Goal: Information Seeking & Learning: Learn about a topic

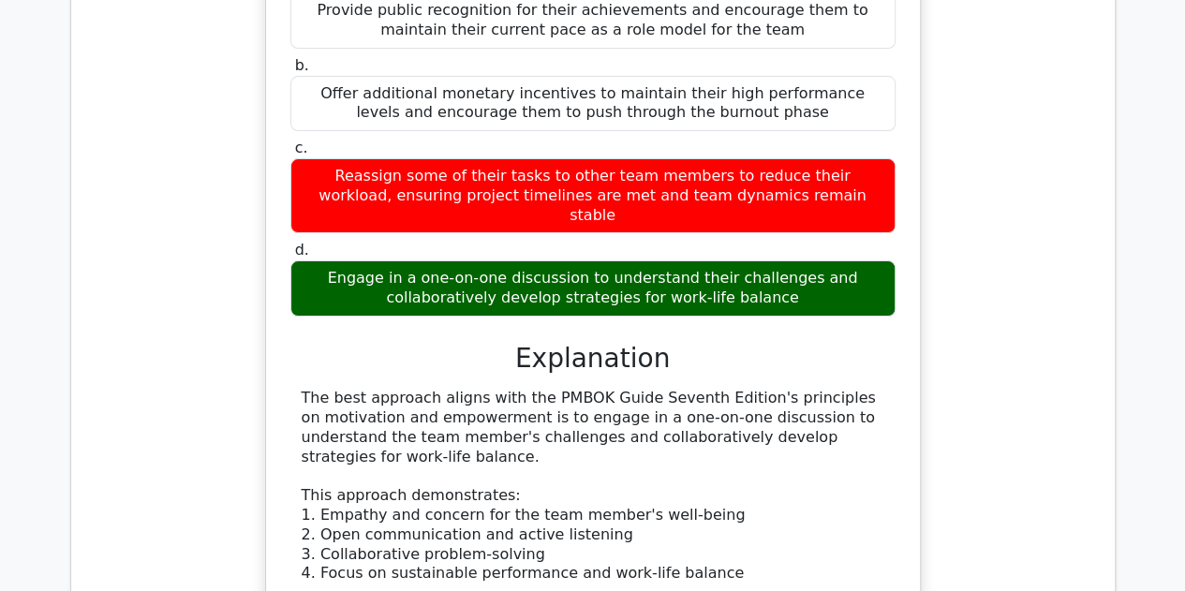
scroll to position [28633, 0]
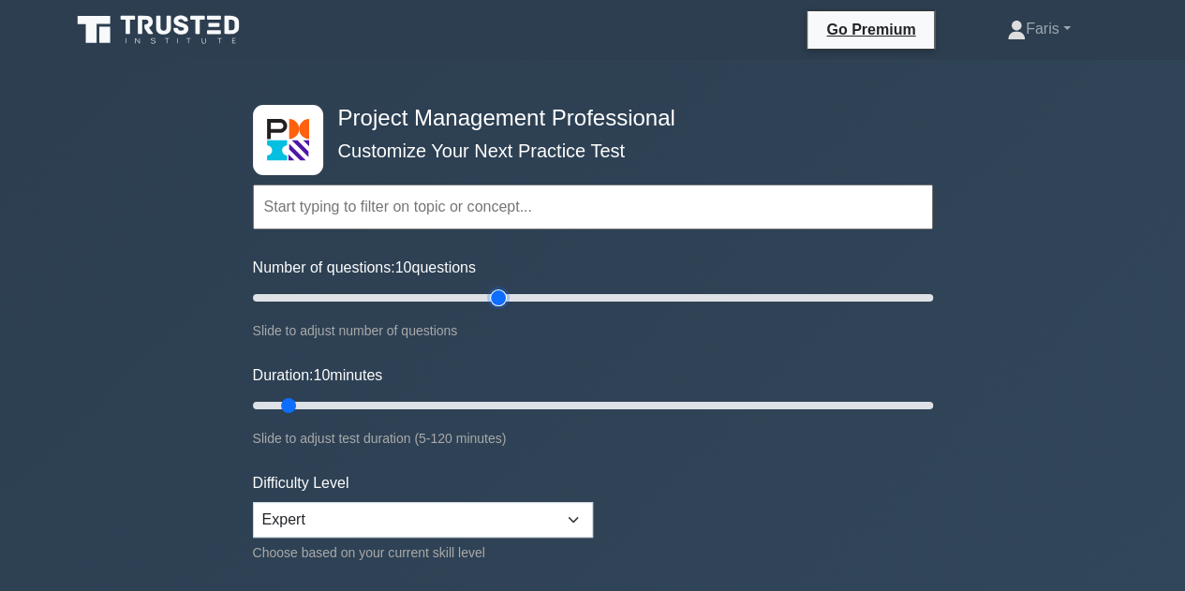
click at [504, 290] on input "Number of questions: 10 questions" at bounding box center [593, 298] width 680 height 22
click at [479, 290] on input "Number of questions: 75 questions" at bounding box center [593, 298] width 680 height 22
type input "60"
click at [452, 300] on input "Number of questions: 60 questions" at bounding box center [593, 298] width 680 height 22
click at [457, 402] on input "Duration: 10 minutes" at bounding box center [593, 405] width 680 height 22
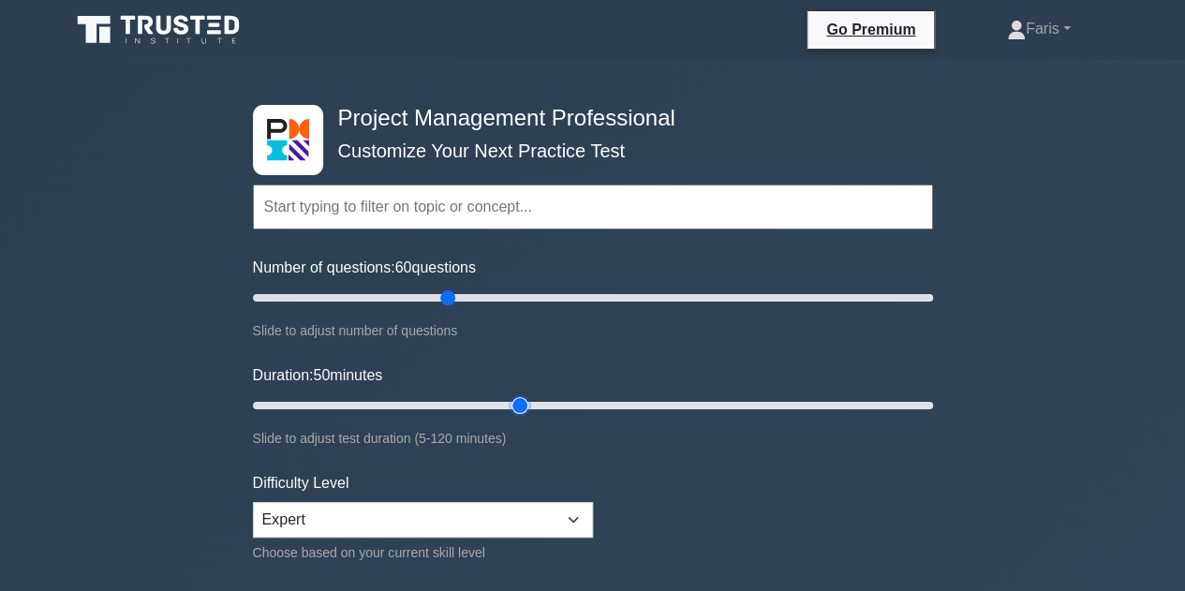
click at [522, 404] on input "Duration: 50 minutes" at bounding box center [593, 405] width 680 height 22
click at [554, 405] on input "Duration: 50 minutes" at bounding box center [593, 405] width 680 height 22
type input "60"
click at [581, 406] on input "Duration: 55 minutes" at bounding box center [593, 405] width 680 height 22
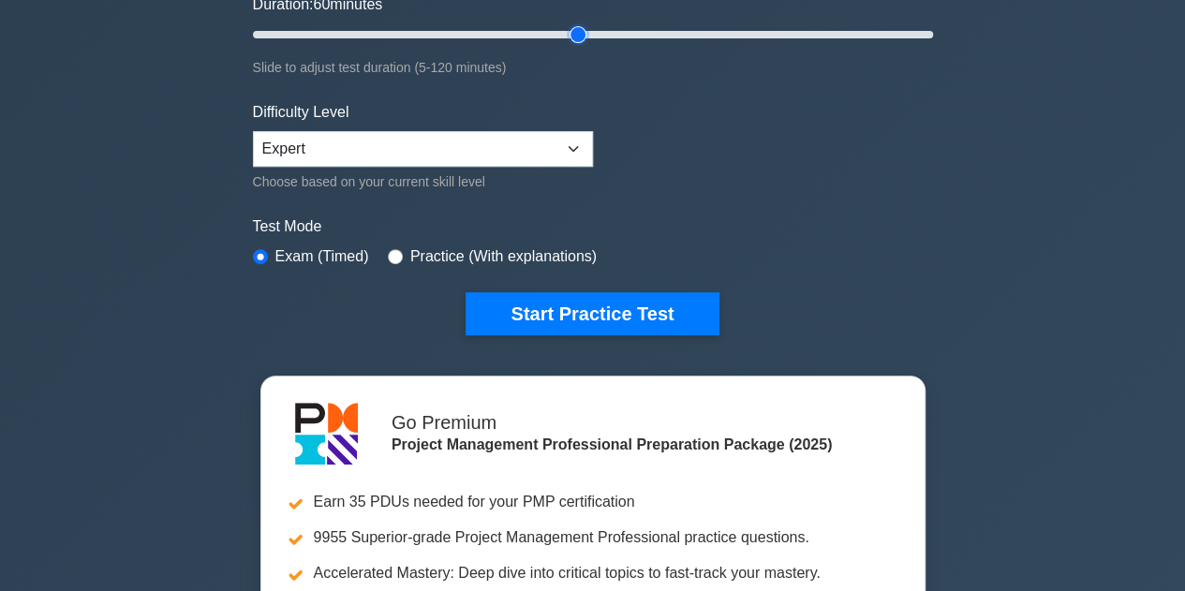
scroll to position [375, 0]
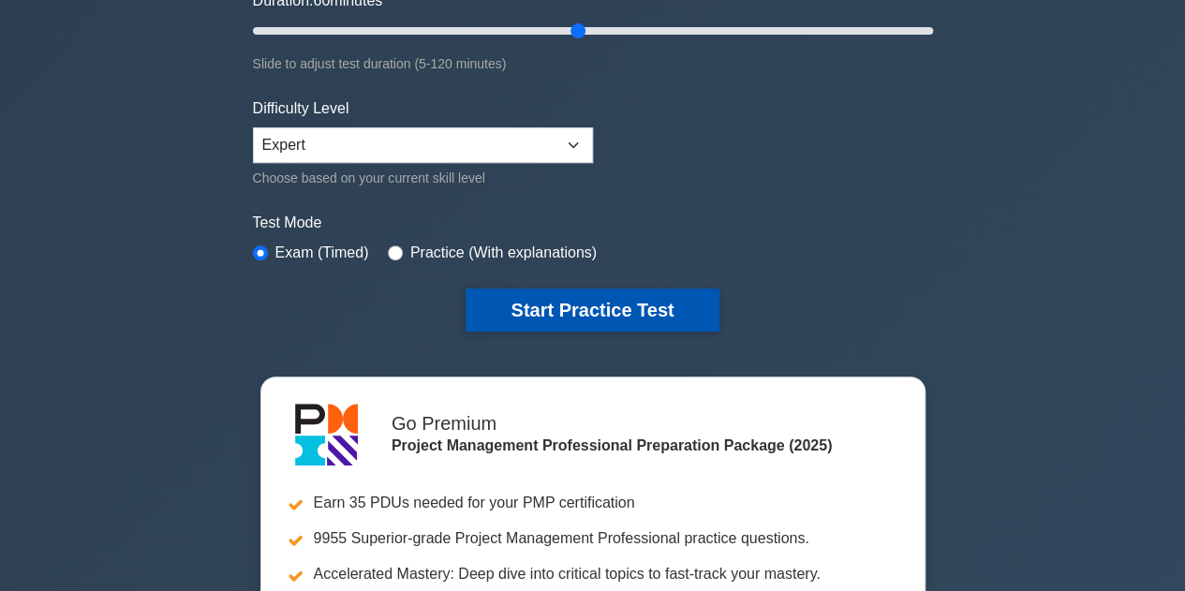
click at [583, 319] on button "Start Practice Test" at bounding box center [592, 310] width 253 height 43
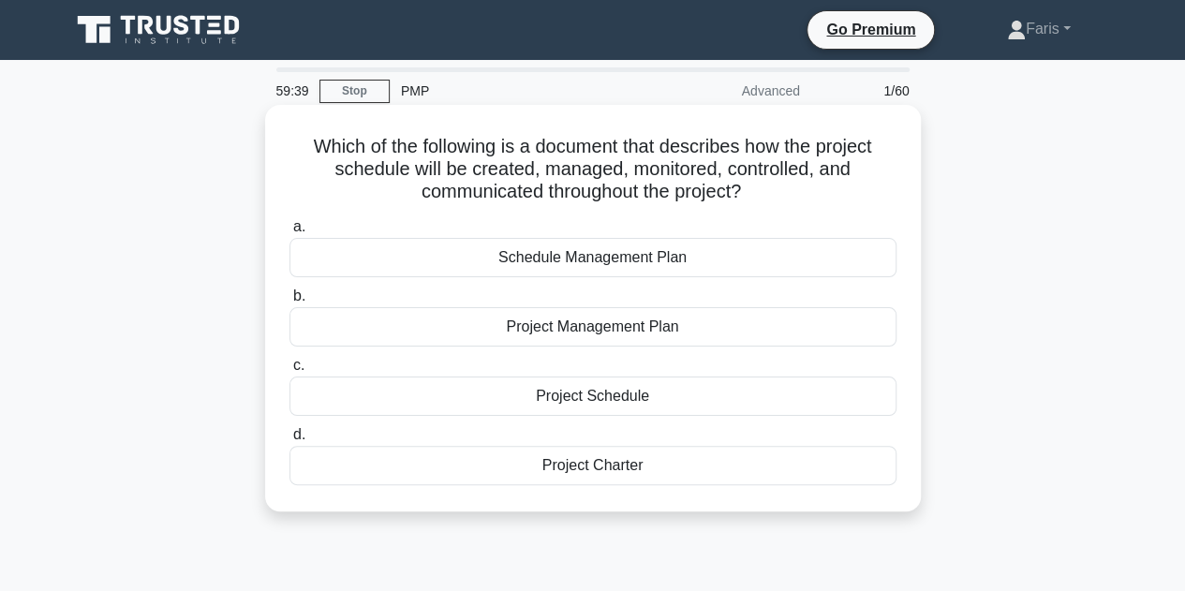
click at [508, 265] on div "Schedule Management Plan" at bounding box center [592, 257] width 607 height 39
click at [289, 233] on input "a. Schedule Management Plan" at bounding box center [289, 227] width 0 height 12
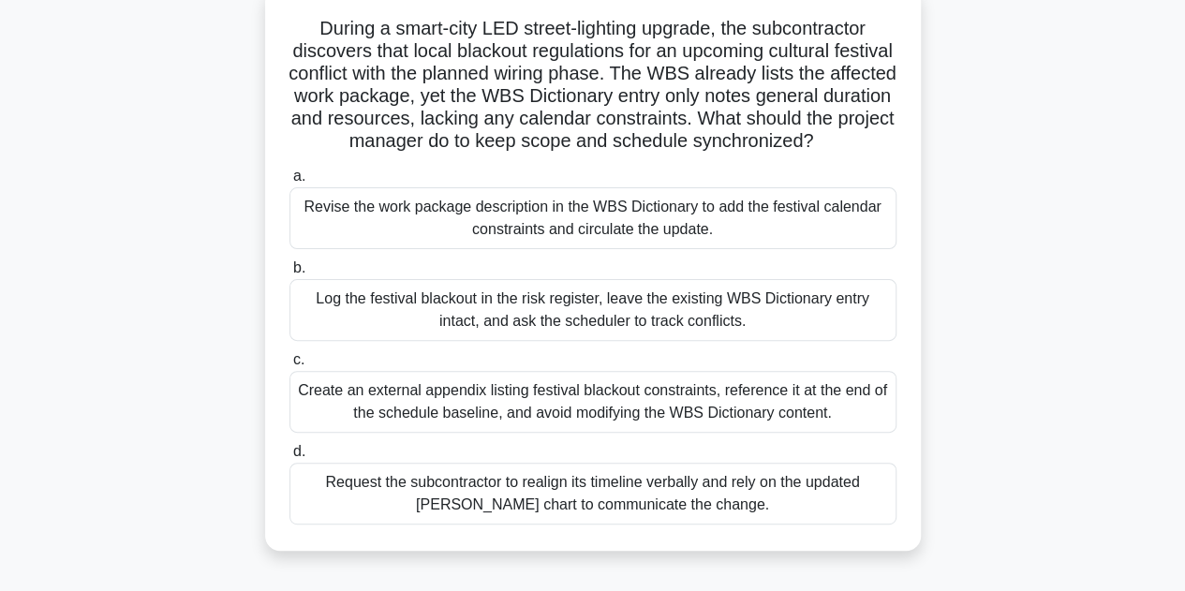
scroll to position [94, 0]
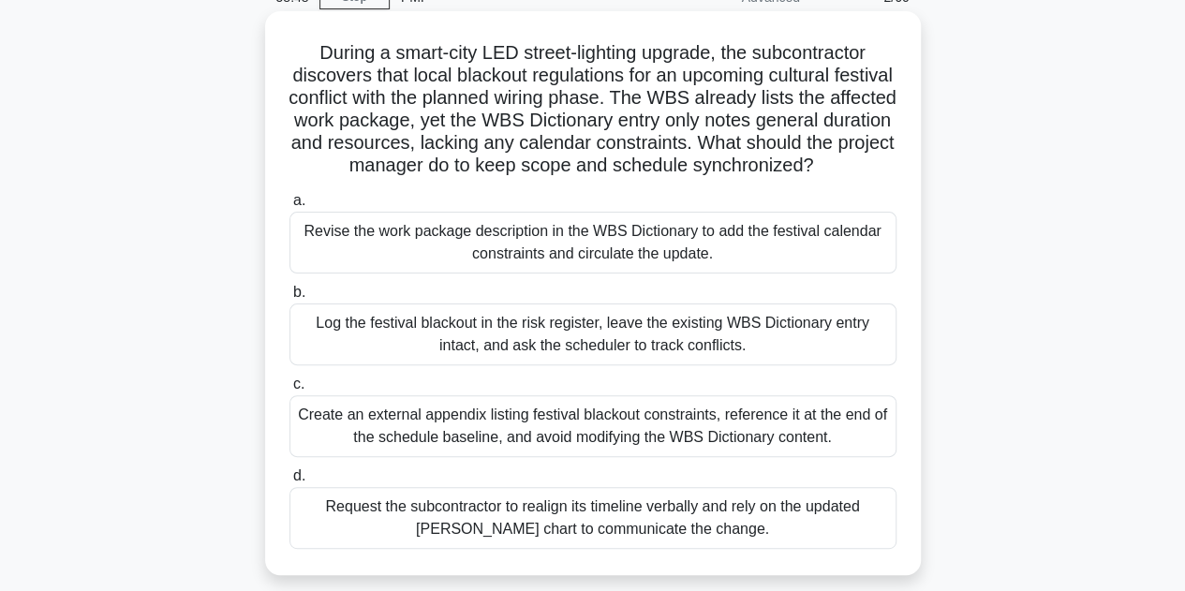
click at [372, 267] on div "Revise the work package description in the WBS Dictionary to add the festival c…" at bounding box center [592, 243] width 607 height 62
click at [289, 207] on input "a. Revise the work package description in the WBS Dictionary to add the festiva…" at bounding box center [289, 201] width 0 height 12
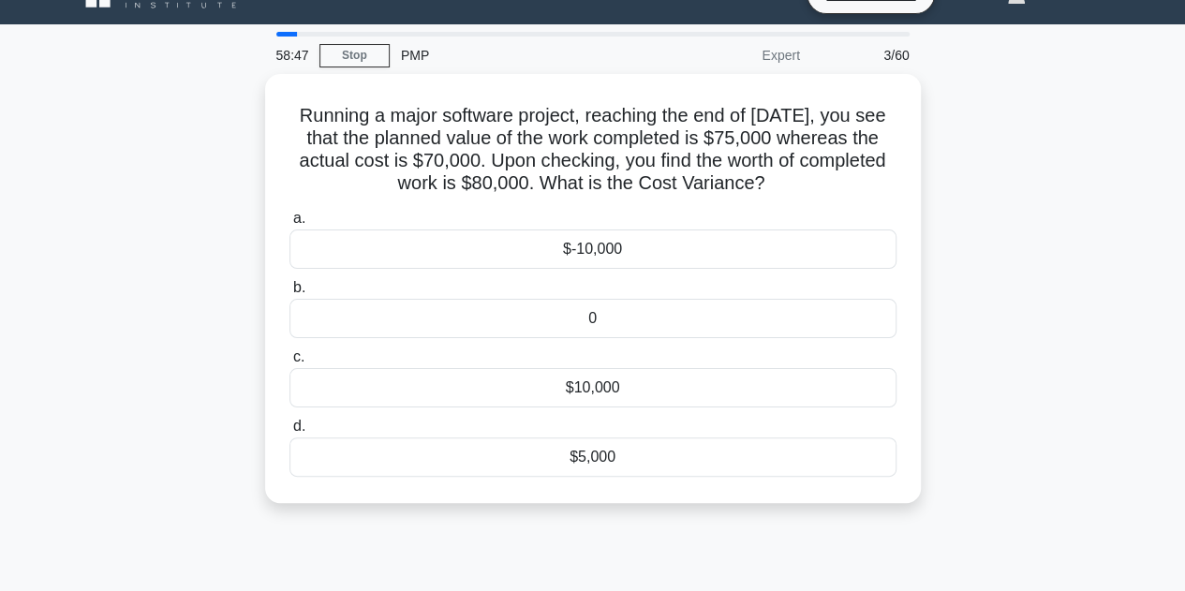
scroll to position [0, 0]
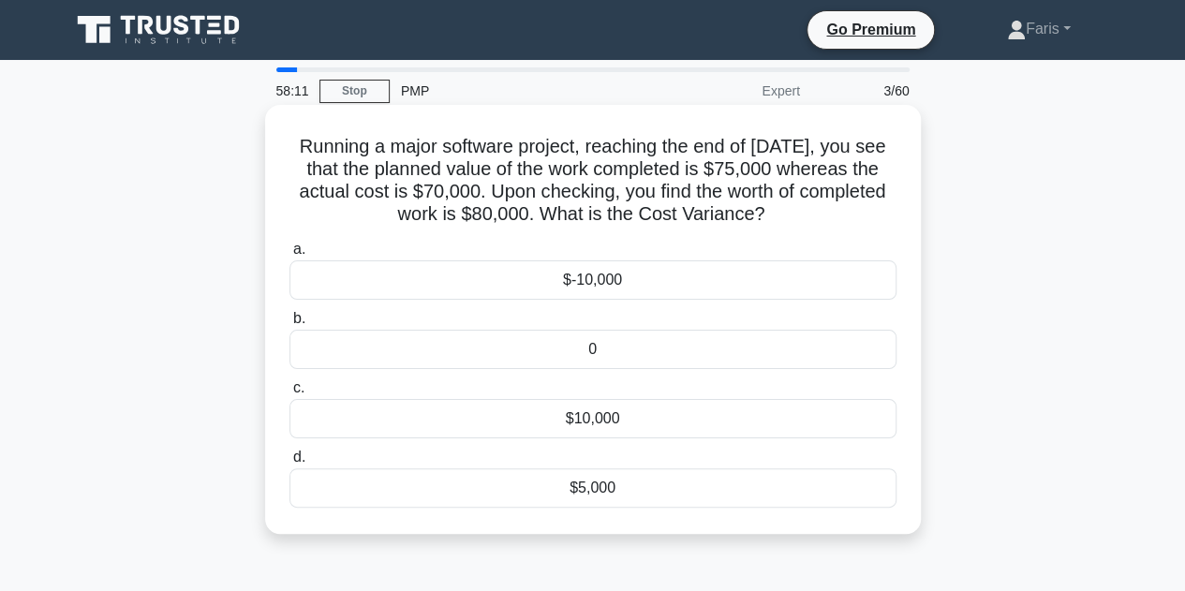
click at [565, 492] on div "$5,000" at bounding box center [592, 487] width 607 height 39
click at [289, 464] on input "d. $5,000" at bounding box center [289, 458] width 0 height 12
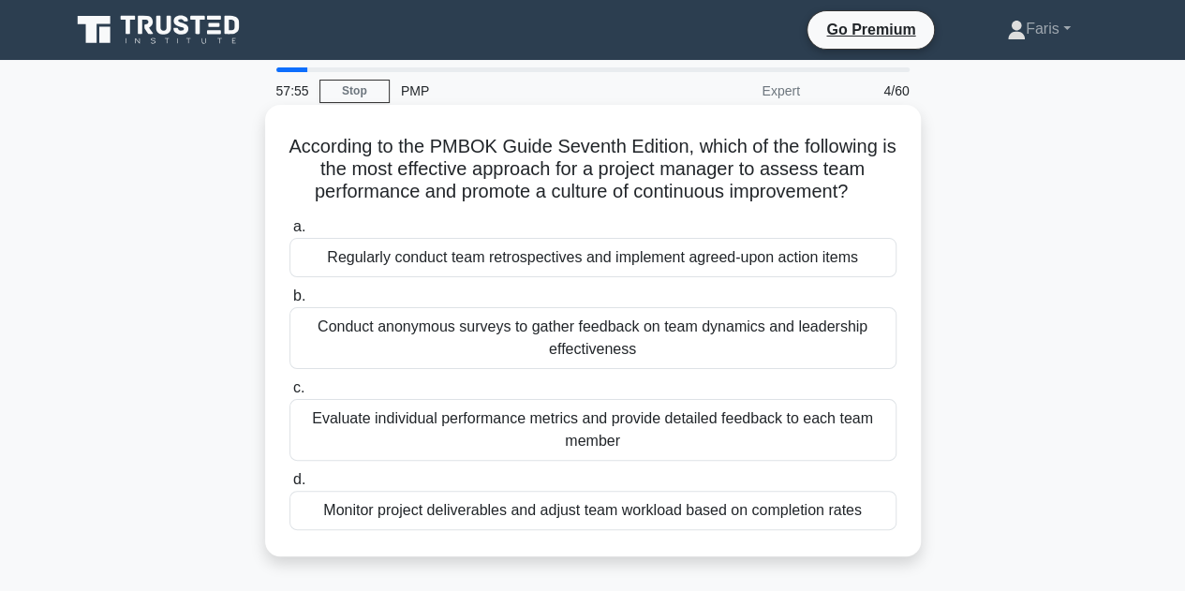
click at [429, 417] on div "Evaluate individual performance metrics and provide detailed feedback to each t…" at bounding box center [592, 430] width 607 height 62
click at [289, 394] on input "c. Evaluate individual performance metrics and provide detailed feedback to eac…" at bounding box center [289, 388] width 0 height 12
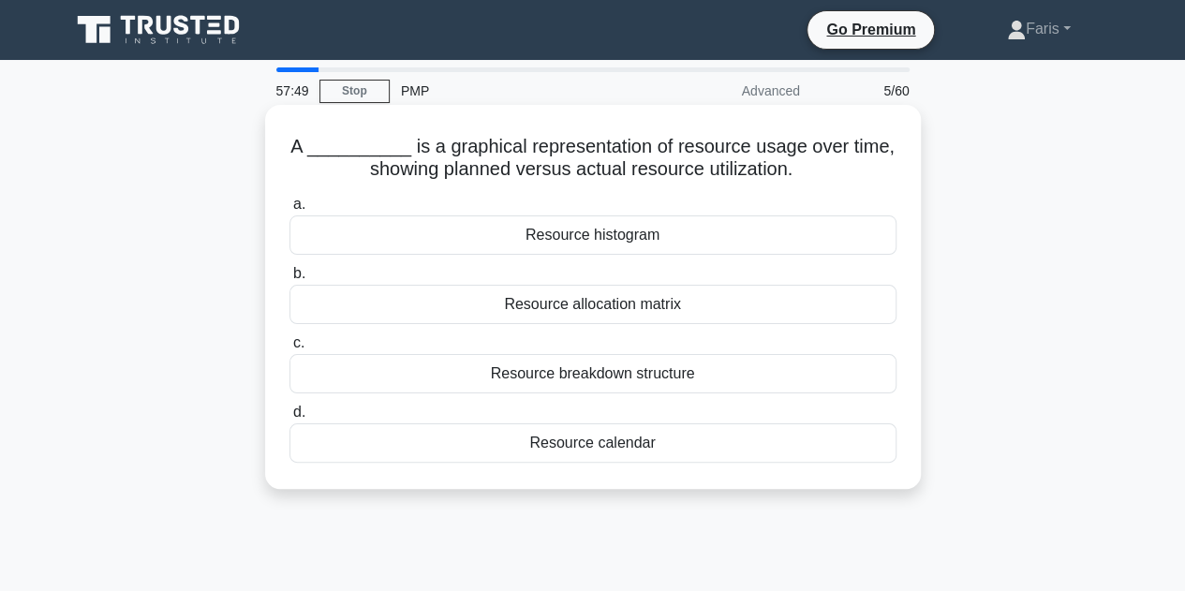
click at [570, 245] on div "Resource histogram" at bounding box center [592, 234] width 607 height 39
click at [289, 211] on input "a. Resource histogram" at bounding box center [289, 205] width 0 height 12
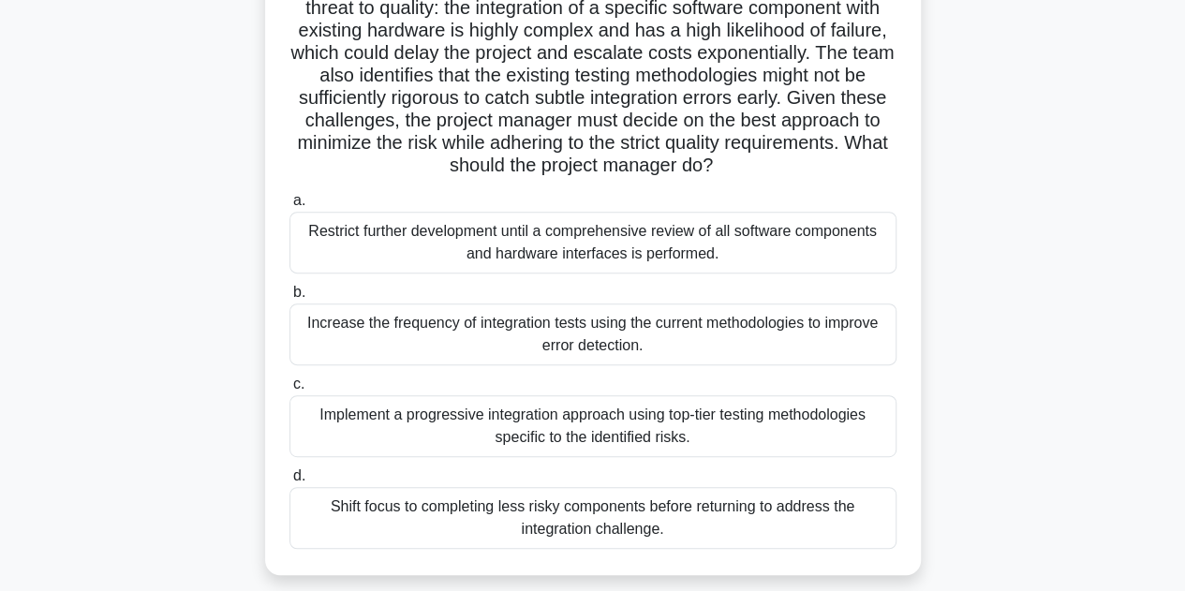
scroll to position [281, 0]
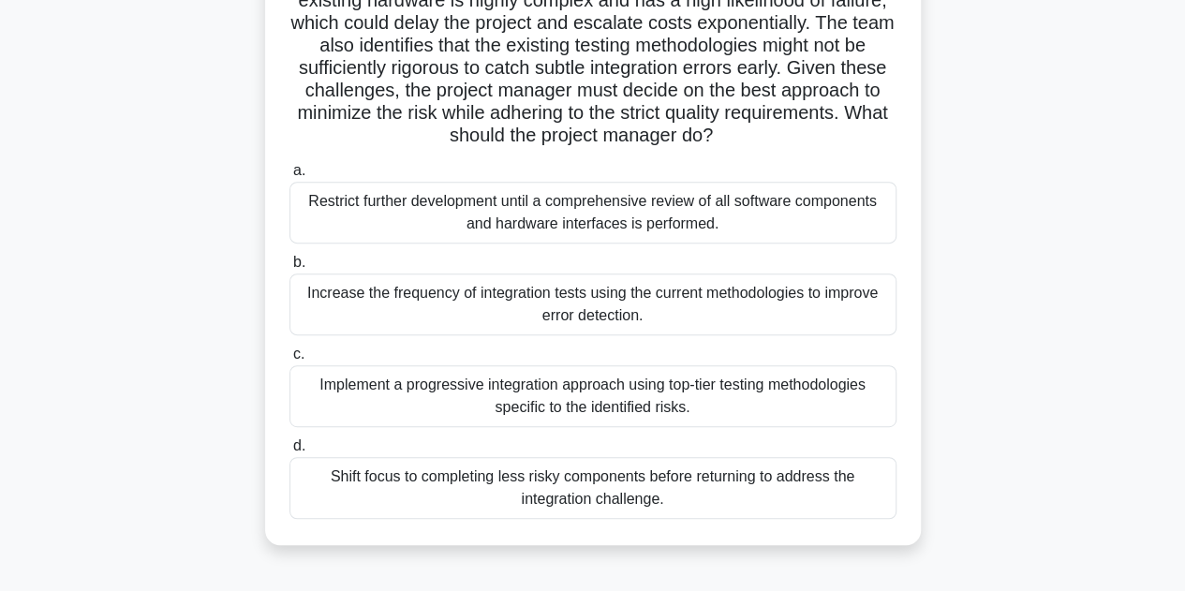
click at [543, 422] on div "Implement a progressive integration approach using top-tier testing methodologi…" at bounding box center [592, 396] width 607 height 62
click at [289, 361] on input "c. Implement a progressive integration approach using top-tier testing methodol…" at bounding box center [289, 354] width 0 height 12
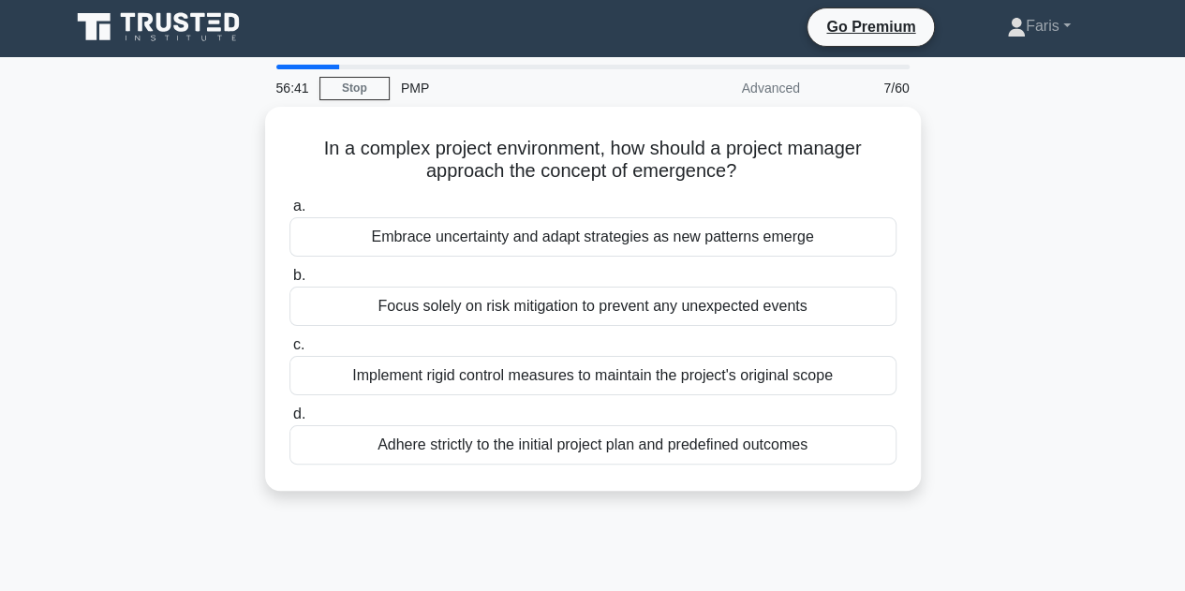
scroll to position [0, 0]
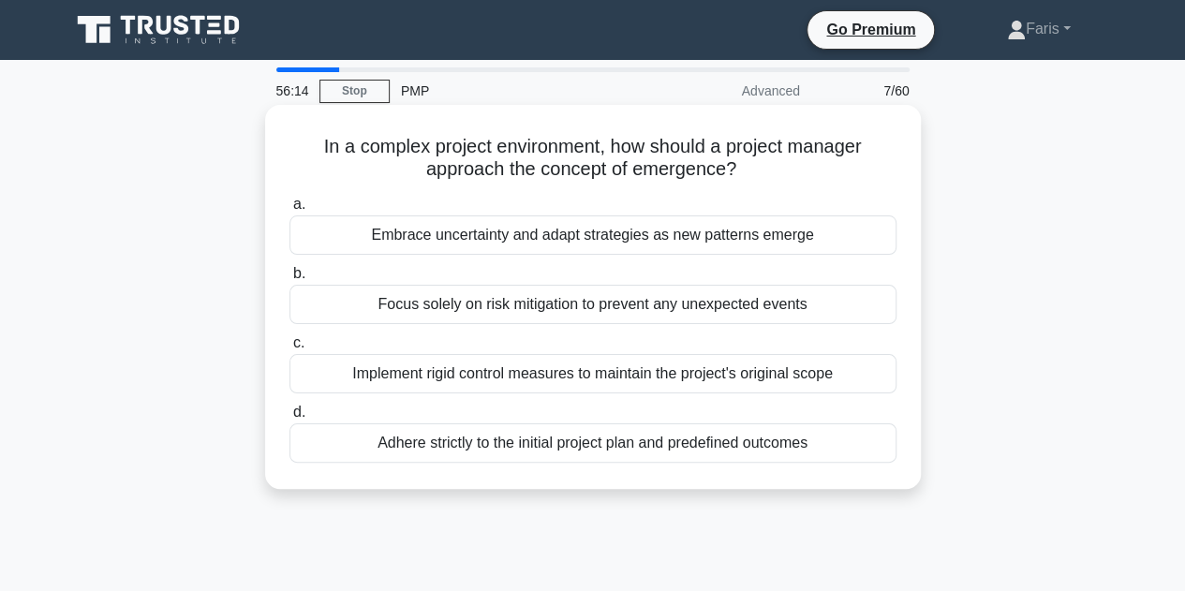
click at [608, 243] on div "Embrace uncertainty and adapt strategies as new patterns emerge" at bounding box center [592, 234] width 607 height 39
click at [289, 211] on input "a. Embrace uncertainty and adapt strategies as new patterns emerge" at bounding box center [289, 205] width 0 height 12
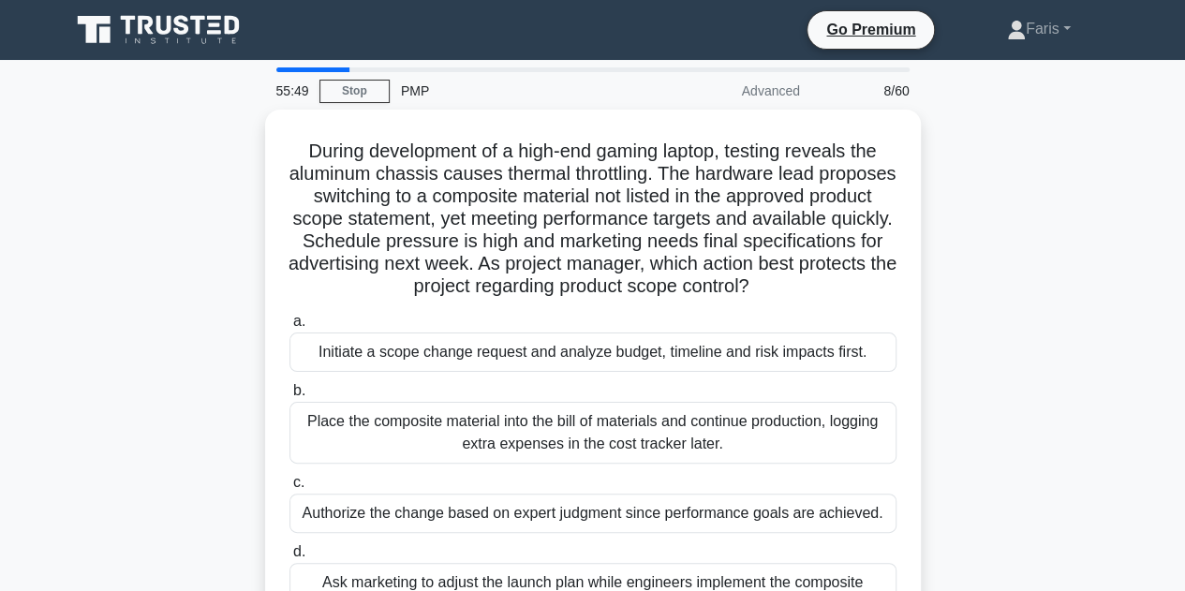
scroll to position [94, 0]
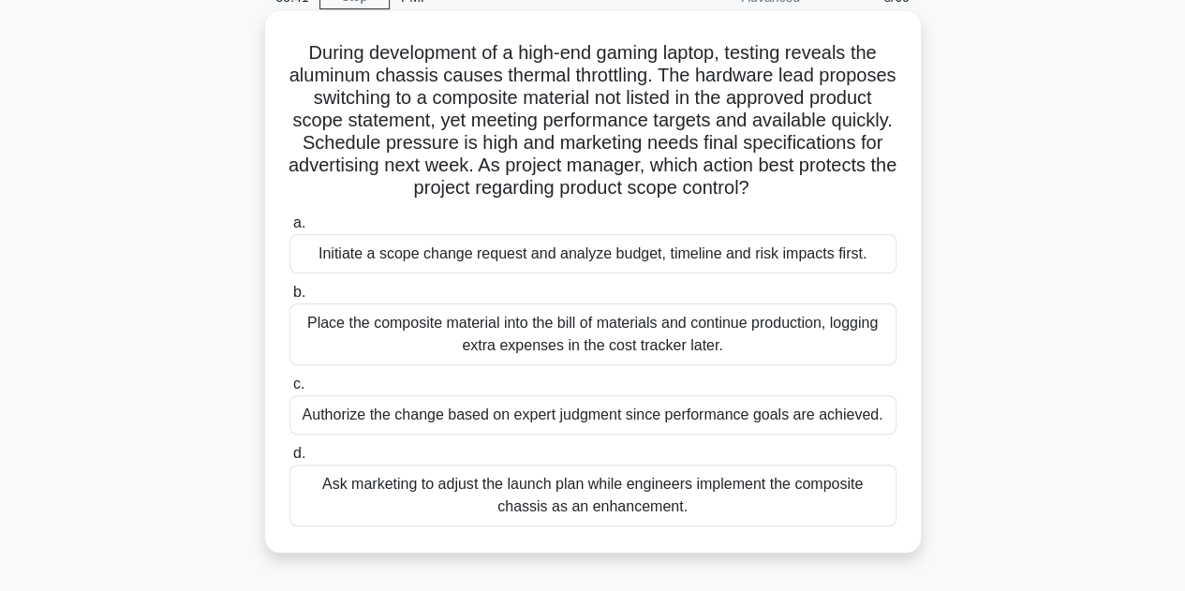
click at [382, 254] on div "Initiate a scope change request and analyze budget, timeline and risk impacts f…" at bounding box center [592, 253] width 607 height 39
click at [289, 230] on input "a. Initiate a scope change request and analyze budget, timeline and risk impact…" at bounding box center [289, 223] width 0 height 12
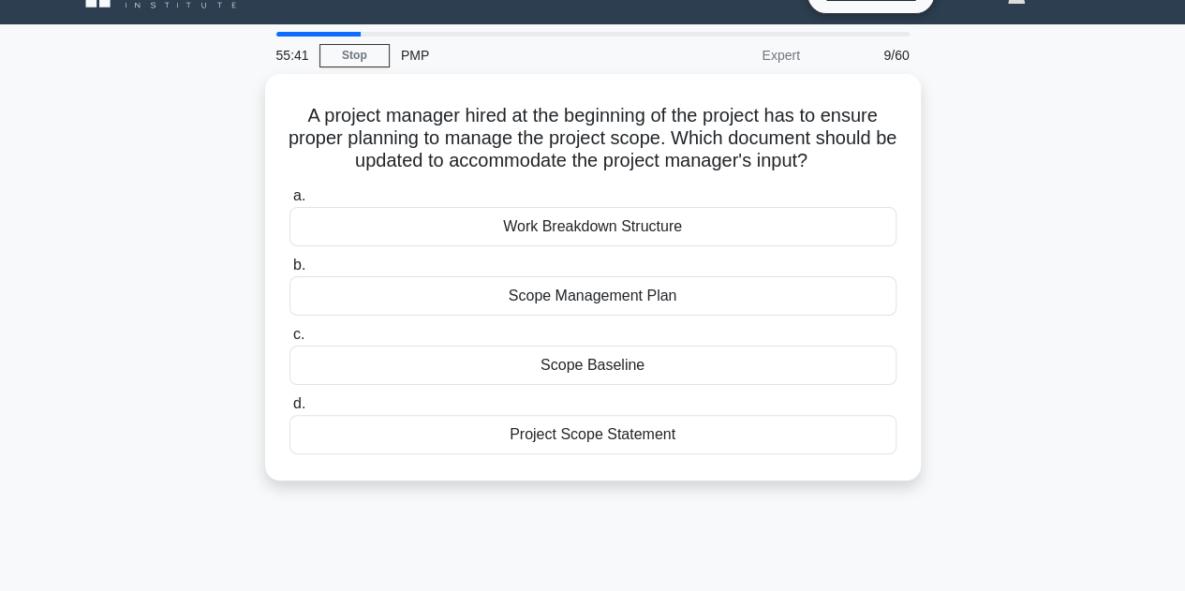
scroll to position [0, 0]
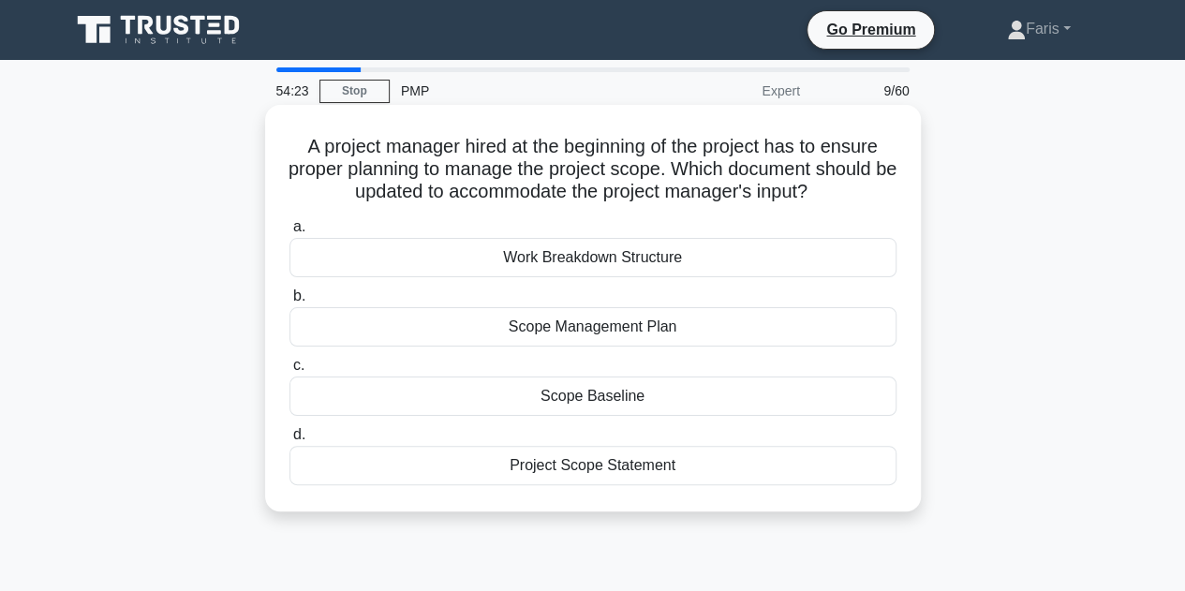
click at [630, 325] on div "Scope Management Plan" at bounding box center [592, 326] width 607 height 39
click at [289, 303] on input "b. Scope Management Plan" at bounding box center [289, 296] width 0 height 12
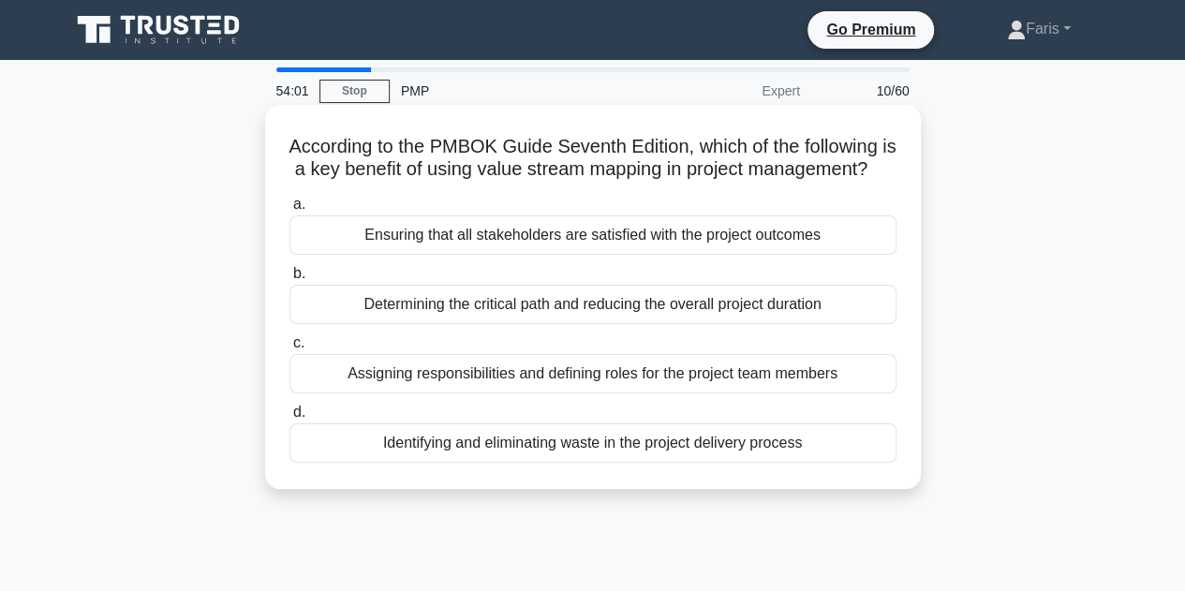
click at [498, 393] on div "Assigning responsibilities and defining roles for the project team members" at bounding box center [592, 373] width 607 height 39
click at [289, 349] on input "c. Assigning responsibilities and defining roles for the project team members" at bounding box center [289, 343] width 0 height 12
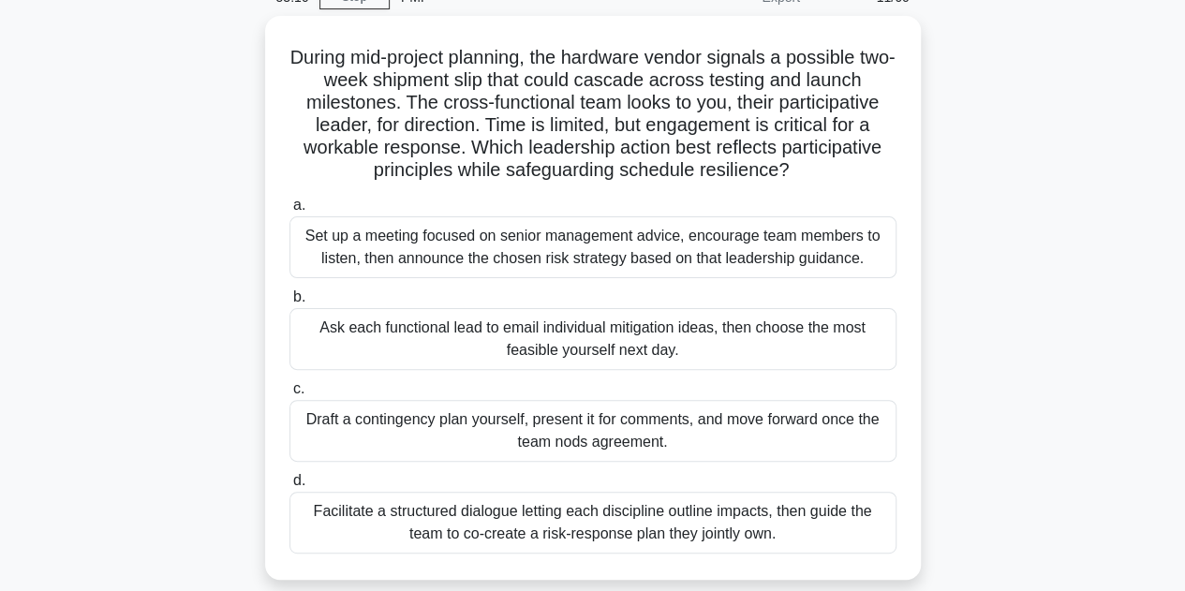
scroll to position [187, 0]
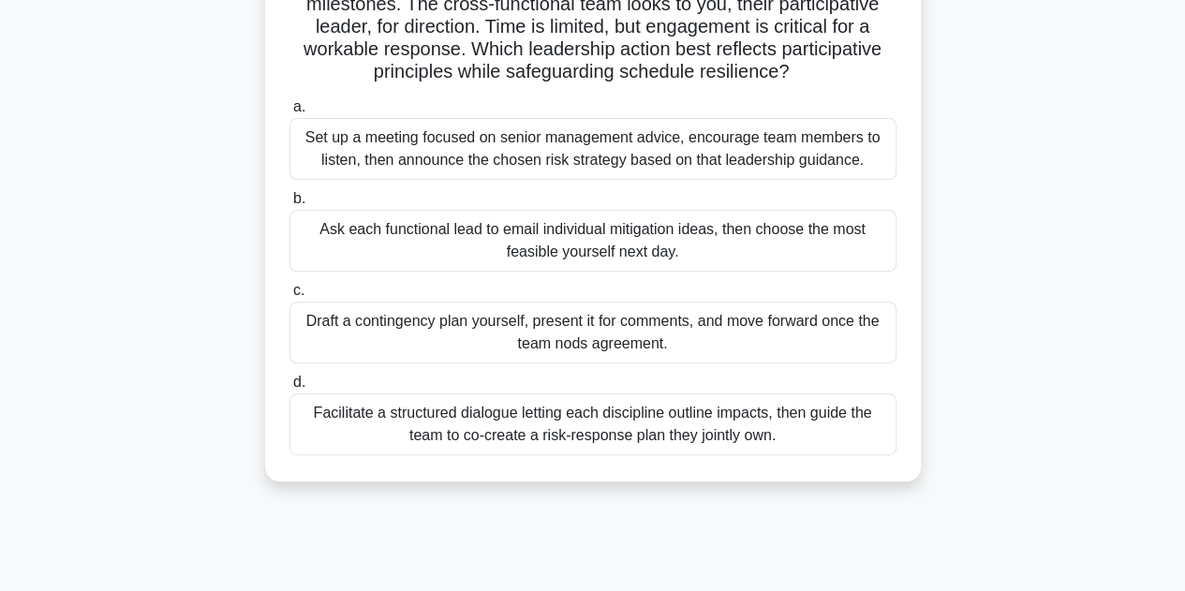
click at [428, 433] on div "Facilitate a structured dialogue letting each discipline outline impacts, then …" at bounding box center [592, 424] width 607 height 62
click at [289, 389] on input "d. Facilitate a structured dialogue letting each discipline outline impacts, th…" at bounding box center [289, 383] width 0 height 12
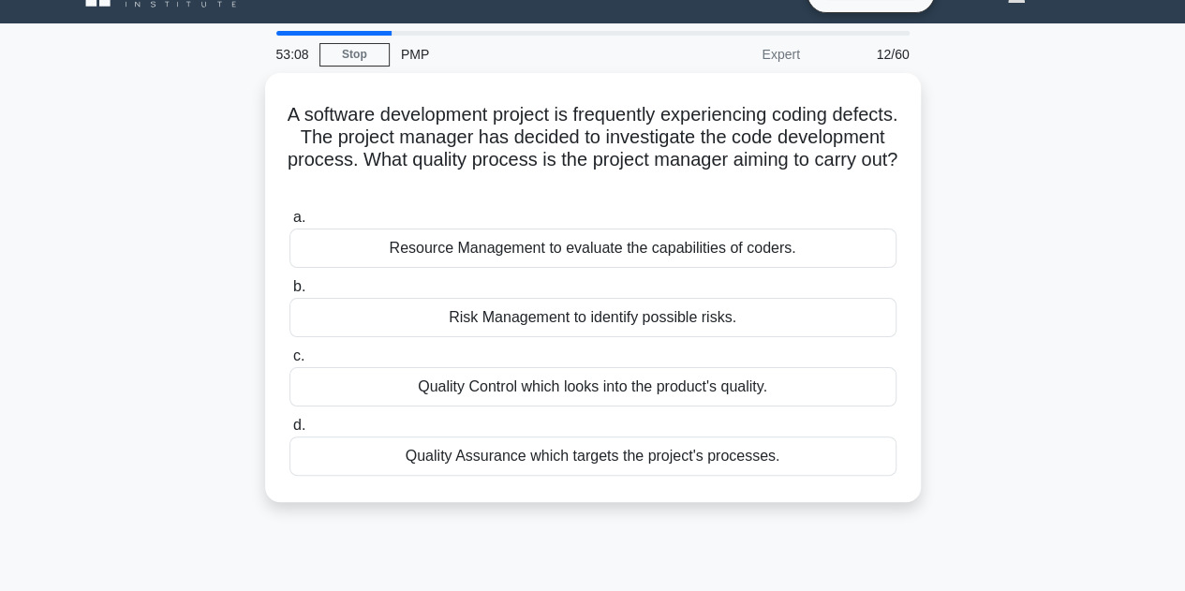
scroll to position [0, 0]
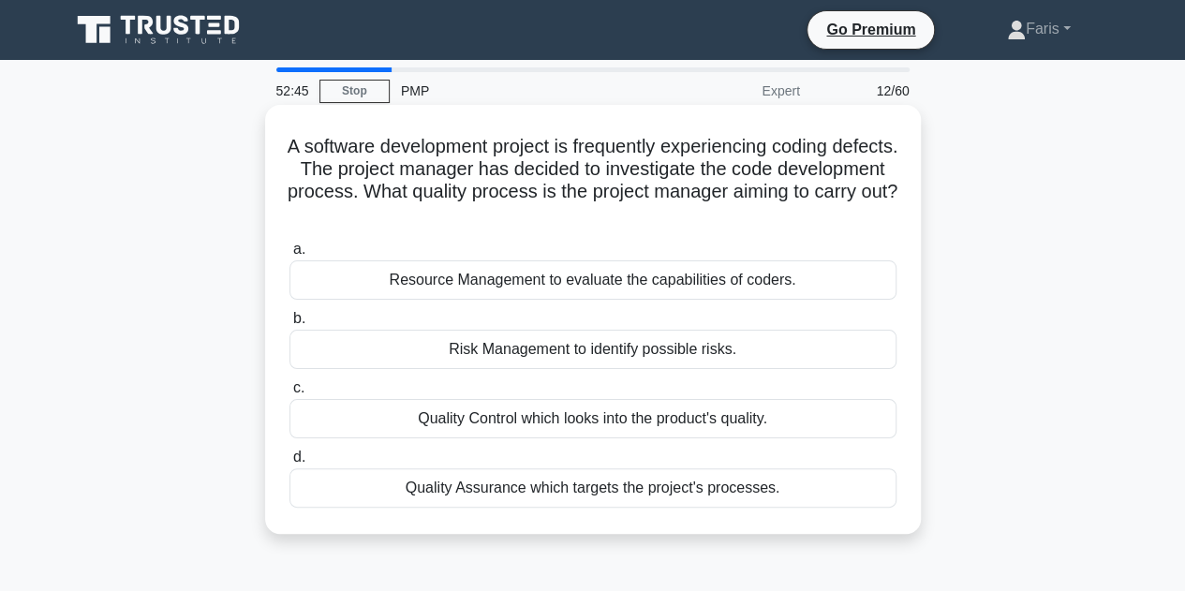
click at [401, 486] on div "Quality Assurance which targets the project's processes." at bounding box center [592, 487] width 607 height 39
click at [289, 464] on input "d. Quality Assurance which targets the project's processes." at bounding box center [289, 458] width 0 height 12
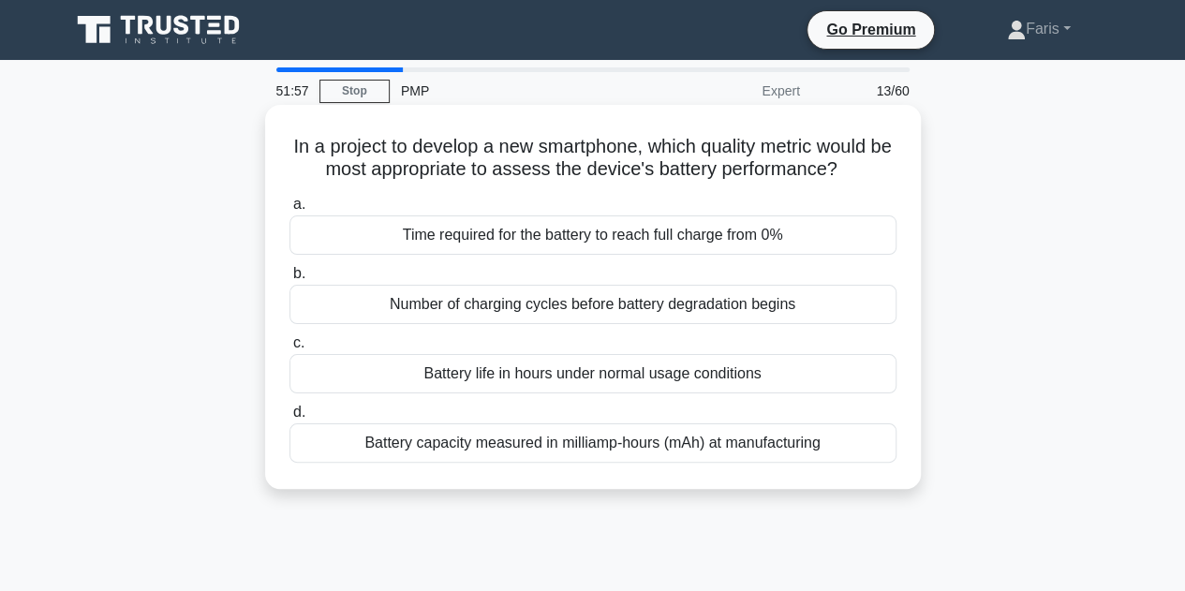
click at [582, 372] on div "Battery life in hours under normal usage conditions" at bounding box center [592, 373] width 607 height 39
click at [289, 349] on input "c. Battery life in hours under normal usage conditions" at bounding box center [289, 343] width 0 height 12
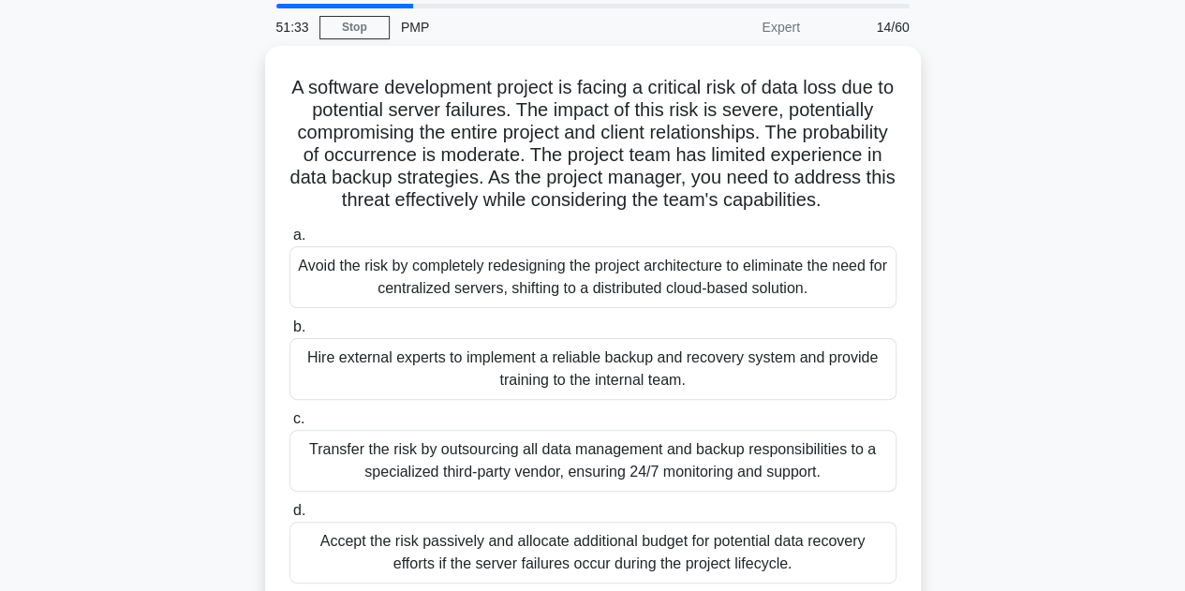
scroll to position [94, 0]
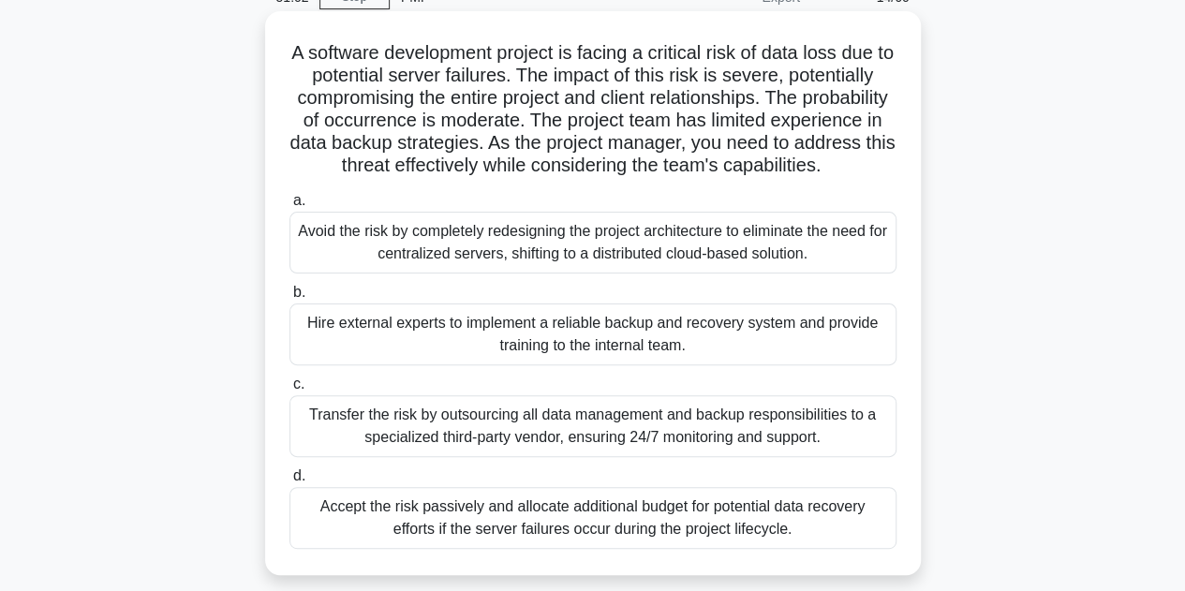
click at [400, 365] on div "Hire external experts to implement a reliable backup and recovery system and pr…" at bounding box center [592, 335] width 607 height 62
click at [289, 299] on input "b. Hire external experts to implement a reliable backup and recovery system and…" at bounding box center [289, 293] width 0 height 12
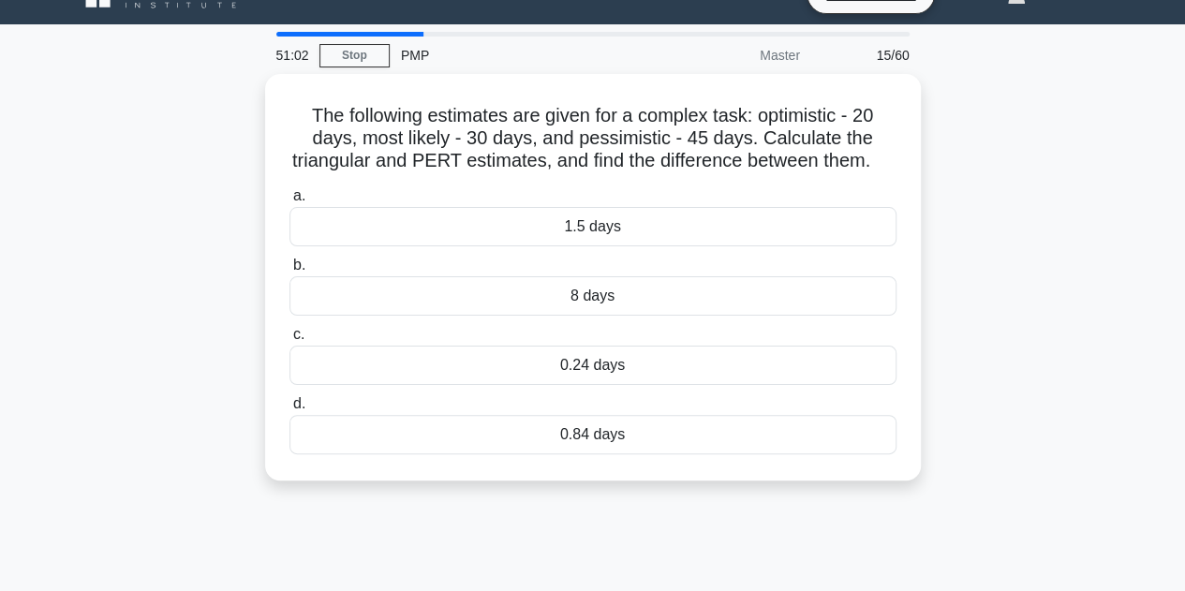
scroll to position [0, 0]
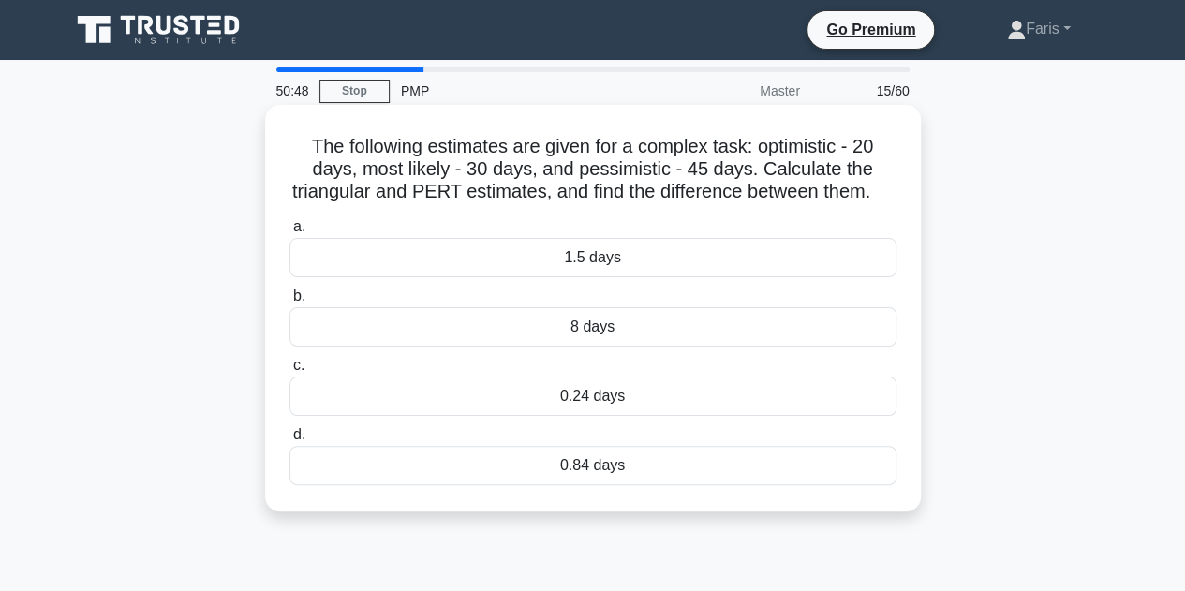
click at [434, 188] on h5 "The following estimates are given for a complex task: optimistic - 20 days, mos…" at bounding box center [593, 169] width 611 height 69
click at [443, 190] on h5 "The following estimates are given for a complex task: optimistic - 20 days, mos…" at bounding box center [593, 169] width 611 height 69
drag, startPoint x: 548, startPoint y: 191, endPoint x: 428, endPoint y: 189, distance: 119.9
click at [428, 189] on h5 "The following estimates are given for a complex task: optimistic - 20 days, mos…" at bounding box center [593, 169] width 611 height 69
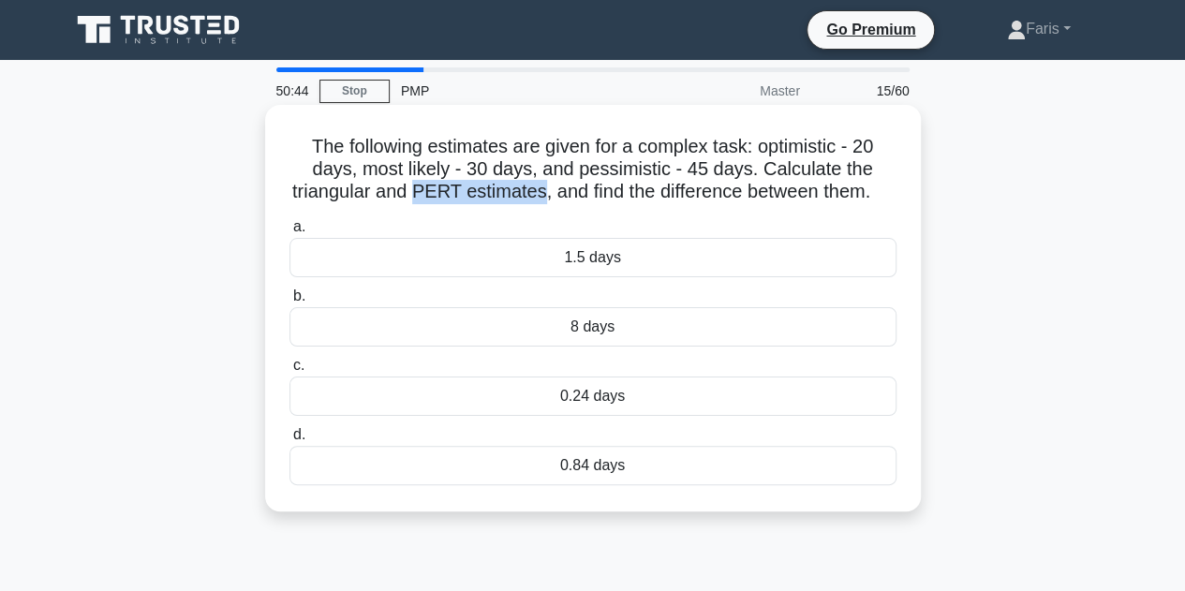
copy h5 "PERT estimates"
click at [627, 204] on h5 "The following estimates are given for a complex task: optimistic - 20 days, mos…" at bounding box center [593, 169] width 611 height 69
drag, startPoint x: 294, startPoint y: 194, endPoint x: 547, endPoint y: 194, distance: 252.9
click at [547, 194] on h5 "The following estimates are given for a complex task: optimistic - 20 days, mos…" at bounding box center [593, 169] width 611 height 69
copy h5 "triangular and PERT estimates"
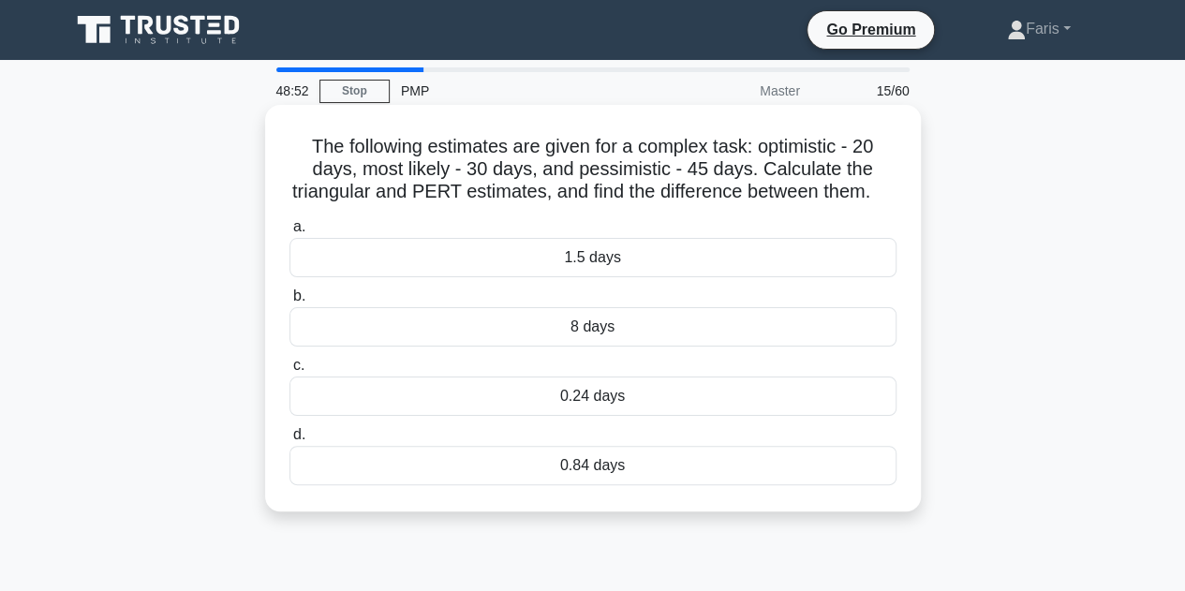
click at [641, 204] on h5 "The following estimates are given for a complex task: optimistic - 20 days, mos…" at bounding box center [593, 169] width 611 height 69
click at [615, 485] on div "0.84 days" at bounding box center [592, 465] width 607 height 39
click at [289, 441] on input "d. 0.84 days" at bounding box center [289, 435] width 0 height 12
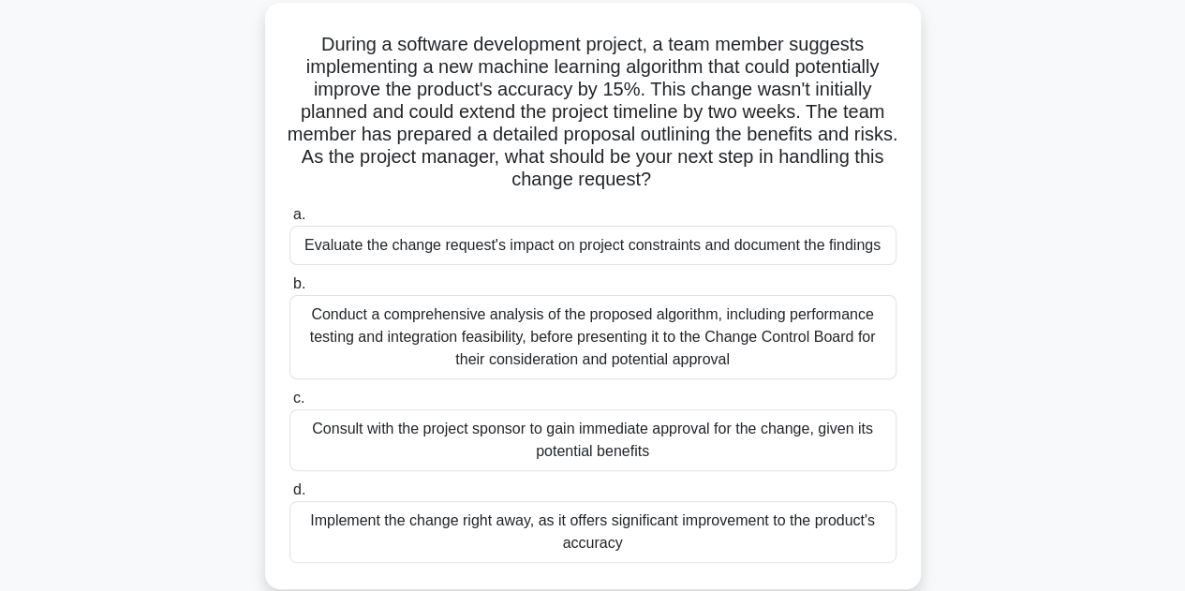
scroll to position [94, 0]
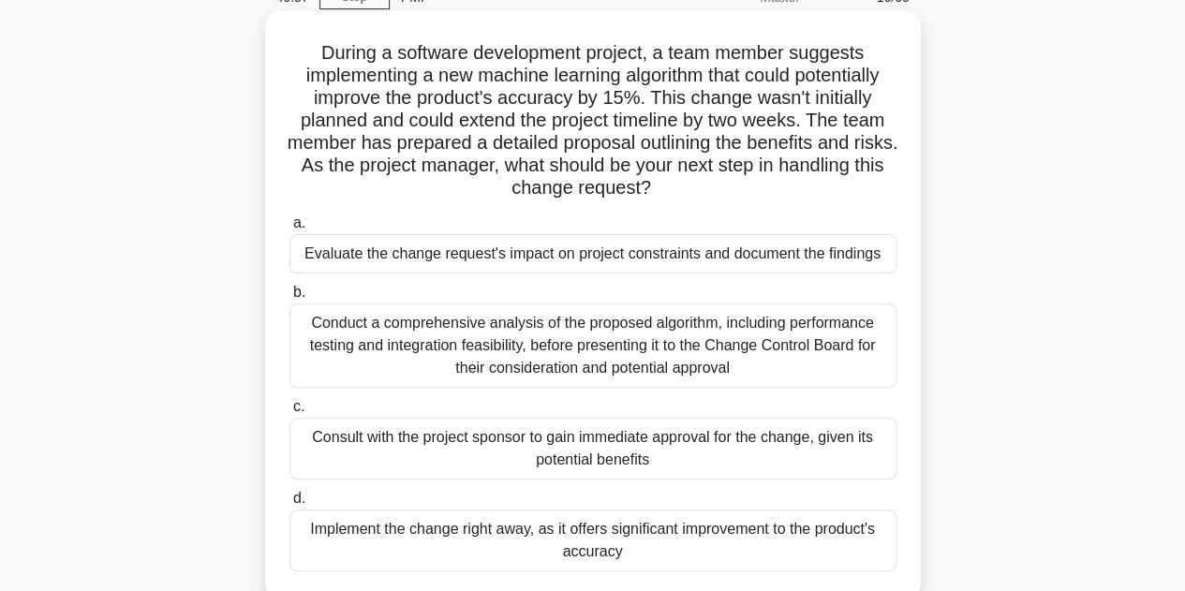
click at [444, 345] on div "Conduct a comprehensive analysis of the proposed algorithm, including performan…" at bounding box center [592, 346] width 607 height 84
click at [289, 299] on input "b. Conduct a comprehensive analysis of the proposed algorithm, including perfor…" at bounding box center [289, 293] width 0 height 12
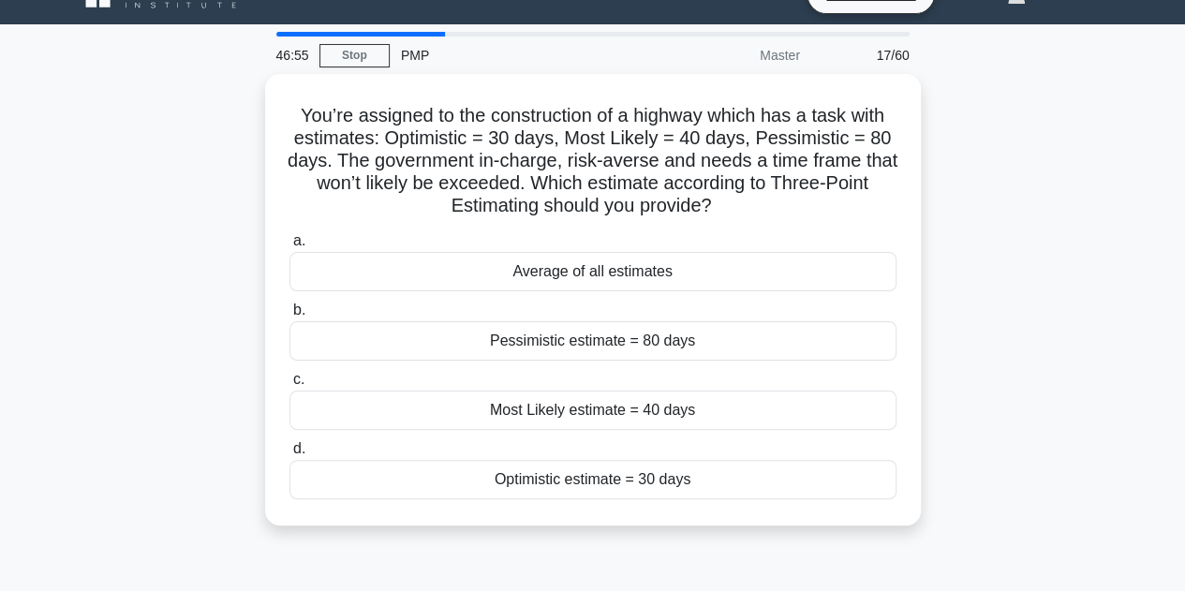
scroll to position [0, 0]
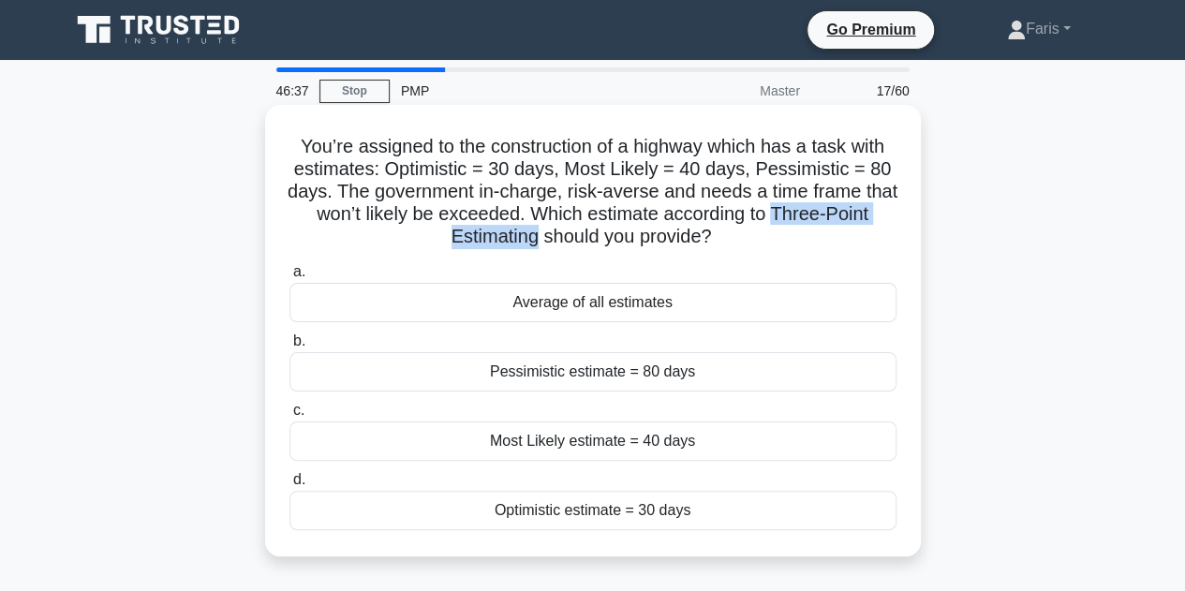
drag, startPoint x: 800, startPoint y: 213, endPoint x: 537, endPoint y: 233, distance: 264.1
click at [537, 233] on h5 "You’re assigned to the construction of a highway which has a task with estimate…" at bounding box center [593, 192] width 611 height 114
copy h5 "Three-Point Estimating"
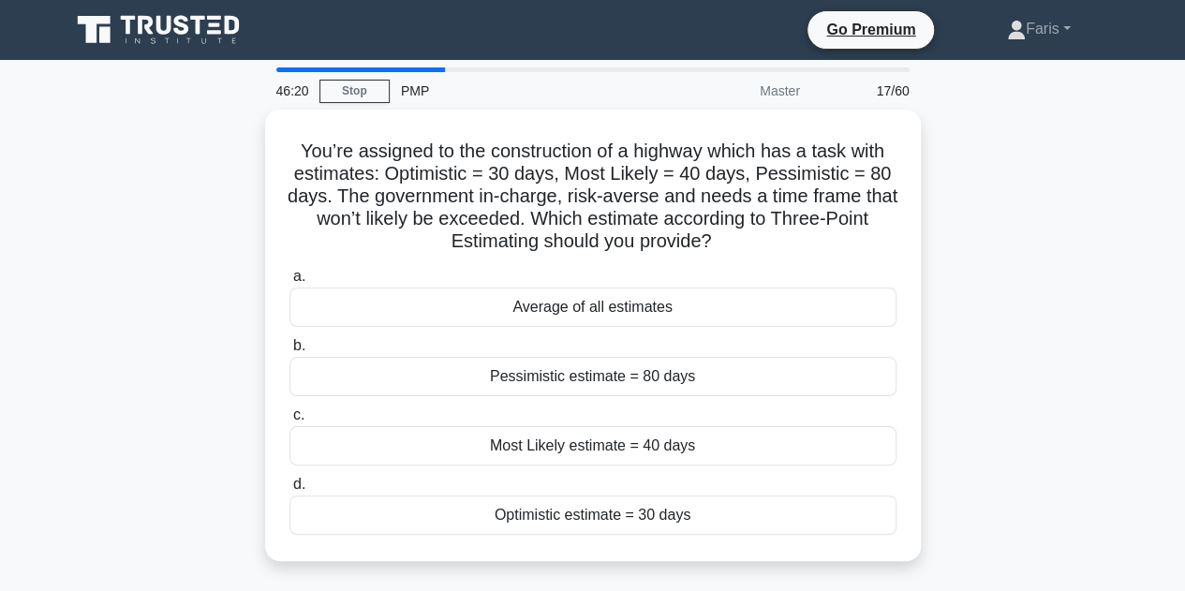
click at [956, 324] on div "You’re assigned to the construction of a highway which has a task with estimate…" at bounding box center [593, 347] width 1068 height 474
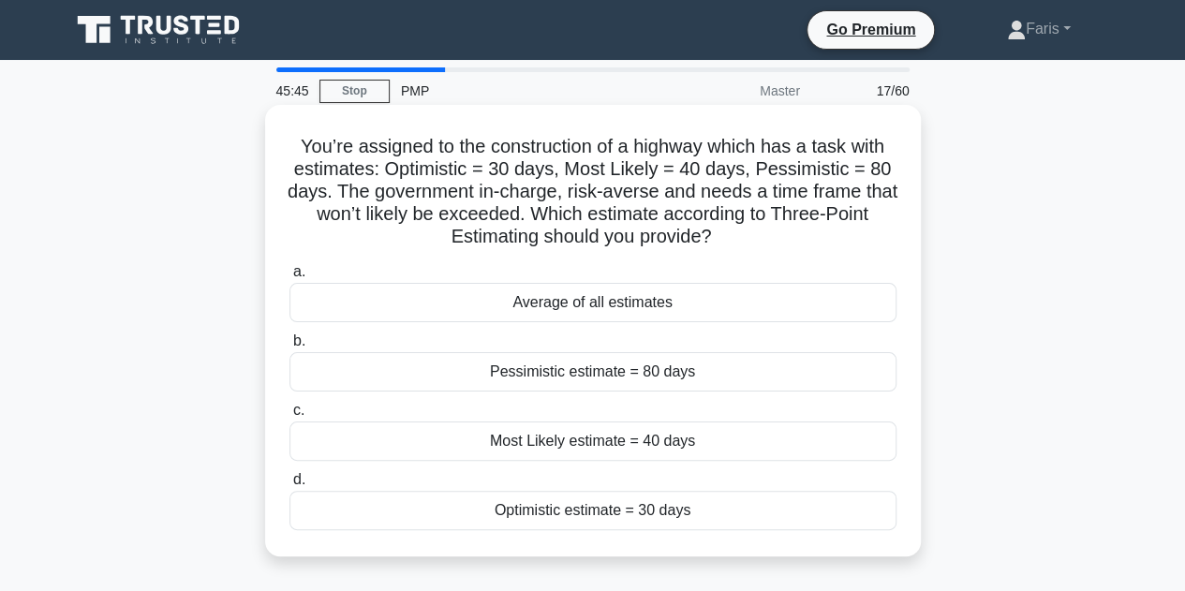
click at [749, 304] on div "Average of all estimates" at bounding box center [592, 302] width 607 height 39
click at [289, 278] on input "a. Average of all estimates" at bounding box center [289, 272] width 0 height 12
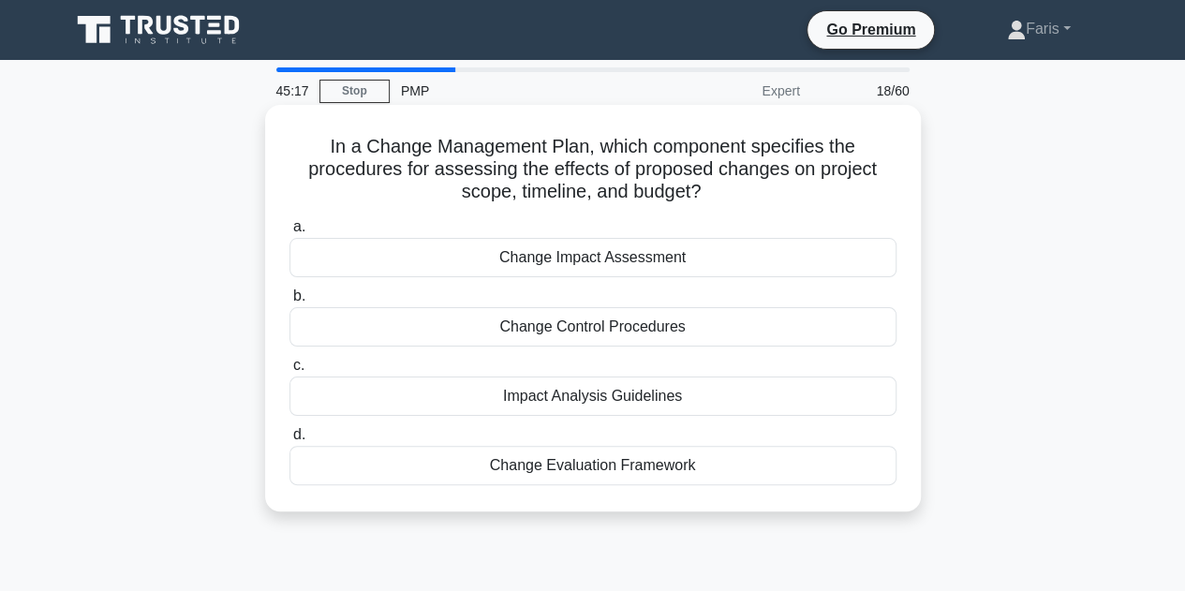
click at [616, 260] on div "Change Impact Assessment" at bounding box center [592, 257] width 607 height 39
click at [289, 233] on input "a. Change Impact Assessment" at bounding box center [289, 227] width 0 height 12
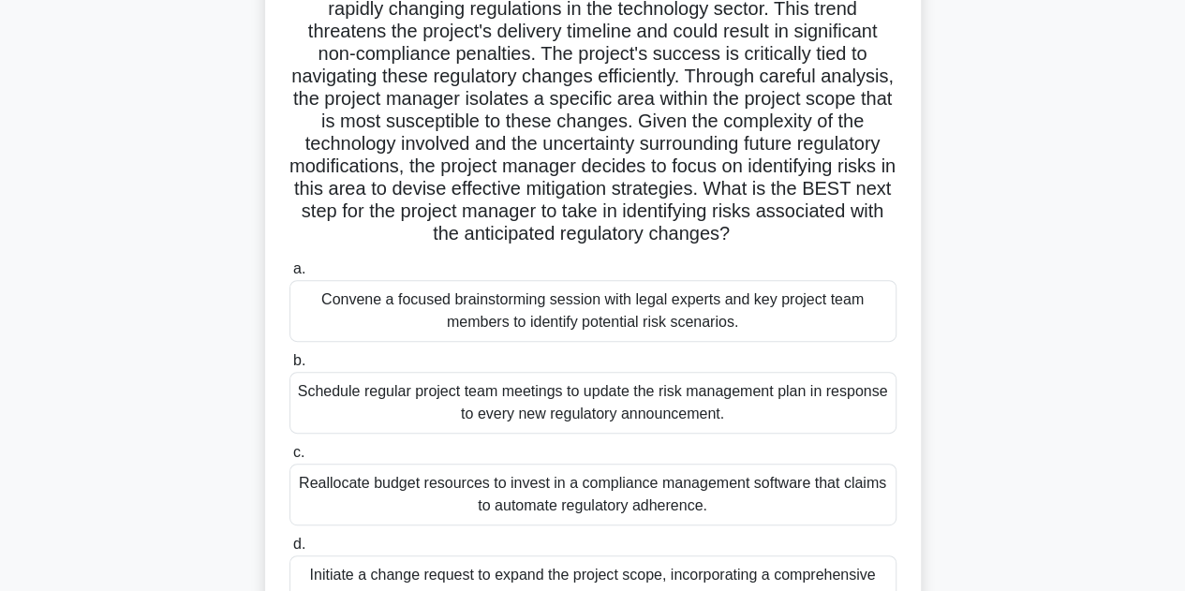
scroll to position [281, 0]
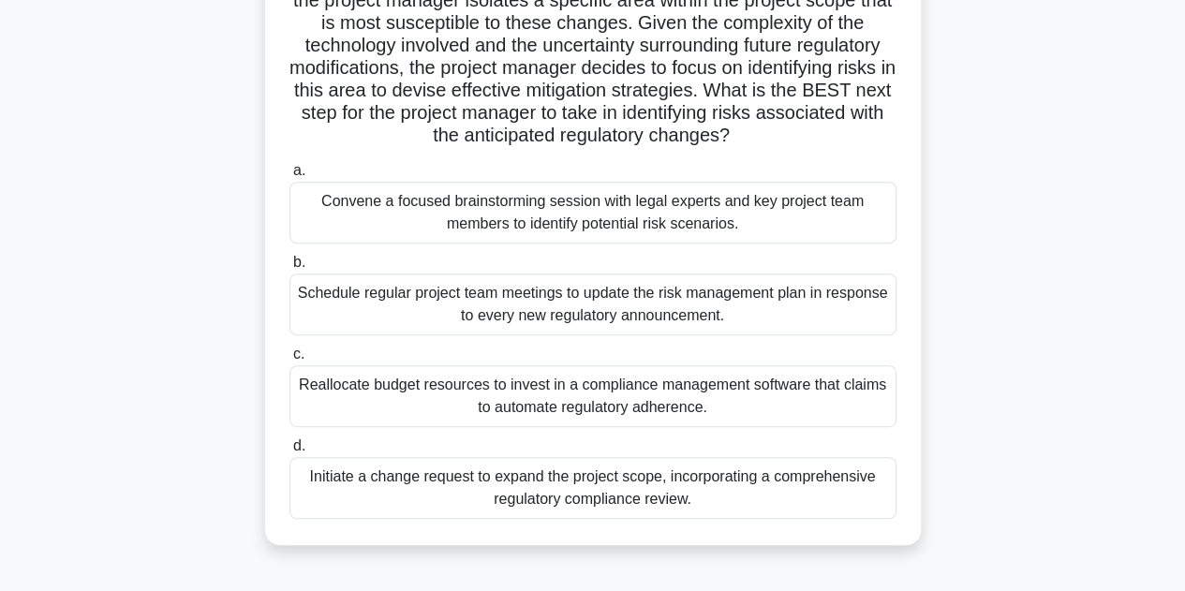
click at [740, 488] on div "Initiate a change request to expand the project scope, incorporating a comprehe…" at bounding box center [592, 488] width 607 height 62
click at [289, 452] on input "d. Initiate a change request to expand the project scope, incorporating a compr…" at bounding box center [289, 446] width 0 height 12
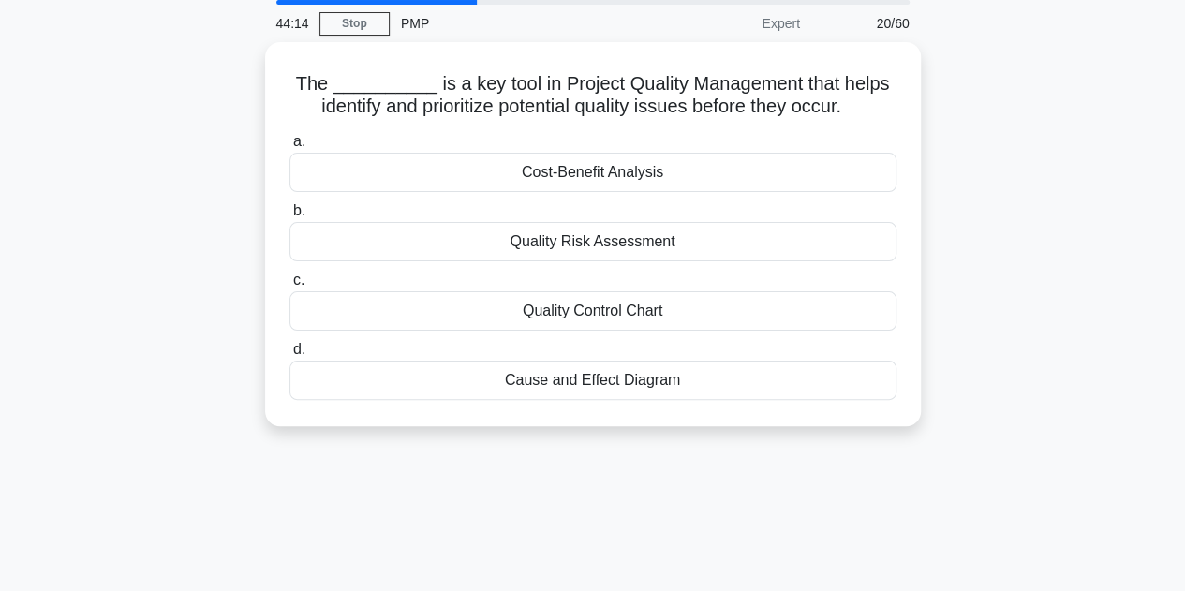
scroll to position [0, 0]
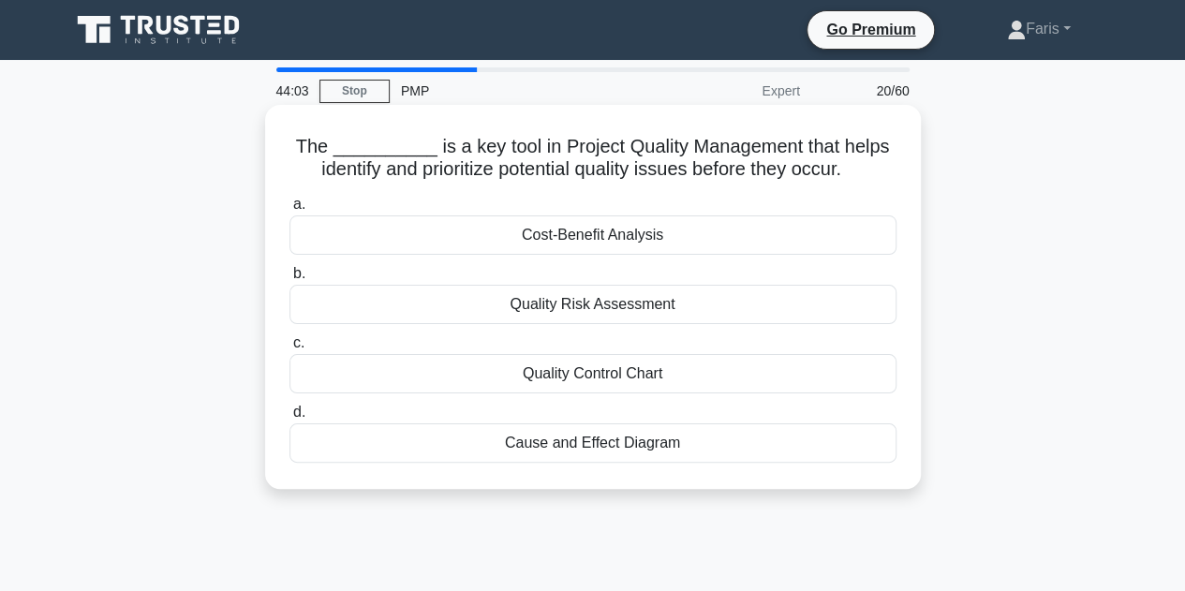
click at [685, 312] on div "Quality Risk Assessment" at bounding box center [592, 304] width 607 height 39
click at [289, 280] on input "b. Quality Risk Assessment" at bounding box center [289, 274] width 0 height 12
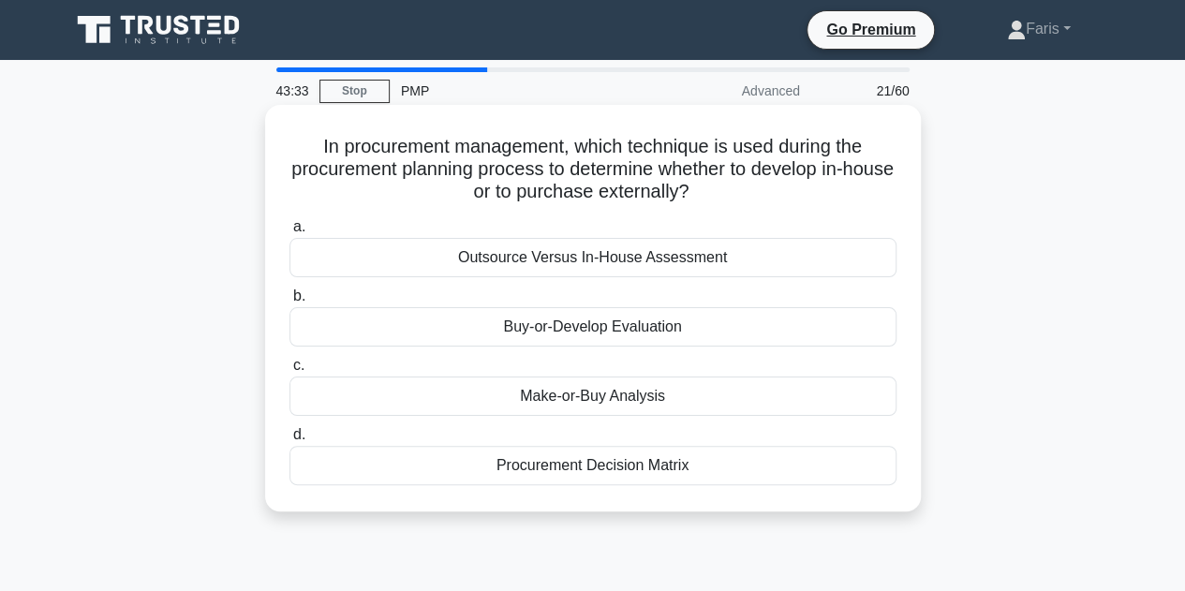
click at [695, 389] on div "Make-or-Buy Analysis" at bounding box center [592, 396] width 607 height 39
click at [289, 372] on input "c. Make-or-Buy Analysis" at bounding box center [289, 366] width 0 height 12
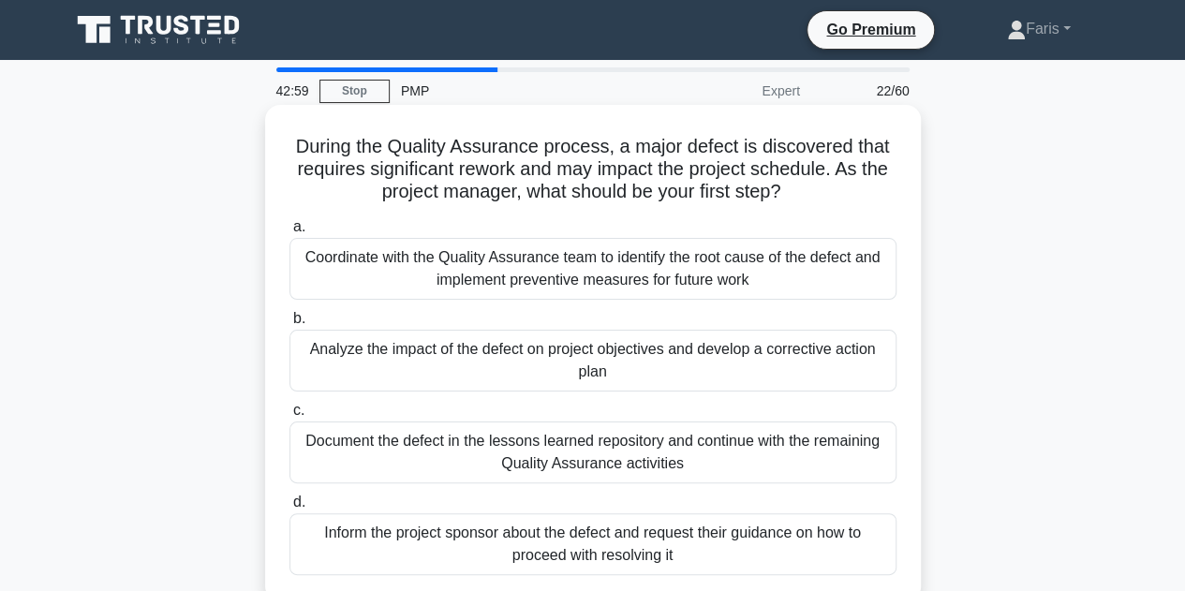
click at [766, 287] on div "Coordinate with the Quality Assurance team to identify the root cause of the de…" at bounding box center [592, 269] width 607 height 62
click at [289, 233] on input "a. Coordinate with the Quality Assurance team to identify the root cause of the…" at bounding box center [289, 227] width 0 height 12
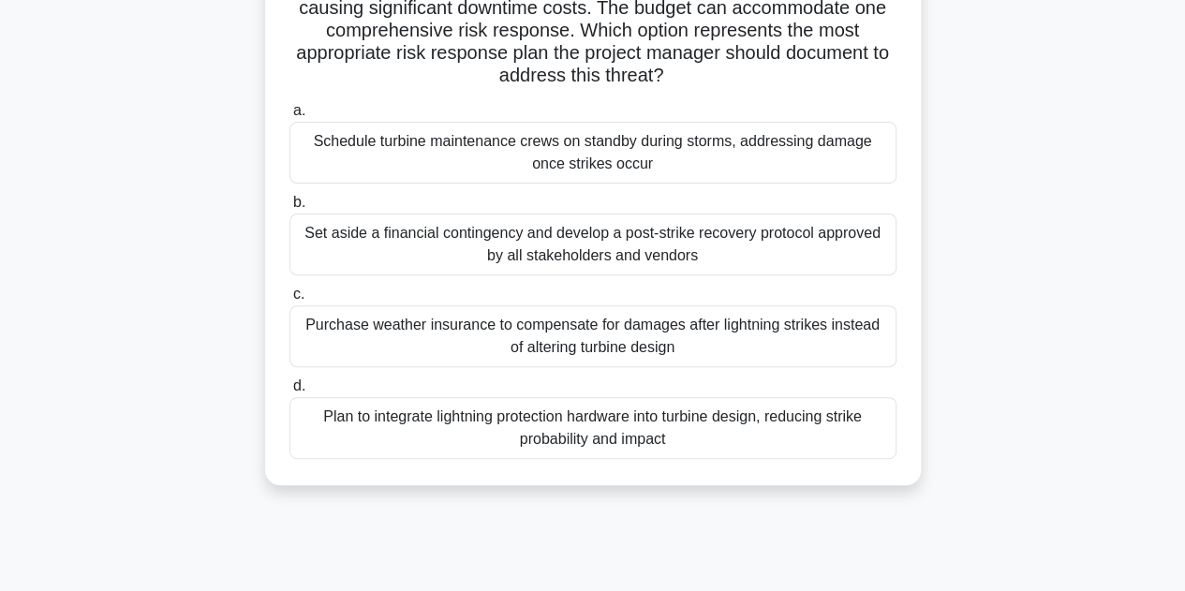
scroll to position [281, 0]
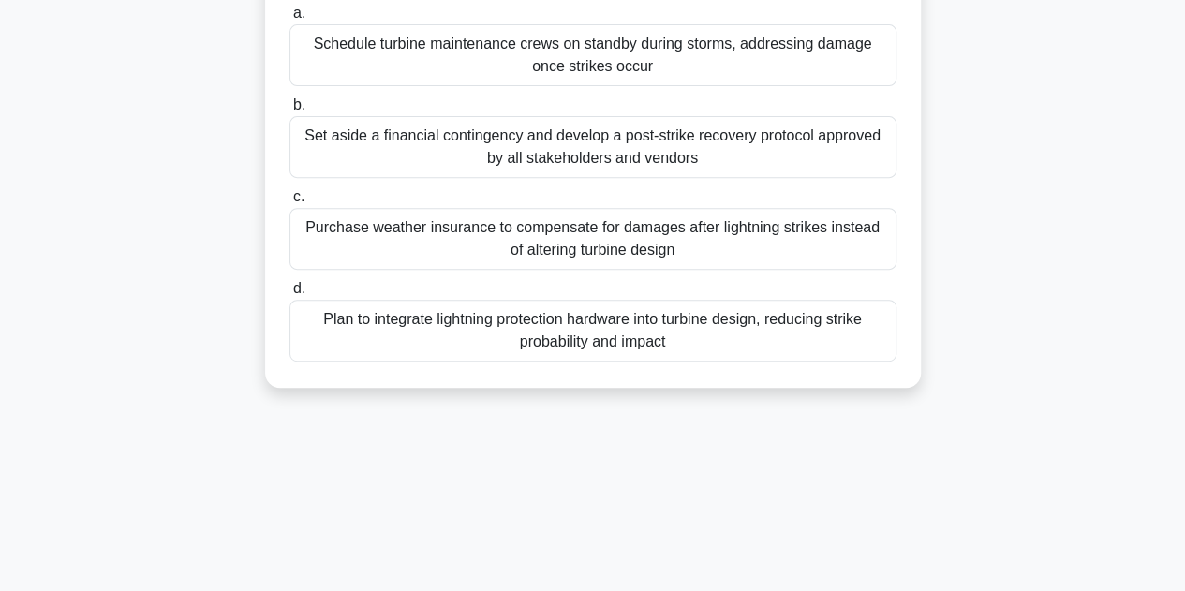
click at [801, 346] on div "Plan to integrate lightning protection hardware into turbine design, reducing s…" at bounding box center [592, 331] width 607 height 62
click at [289, 295] on input "d. Plan to integrate lightning protection hardware into turbine design, reducin…" at bounding box center [289, 289] width 0 height 12
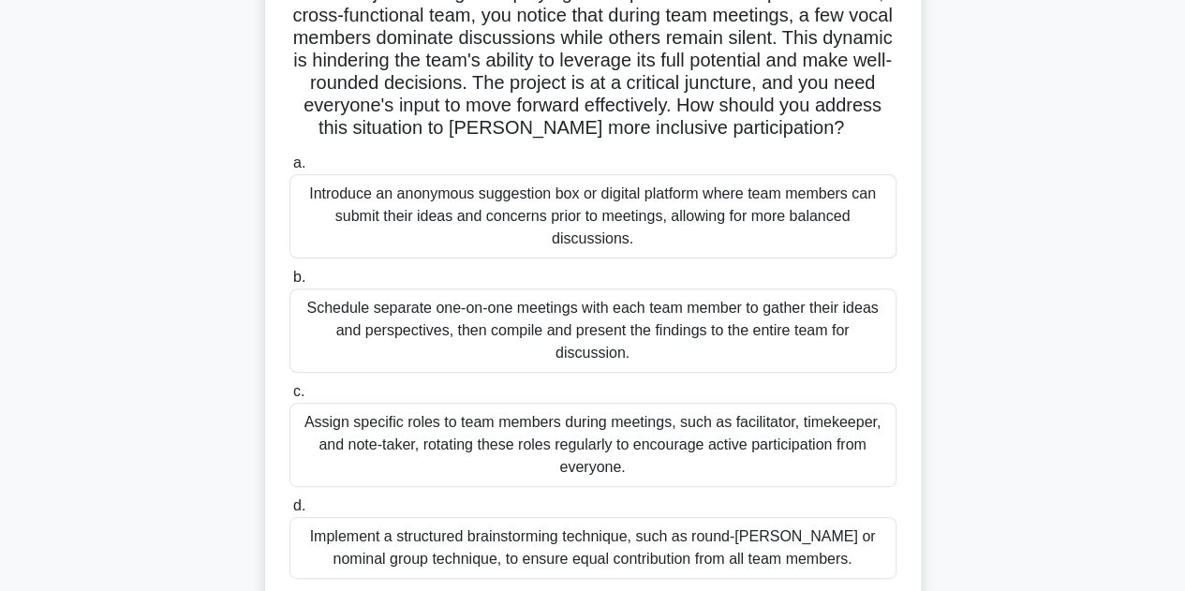
scroll to position [187, 0]
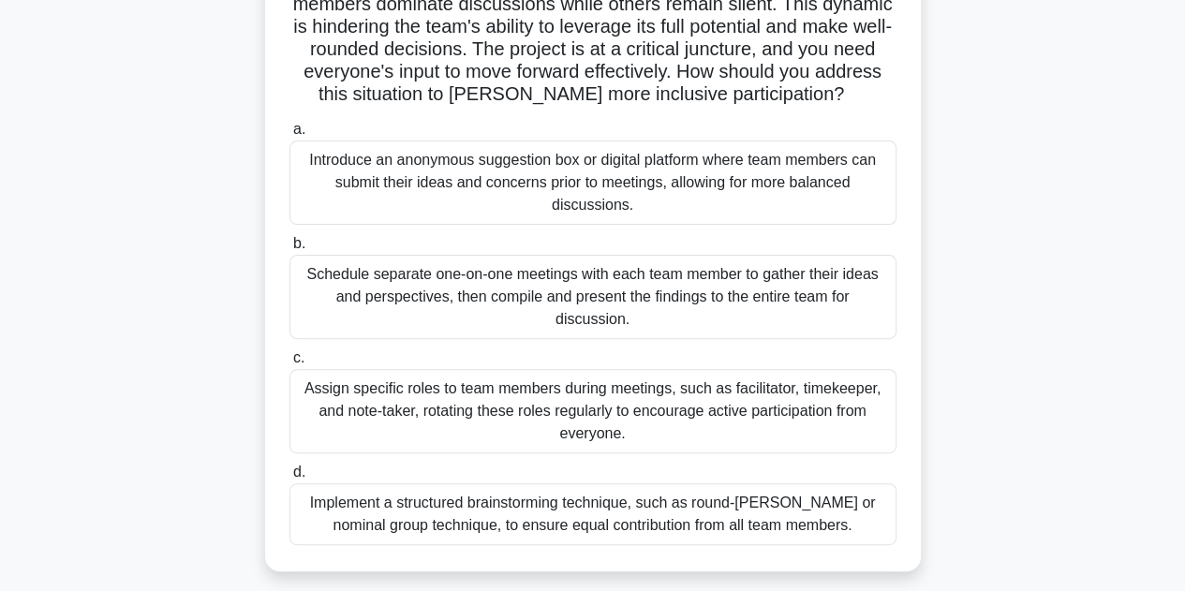
click at [749, 535] on div "Implement a structured brainstorming technique, such as round-[PERSON_NAME] or …" at bounding box center [592, 514] width 607 height 62
click at [289, 479] on input "d. Implement a structured brainstorming technique, such as round-robin or nomin…" at bounding box center [289, 473] width 0 height 12
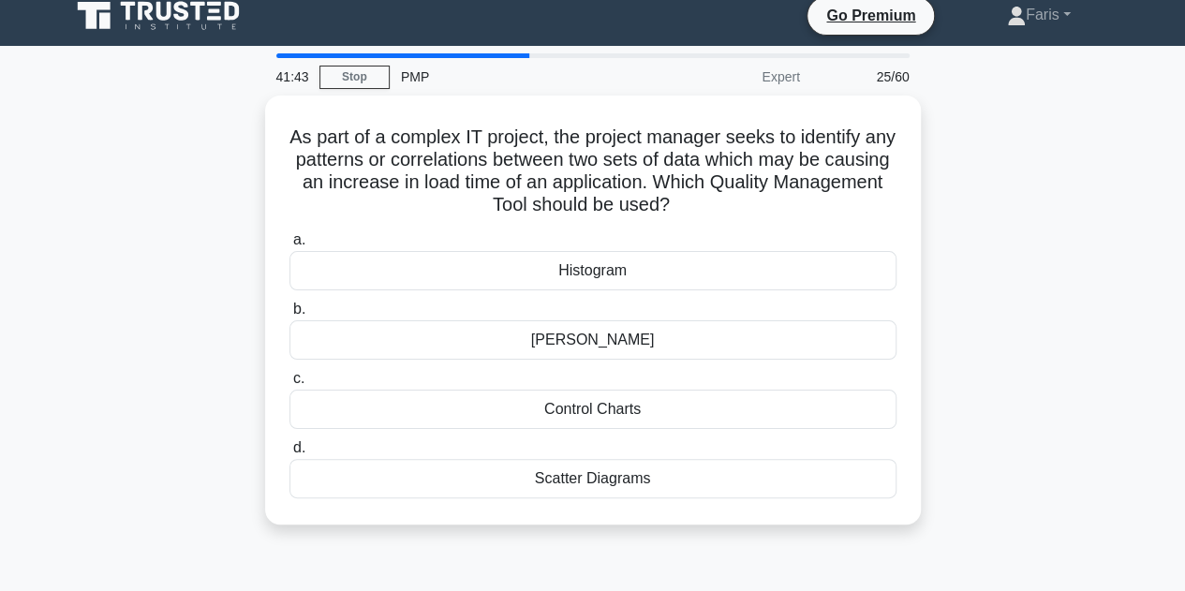
scroll to position [0, 0]
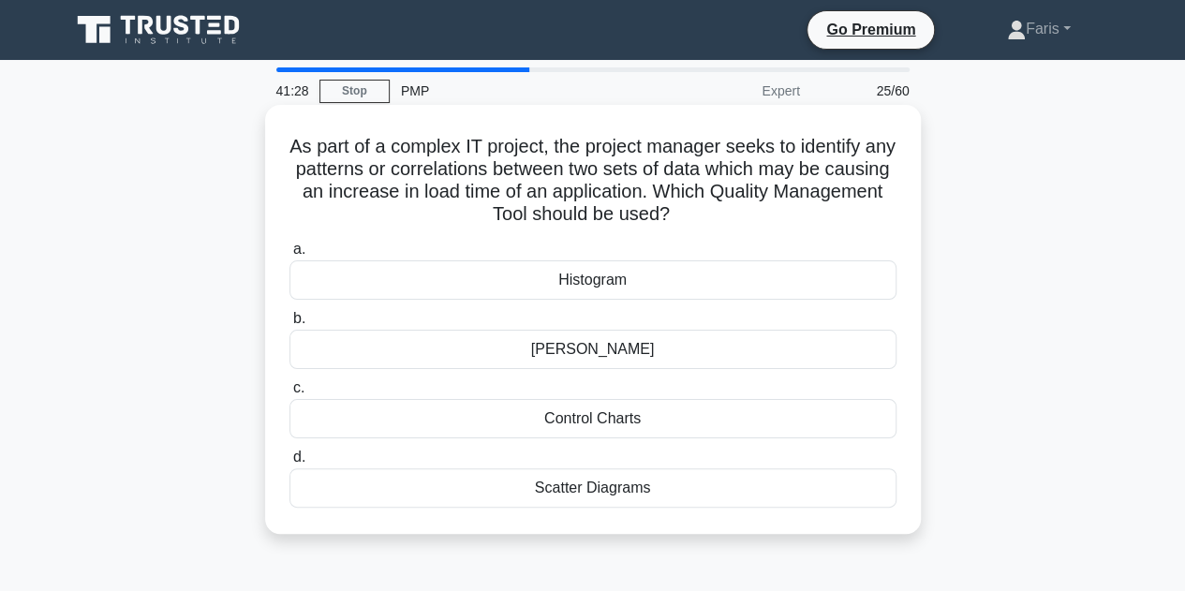
drag, startPoint x: 523, startPoint y: 351, endPoint x: 671, endPoint y: 363, distance: 148.4
click at [671, 363] on div "[PERSON_NAME]" at bounding box center [592, 349] width 607 height 39
copy div "[PERSON_NAME]"
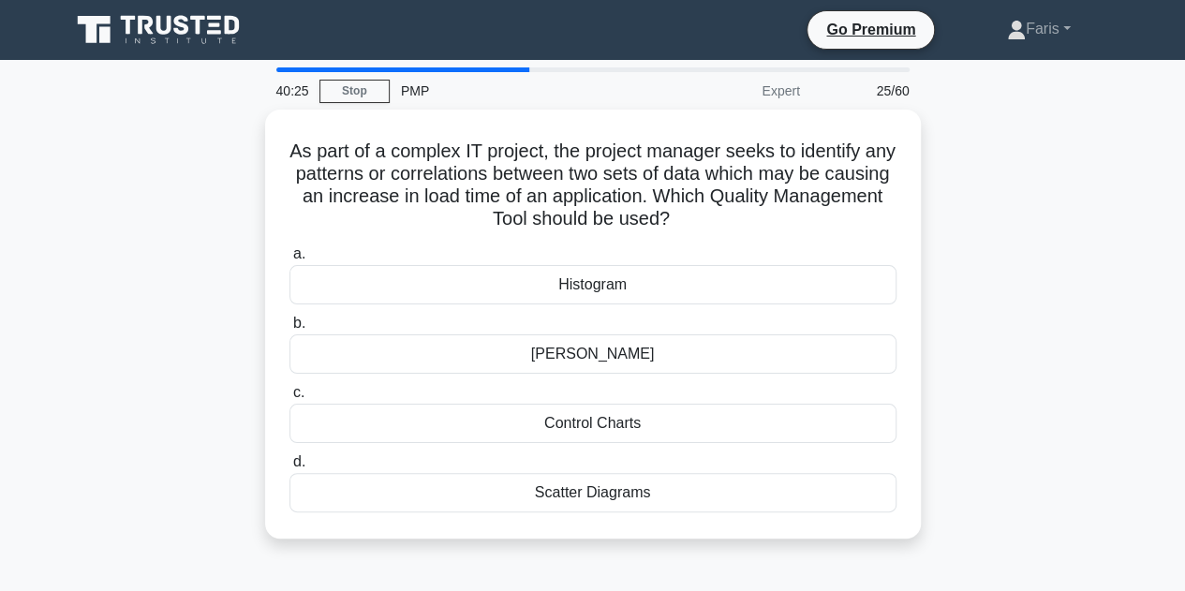
click at [223, 302] on div "As part of a complex IT project, the project manager seeks to identify any patt…" at bounding box center [593, 336] width 1068 height 452
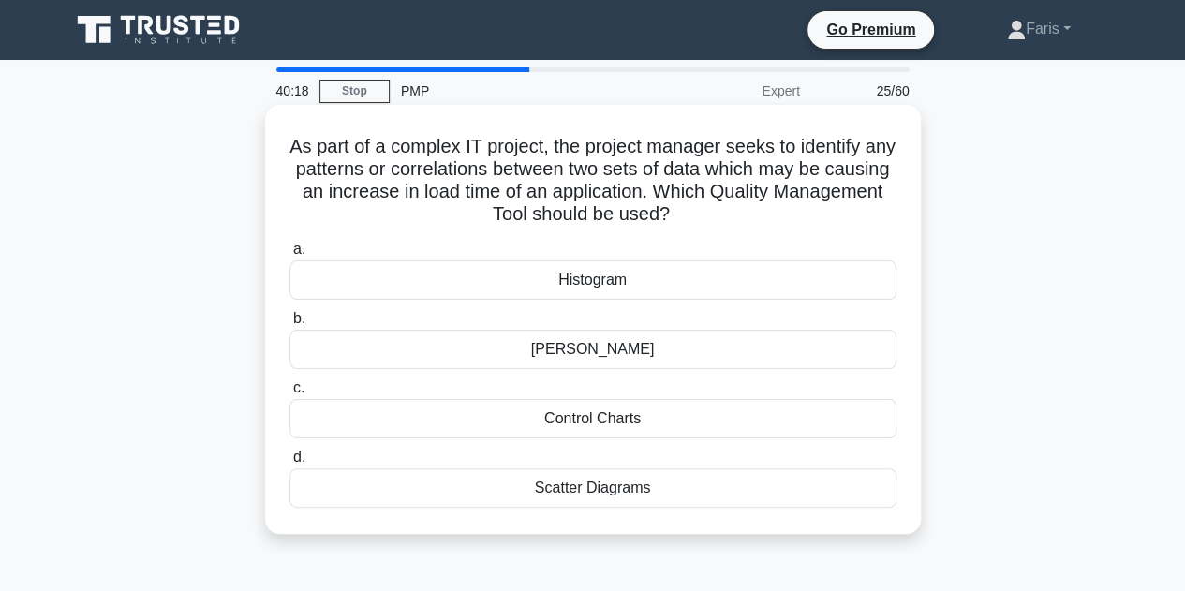
drag, startPoint x: 663, startPoint y: 420, endPoint x: 541, endPoint y: 424, distance: 121.9
click at [541, 424] on div "Control Charts" at bounding box center [592, 418] width 607 height 39
copy div "Control Charts"
drag, startPoint x: 660, startPoint y: 483, endPoint x: 533, endPoint y: 486, distance: 127.4
click at [533, 486] on div "Scatter Diagrams" at bounding box center [592, 487] width 607 height 39
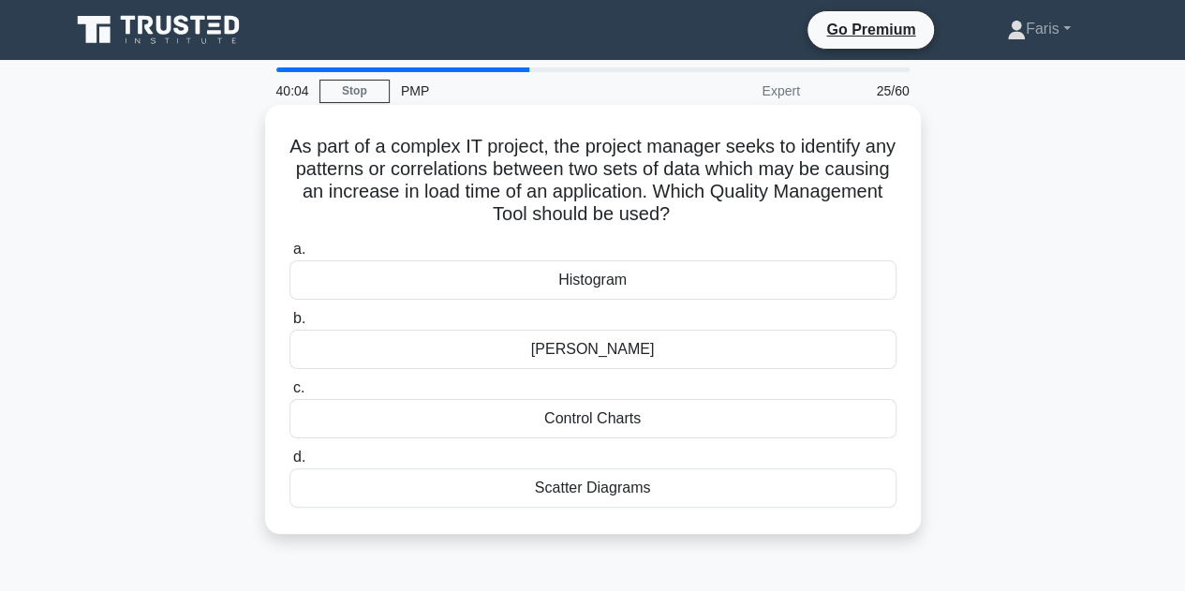
copy div "Scatter Diagrams"
click at [577, 486] on div "Scatter Diagrams" at bounding box center [592, 487] width 607 height 39
click at [289, 464] on input "d. Scatter Diagrams" at bounding box center [289, 458] width 0 height 12
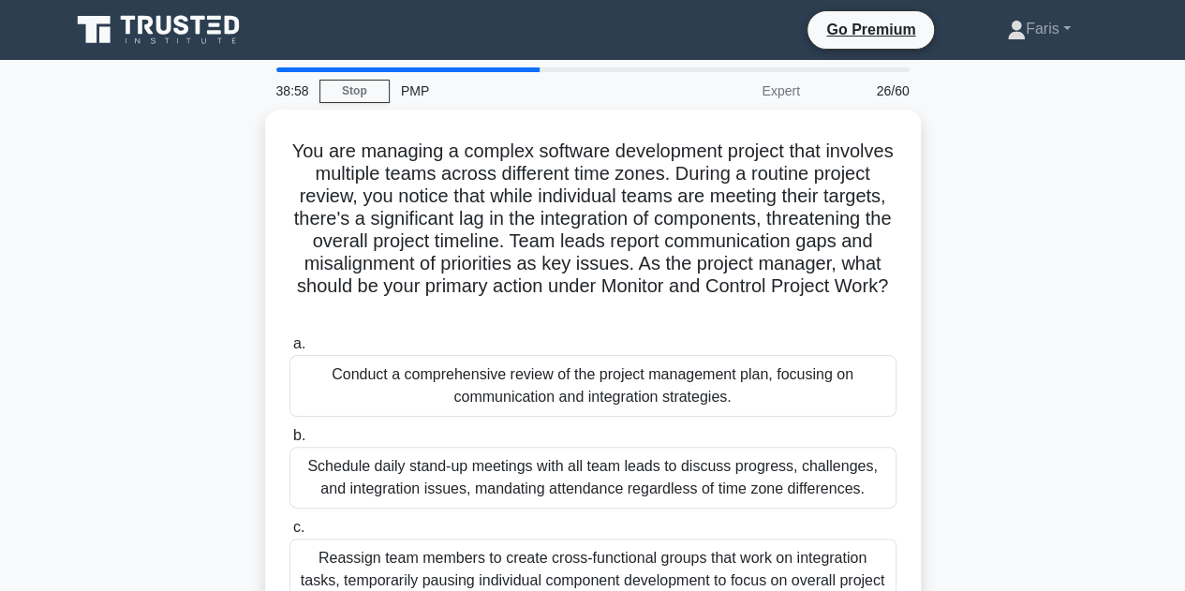
click at [161, 331] on div "You are managing a complex software development project that involves multiple …" at bounding box center [593, 437] width 1068 height 654
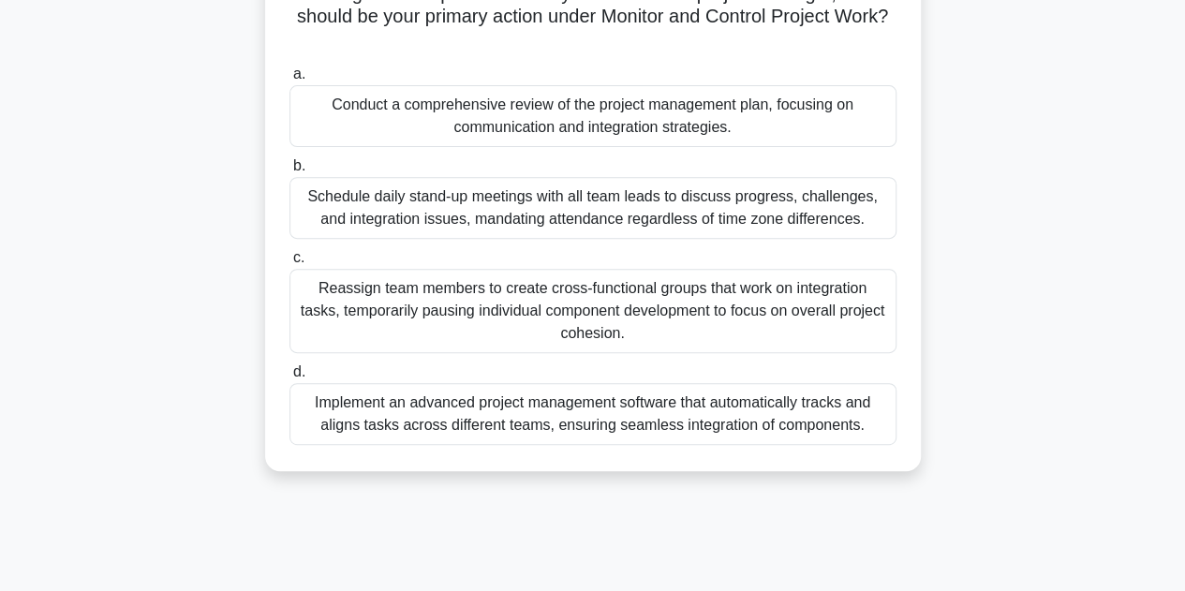
scroll to position [281, 0]
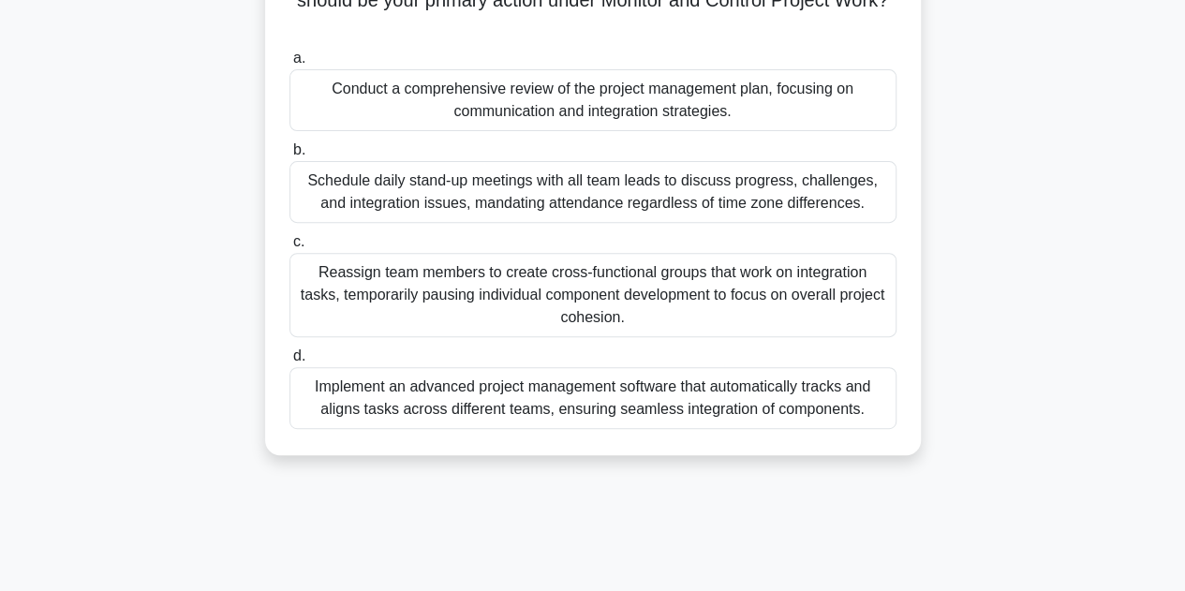
click at [448, 415] on div "Implement an advanced project management software that automatically tracks and…" at bounding box center [592, 398] width 607 height 62
click at [289, 363] on input "d. Implement an advanced project management software that automatically tracks …" at bounding box center [289, 356] width 0 height 12
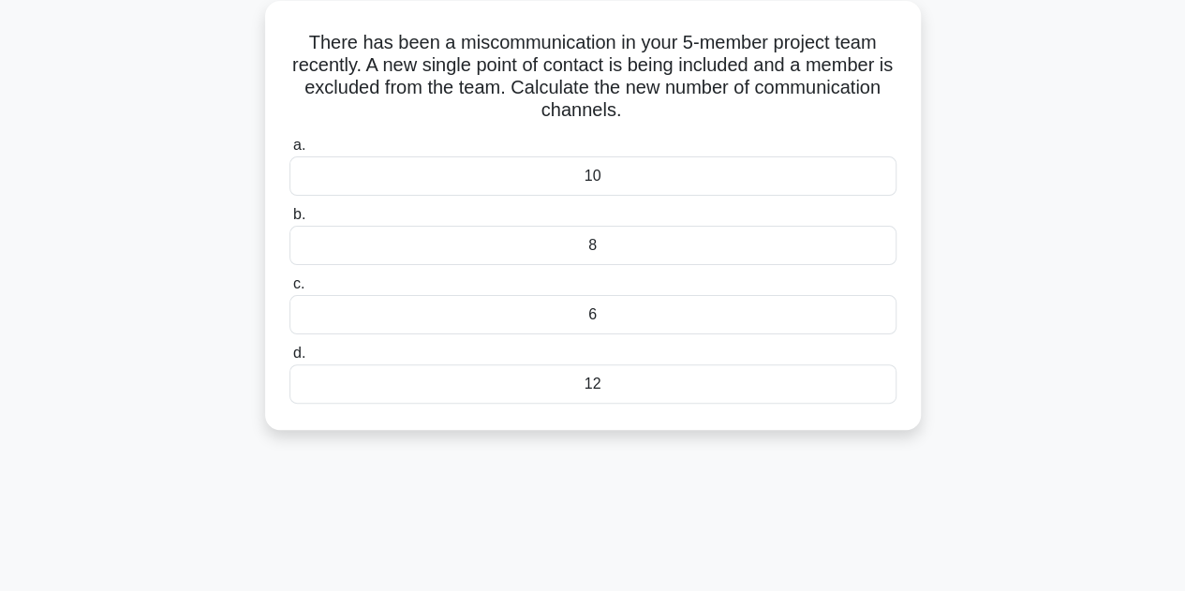
scroll to position [0, 0]
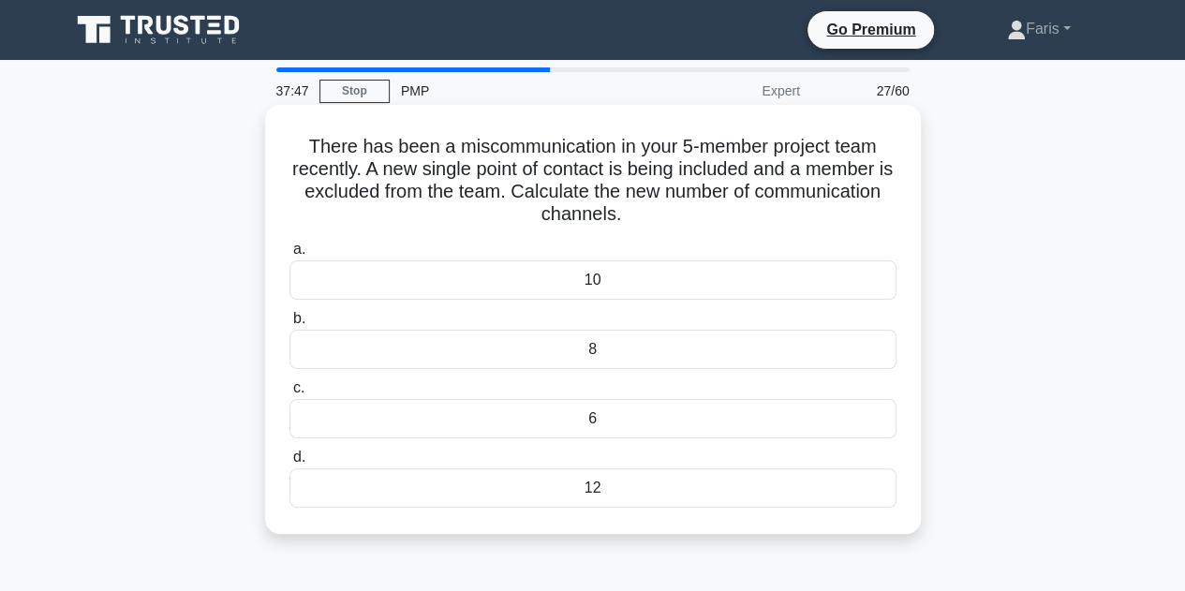
click at [576, 483] on div "12" at bounding box center [592, 487] width 607 height 39
click at [289, 464] on input "d. 12" at bounding box center [289, 458] width 0 height 12
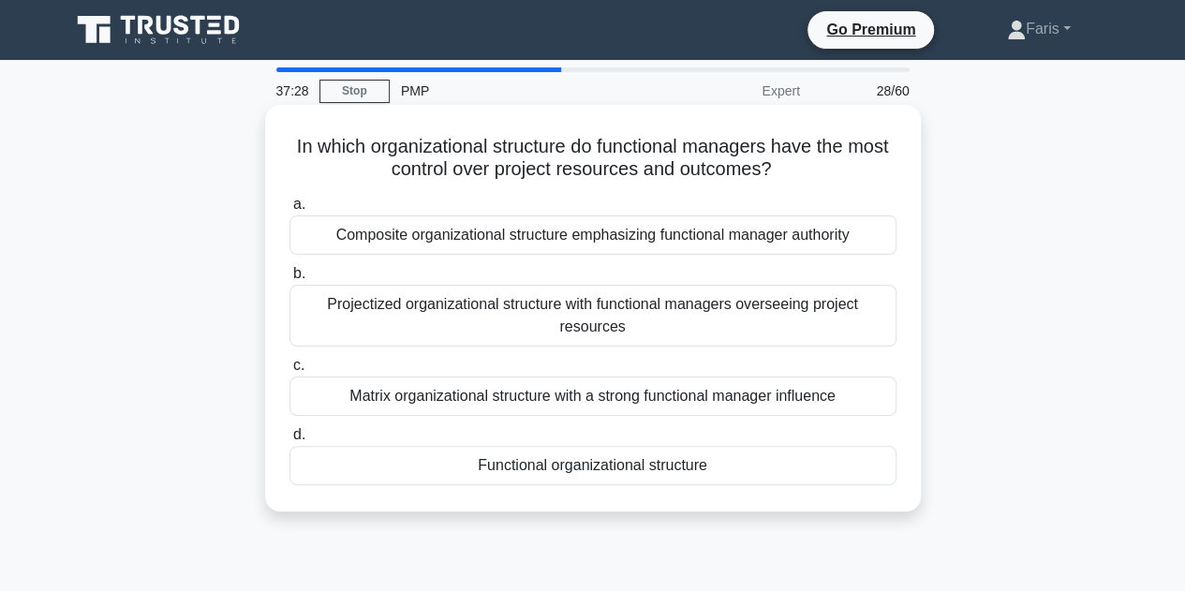
click at [531, 475] on div "Functional organizational structure" at bounding box center [592, 465] width 607 height 39
click at [289, 441] on input "d. Functional organizational structure" at bounding box center [289, 435] width 0 height 12
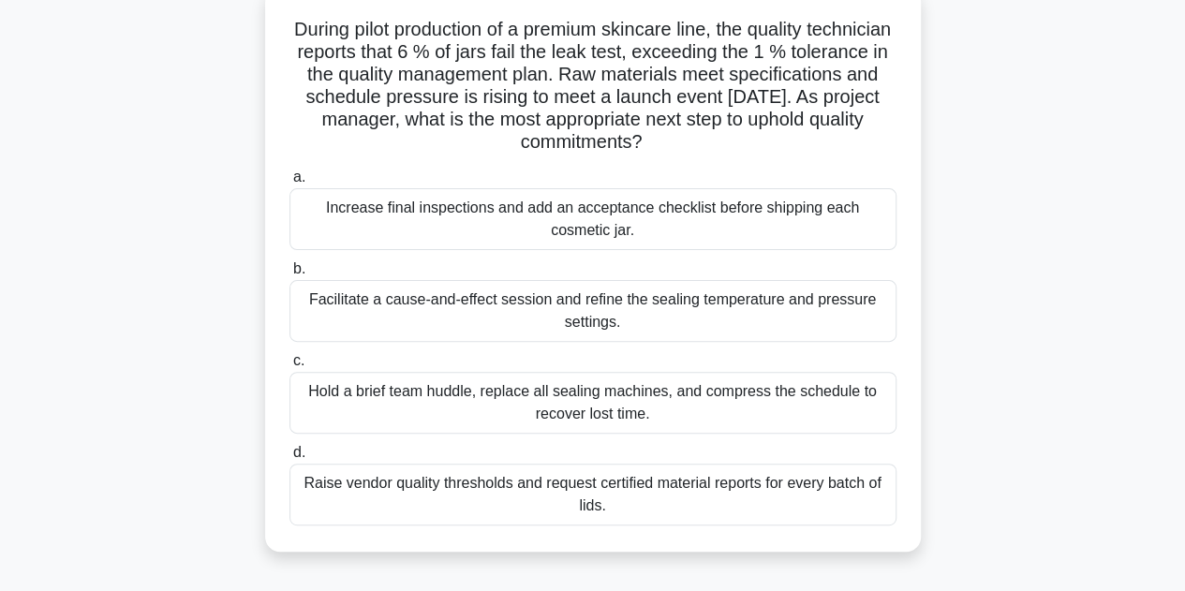
scroll to position [94, 0]
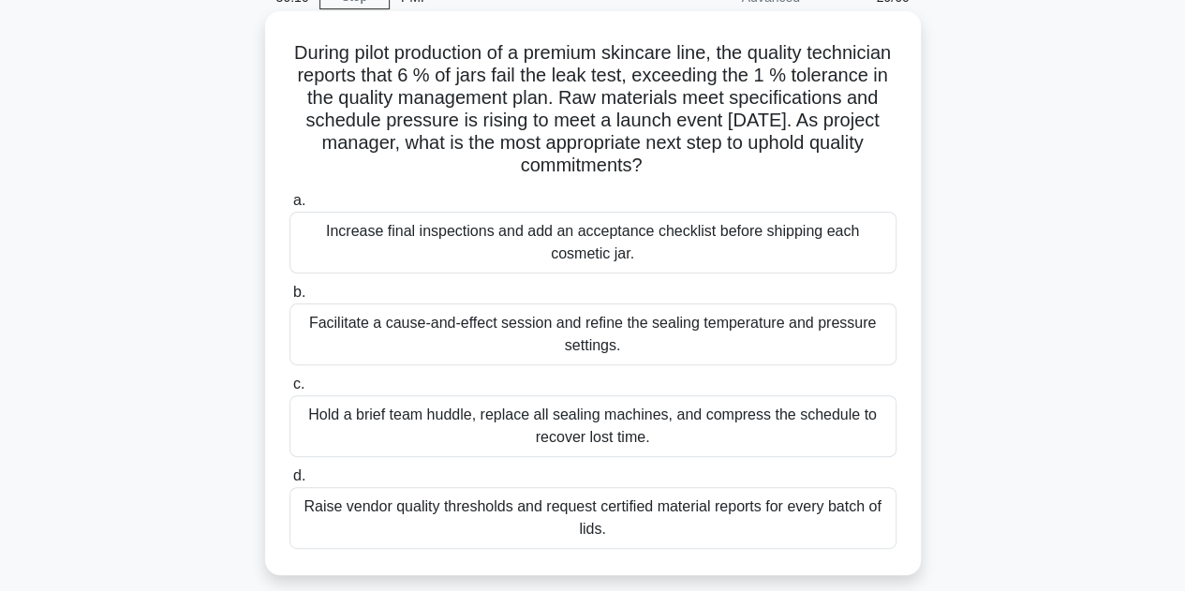
click at [482, 243] on div "Increase final inspections and add an acceptance checklist before shipping each…" at bounding box center [592, 243] width 607 height 62
click at [289, 207] on input "a. Increase final inspections and add an acceptance checklist before shipping e…" at bounding box center [289, 201] width 0 height 12
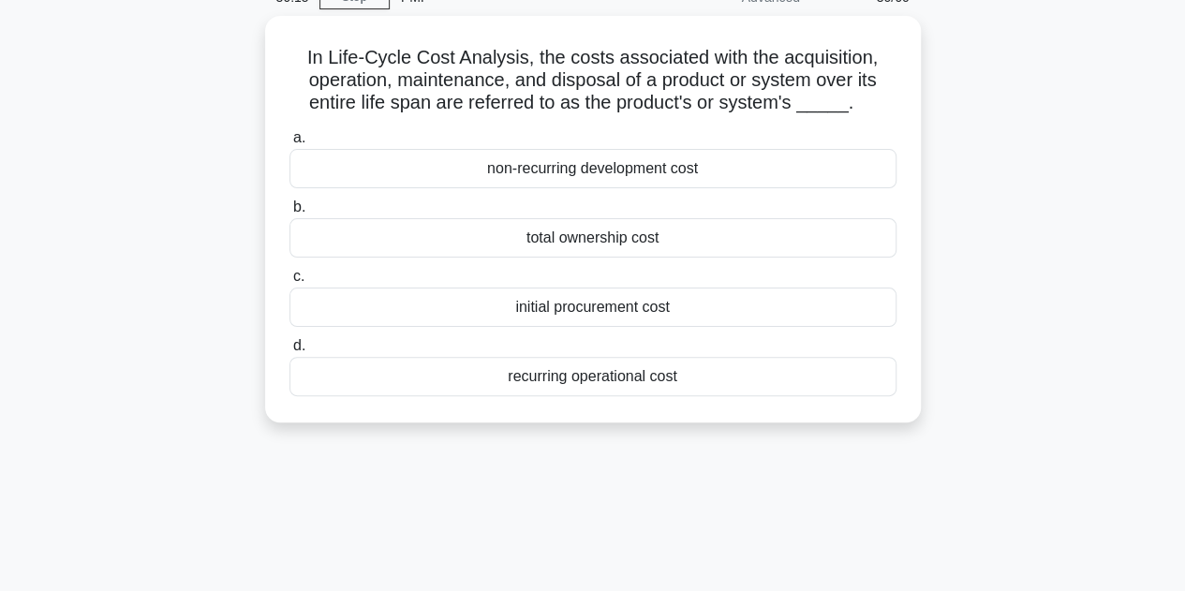
scroll to position [0, 0]
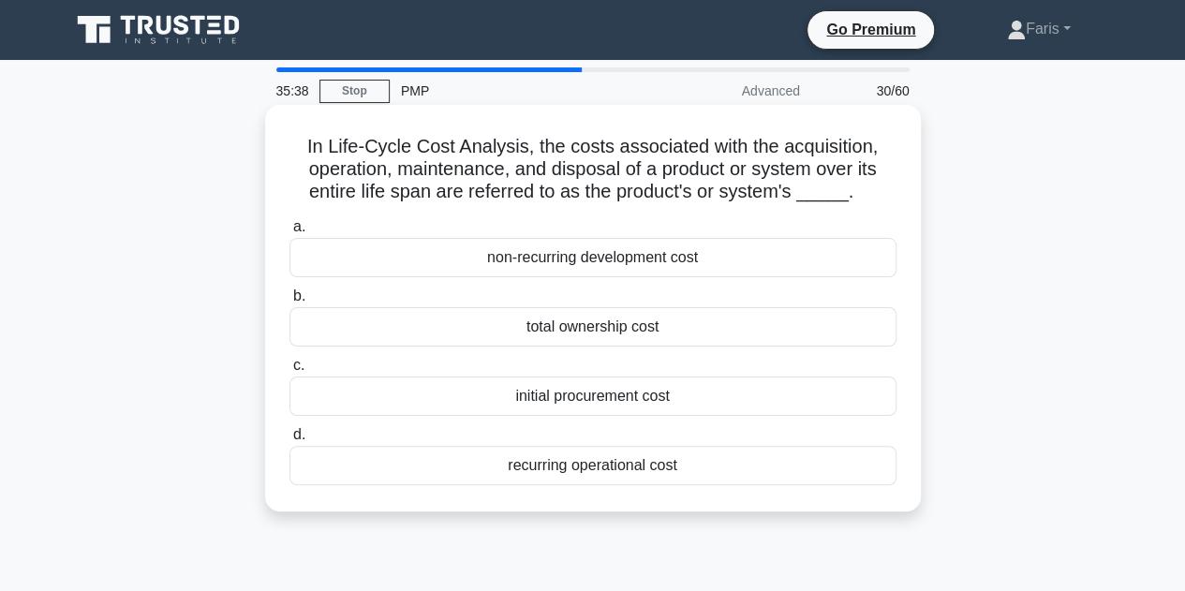
click at [657, 337] on div "total ownership cost" at bounding box center [592, 326] width 607 height 39
click at [289, 303] on input "b. total ownership cost" at bounding box center [289, 296] width 0 height 12
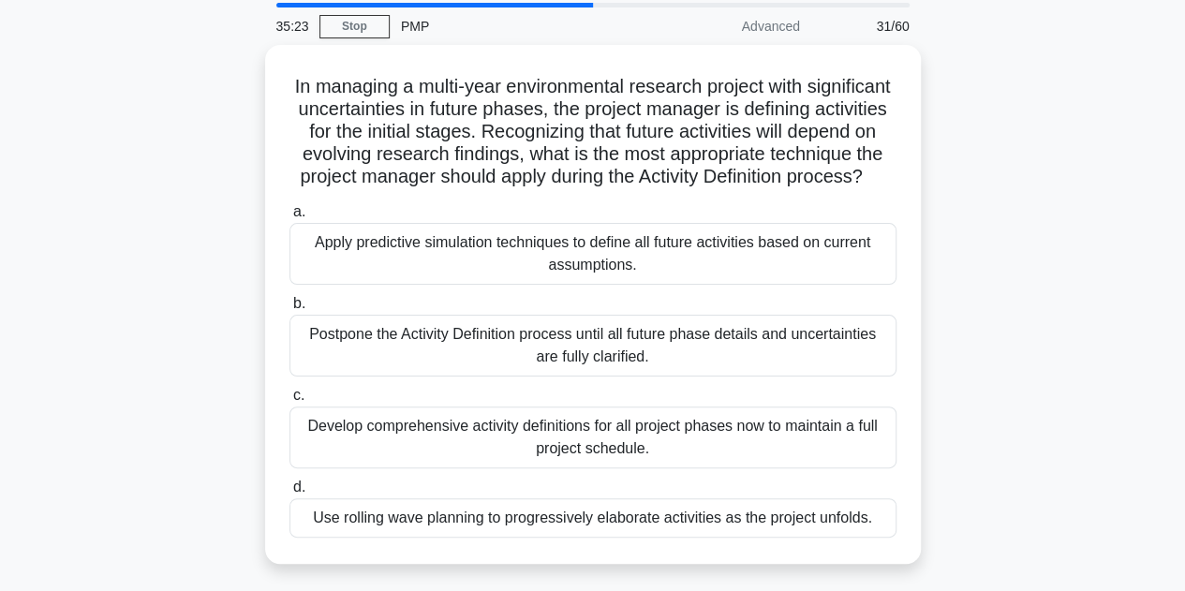
scroll to position [94, 0]
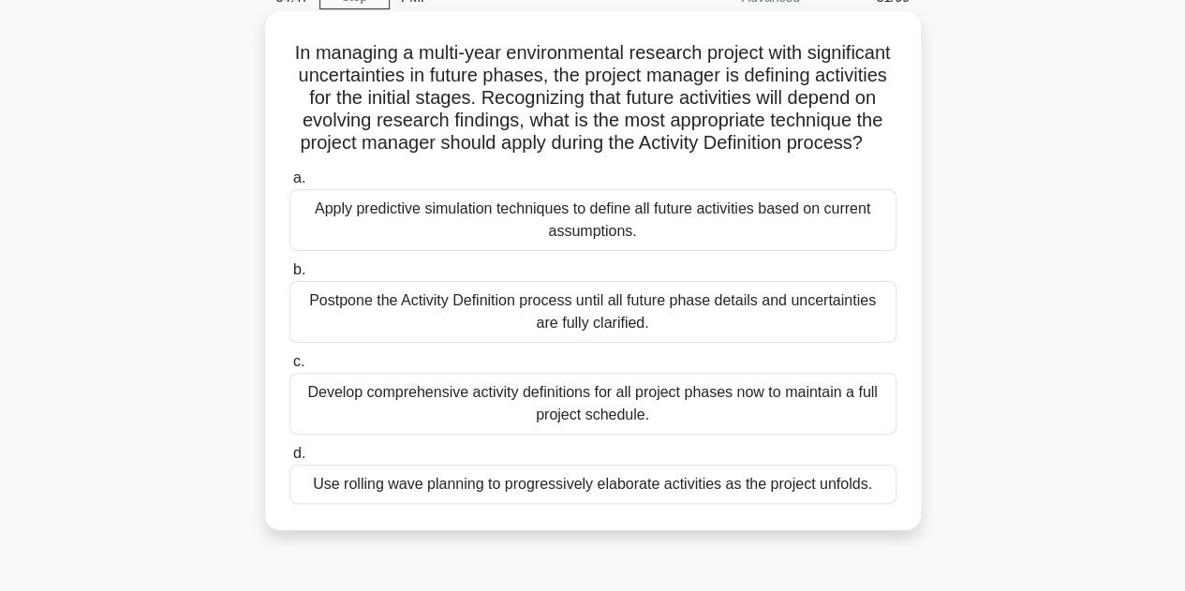
click at [450, 251] on div "Apply predictive simulation techniques to define all future activities based on…" at bounding box center [592, 220] width 607 height 62
click at [289, 185] on input "a. Apply predictive simulation techniques to define all future activities based…" at bounding box center [289, 178] width 0 height 12
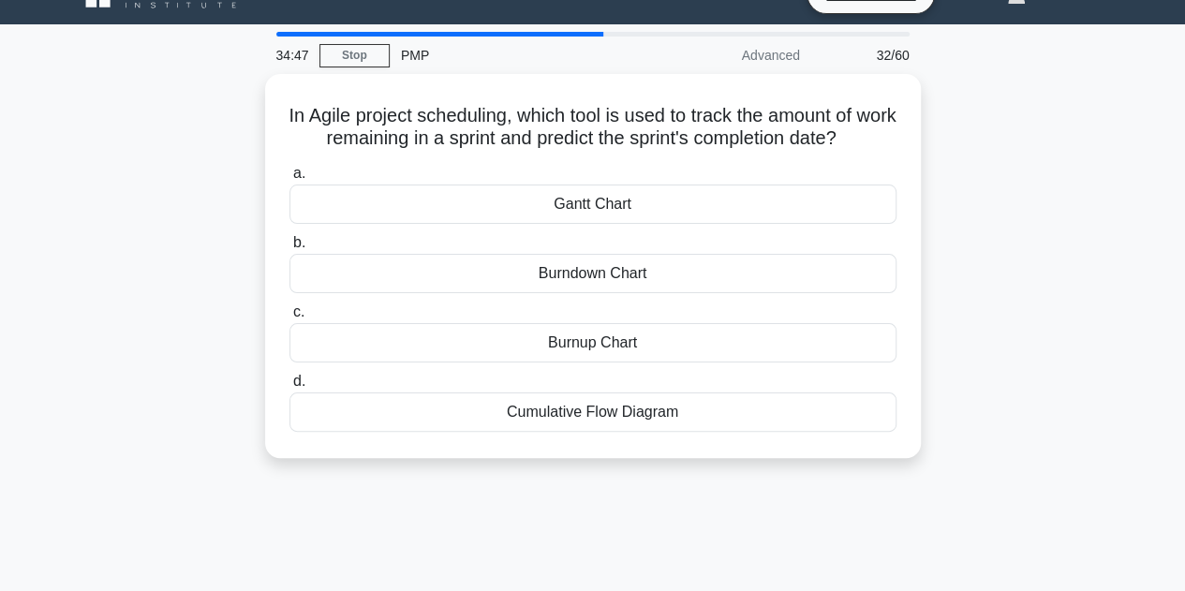
scroll to position [0, 0]
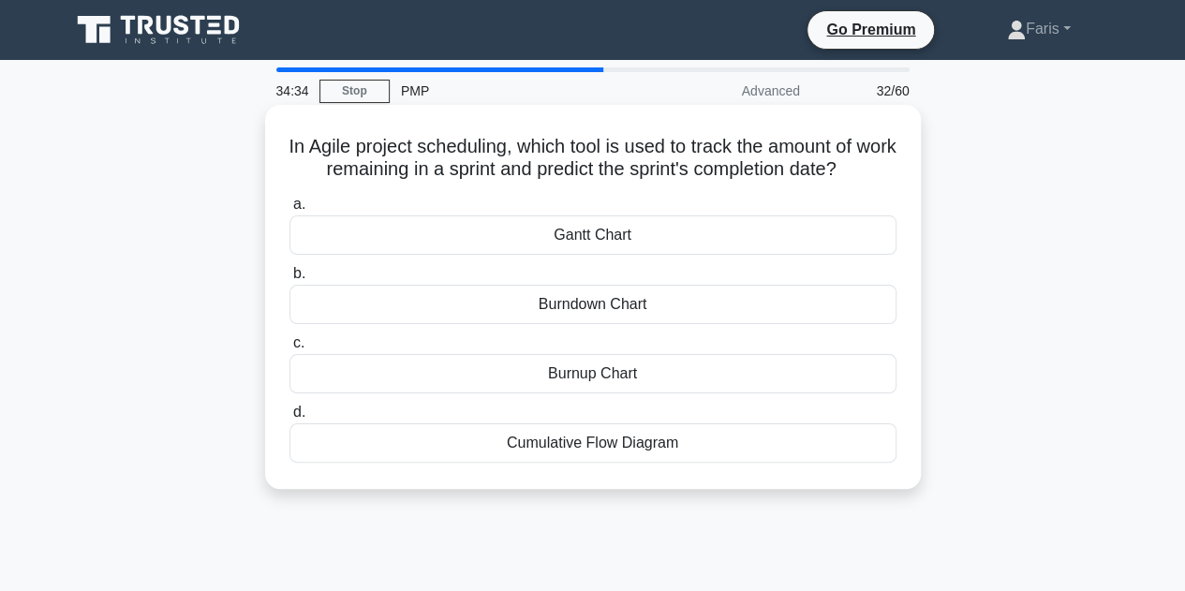
drag, startPoint x: 302, startPoint y: 145, endPoint x: 889, endPoint y: 173, distance: 588.1
click at [889, 173] on h5 "In Agile project scheduling, which tool is used to track the amount of work rem…" at bounding box center [593, 158] width 611 height 47
copy h5 "n Agile project scheduling, which tool is used to track the amount of work rema…"
click at [613, 306] on div "Burndown Chart" at bounding box center [592, 304] width 607 height 39
click at [289, 280] on input "b. Burndown Chart" at bounding box center [289, 274] width 0 height 12
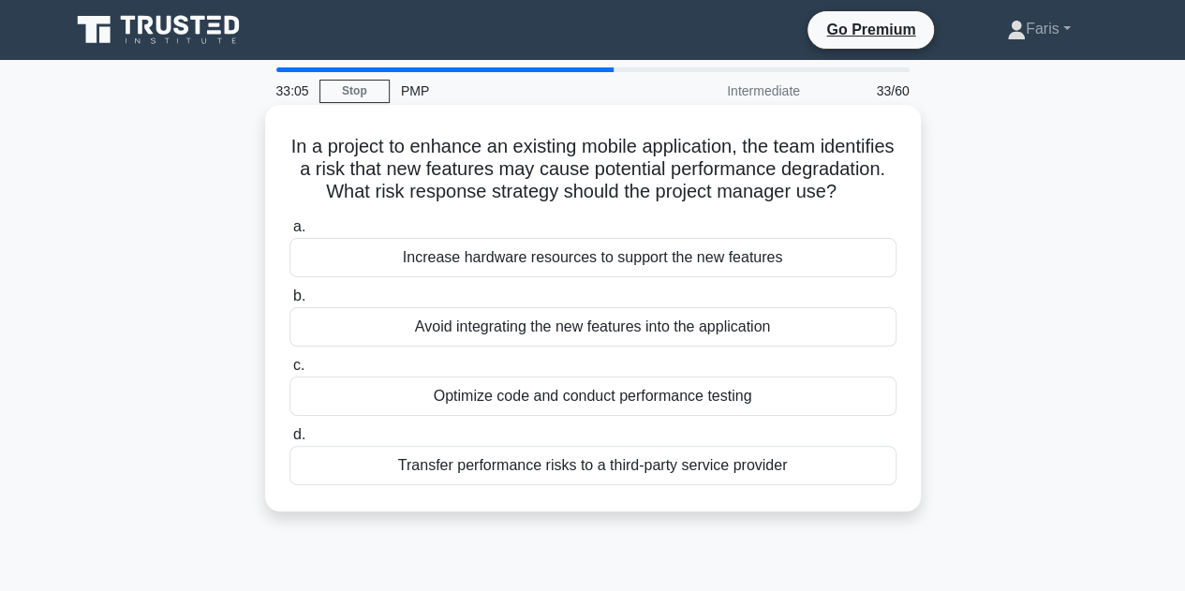
click at [758, 416] on div "Optimize code and conduct performance testing" at bounding box center [592, 396] width 607 height 39
click at [289, 372] on input "c. Optimize code and conduct performance testing" at bounding box center [289, 366] width 0 height 12
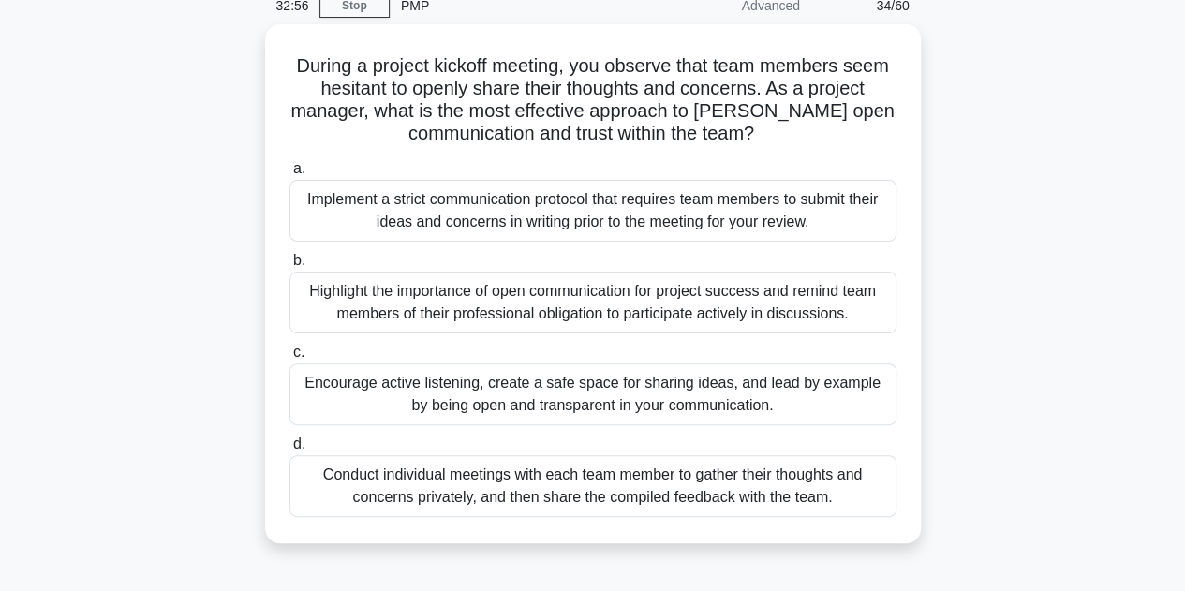
scroll to position [187, 0]
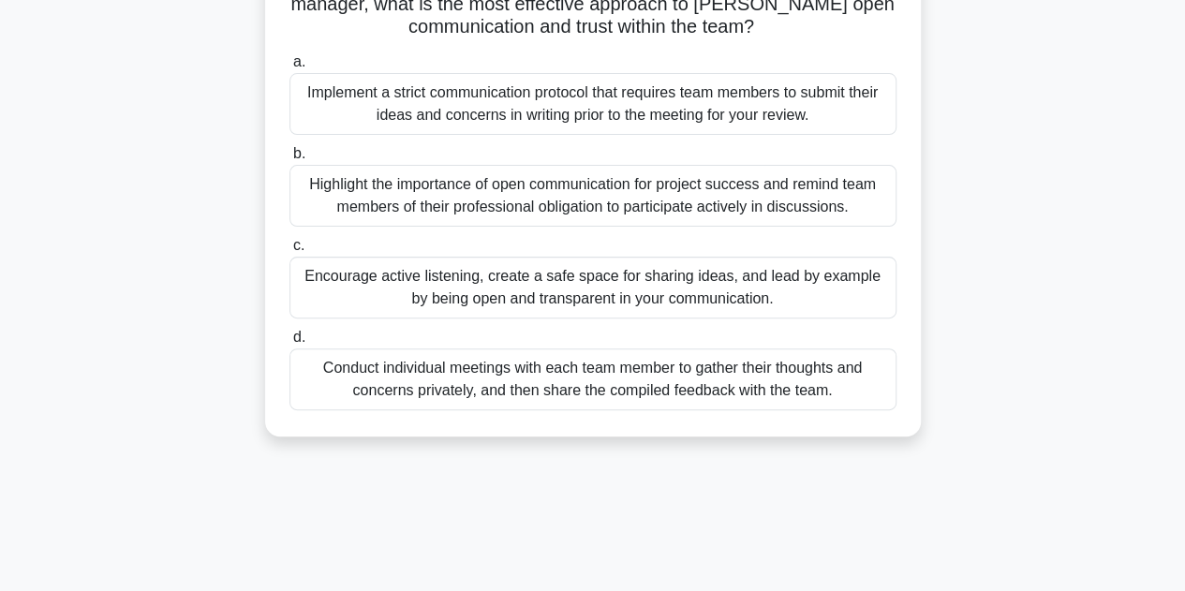
click at [866, 298] on div "Encourage active listening, create a safe space for sharing ideas, and lead by …" at bounding box center [592, 288] width 607 height 62
click at [289, 252] on input "c. Encourage active listening, create a safe space for sharing ideas, and lead …" at bounding box center [289, 246] width 0 height 12
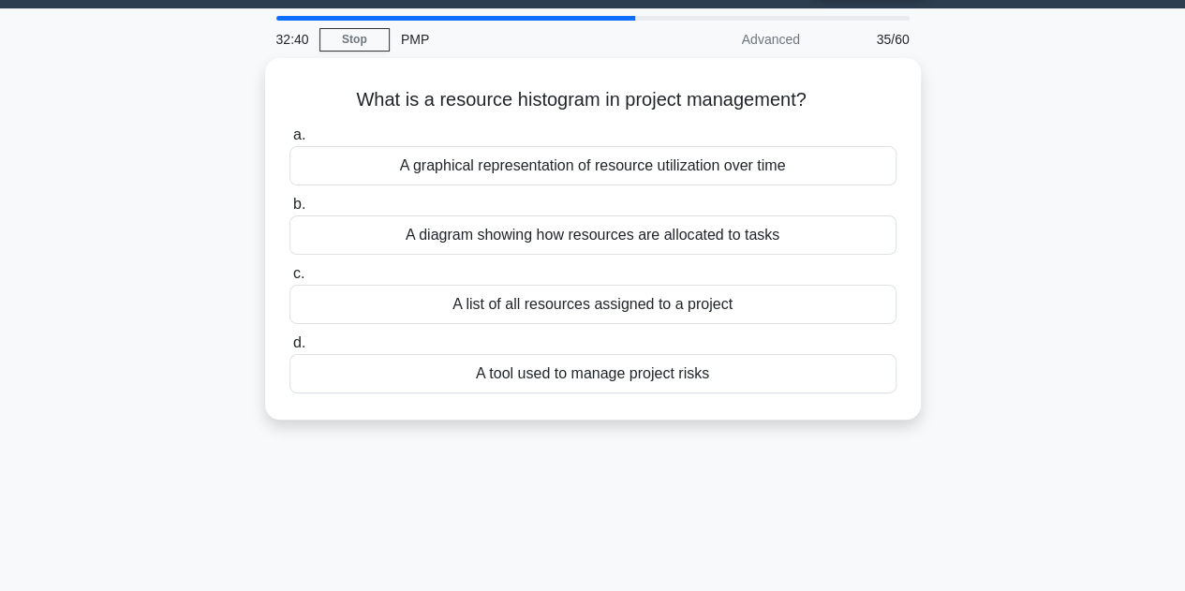
scroll to position [0, 0]
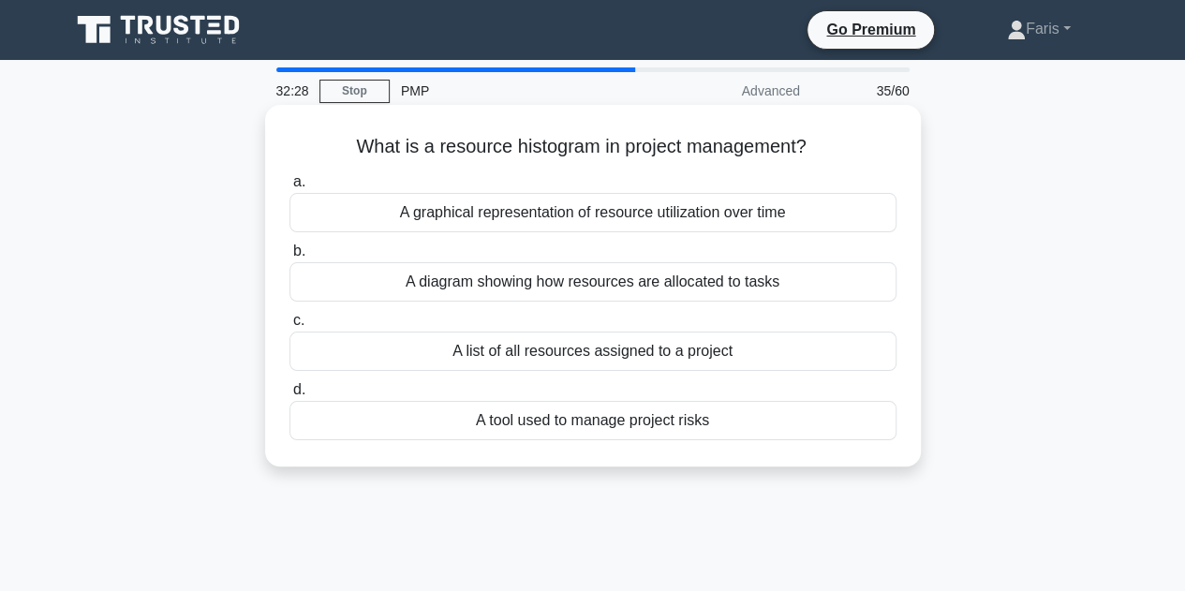
click at [660, 216] on div "A graphical representation of resource utilization over time" at bounding box center [592, 212] width 607 height 39
click at [289, 188] on input "a. A graphical representation of resource utilization over time" at bounding box center [289, 182] width 0 height 12
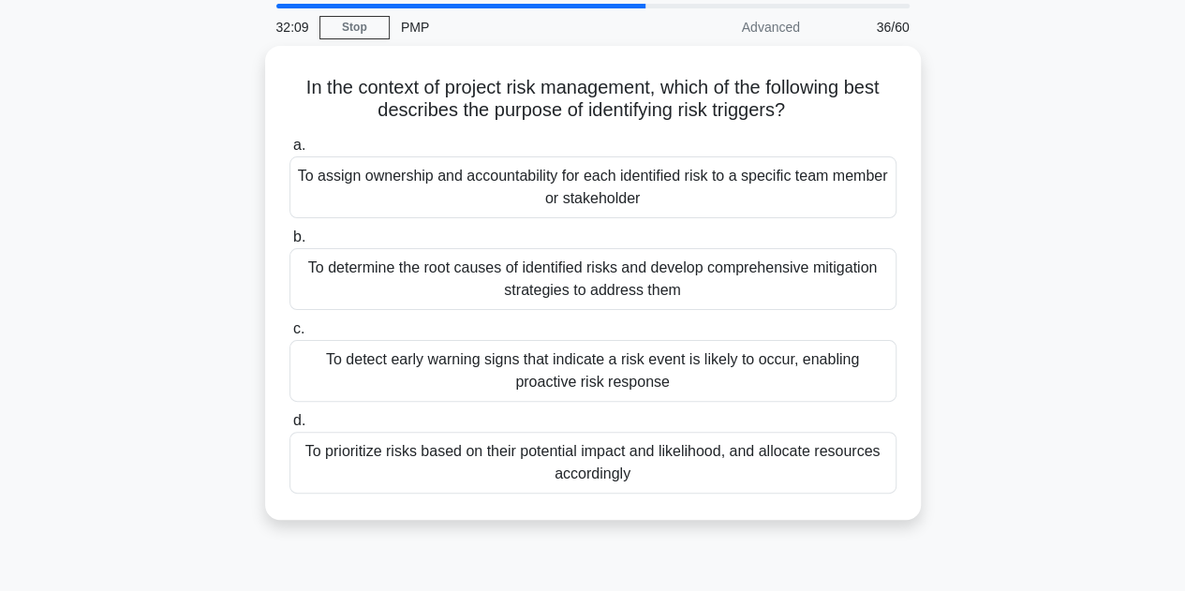
scroll to position [94, 0]
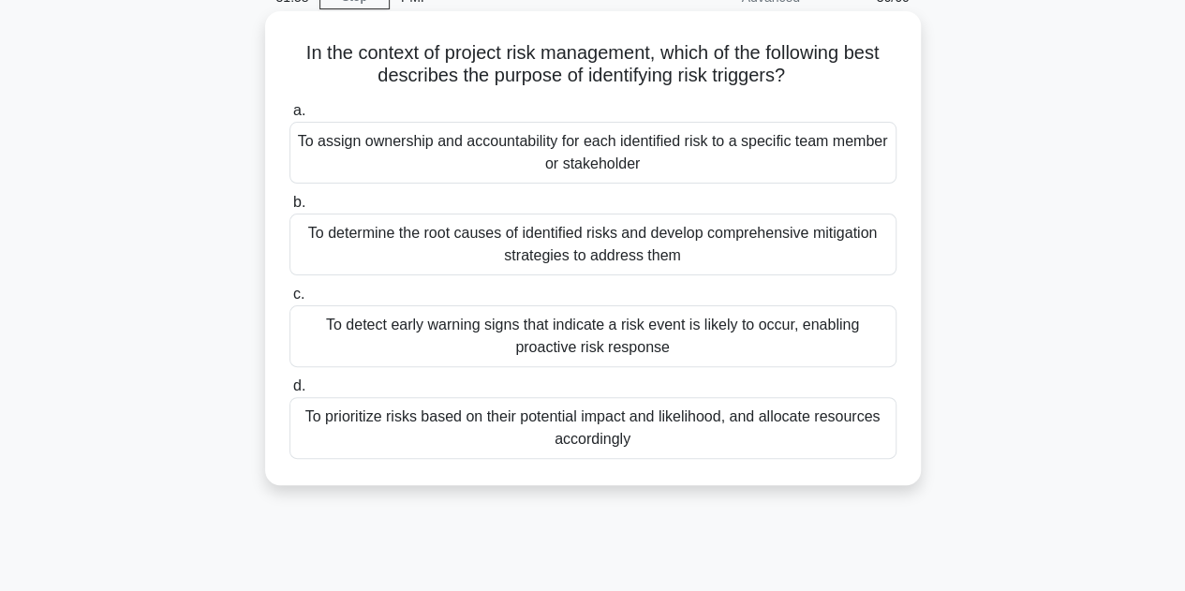
click at [837, 438] on div "To prioritize risks based on their potential impact and likelihood, and allocat…" at bounding box center [592, 428] width 607 height 62
click at [289, 393] on input "d. To prioritize risks based on their potential impact and likelihood, and allo…" at bounding box center [289, 386] width 0 height 12
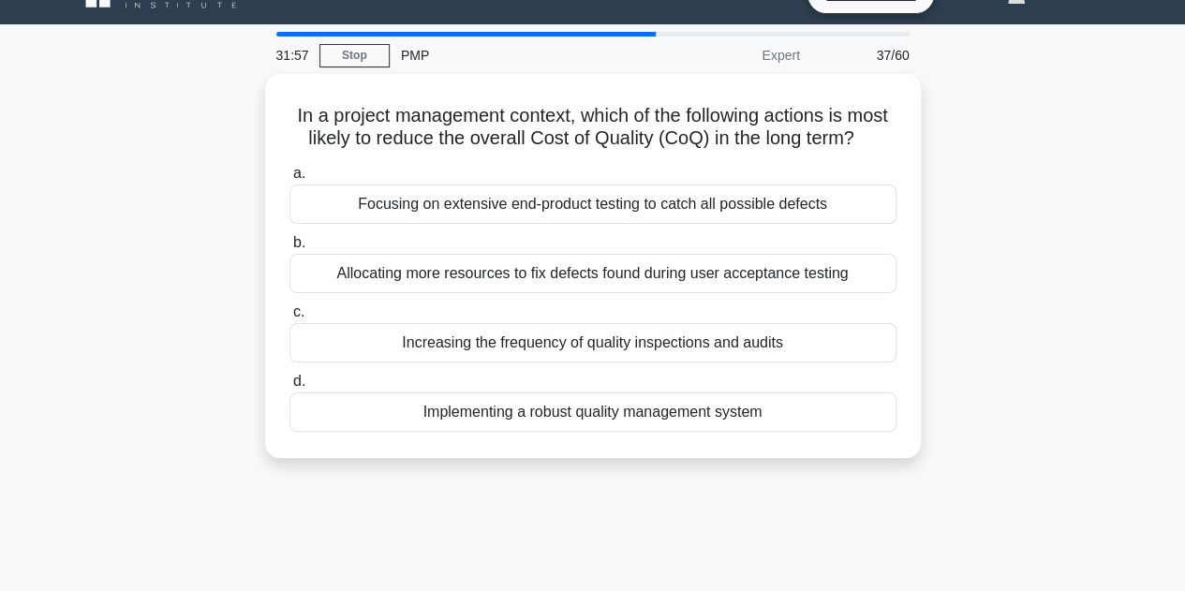
scroll to position [0, 0]
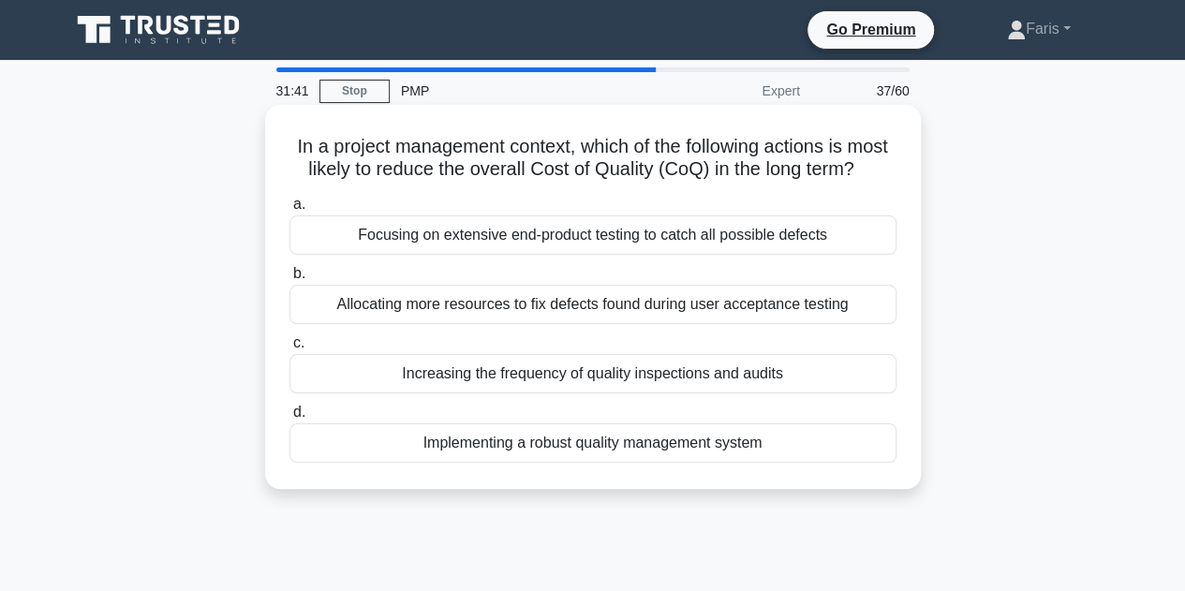
click at [807, 457] on div "Implementing a robust quality management system" at bounding box center [592, 442] width 607 height 39
click at [289, 419] on input "d. Implementing a robust quality management system" at bounding box center [289, 413] width 0 height 12
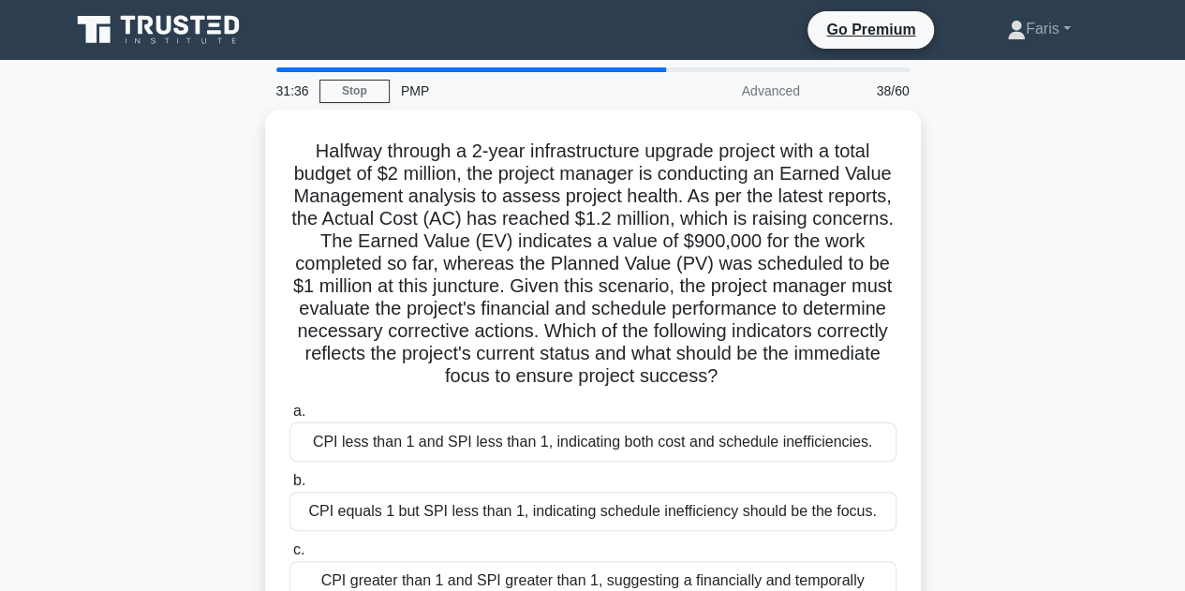
scroll to position [94, 0]
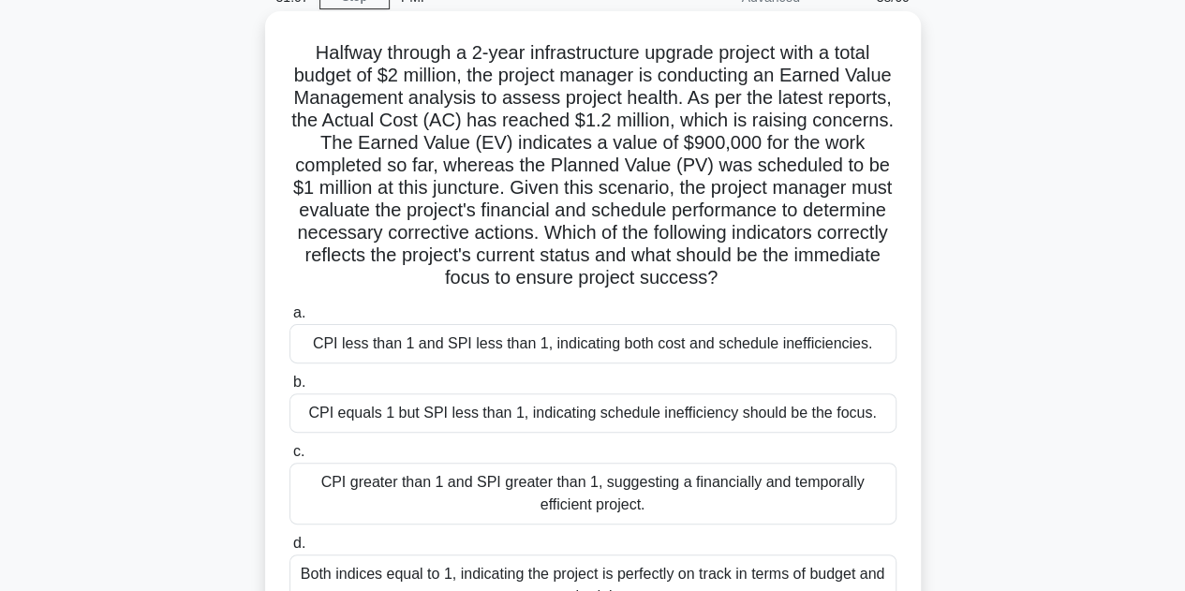
drag, startPoint x: 862, startPoint y: 282, endPoint x: 279, endPoint y: 59, distance: 623.9
click at [279, 59] on div "Halfway through a 2-year infrastructure upgrade project with a total budget of …" at bounding box center [593, 327] width 641 height 616
copy h5 "Halfway through a 2-year infrastructure upgrade project with a total budget of …"
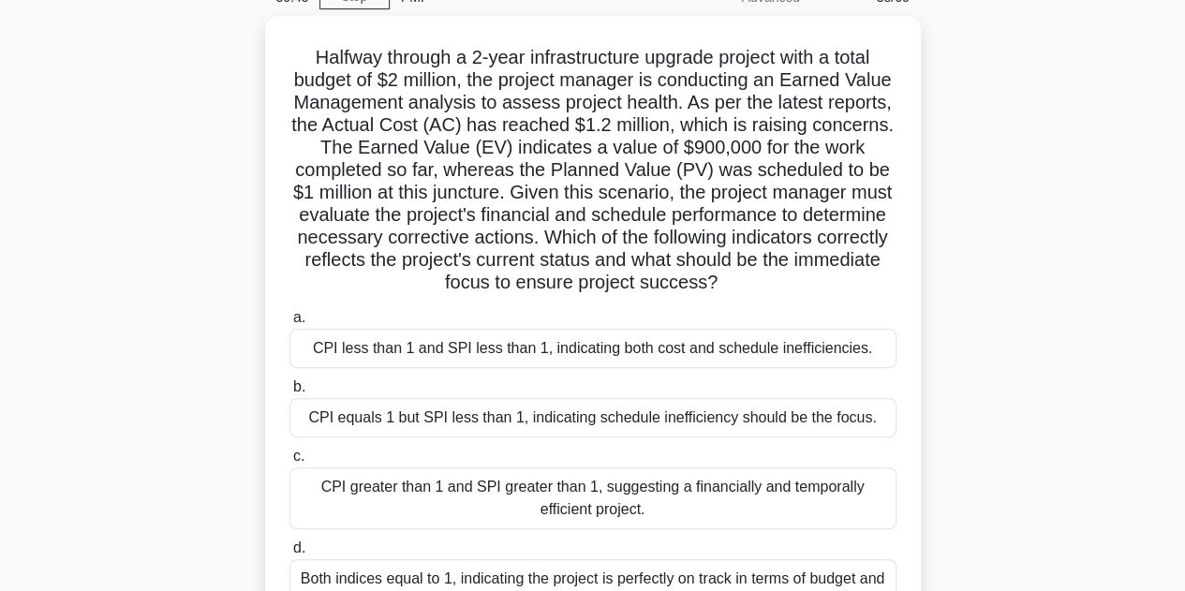
click at [950, 304] on div "Halfway through a 2-year infrastructure upgrade project with a total budget of …" at bounding box center [593, 343] width 1068 height 654
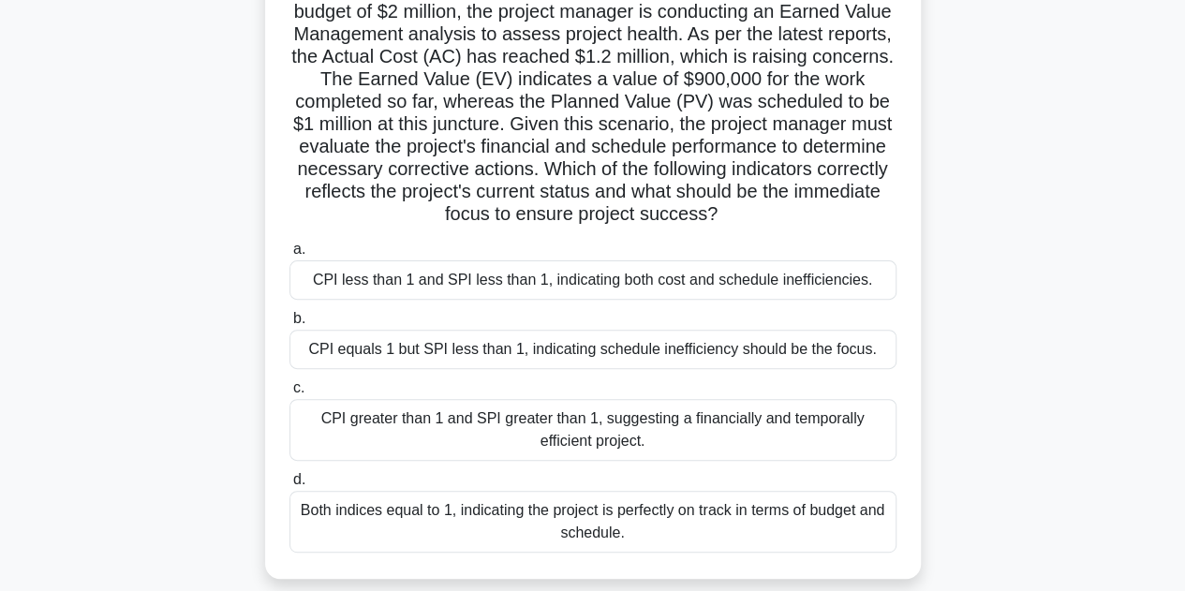
scroll to position [187, 0]
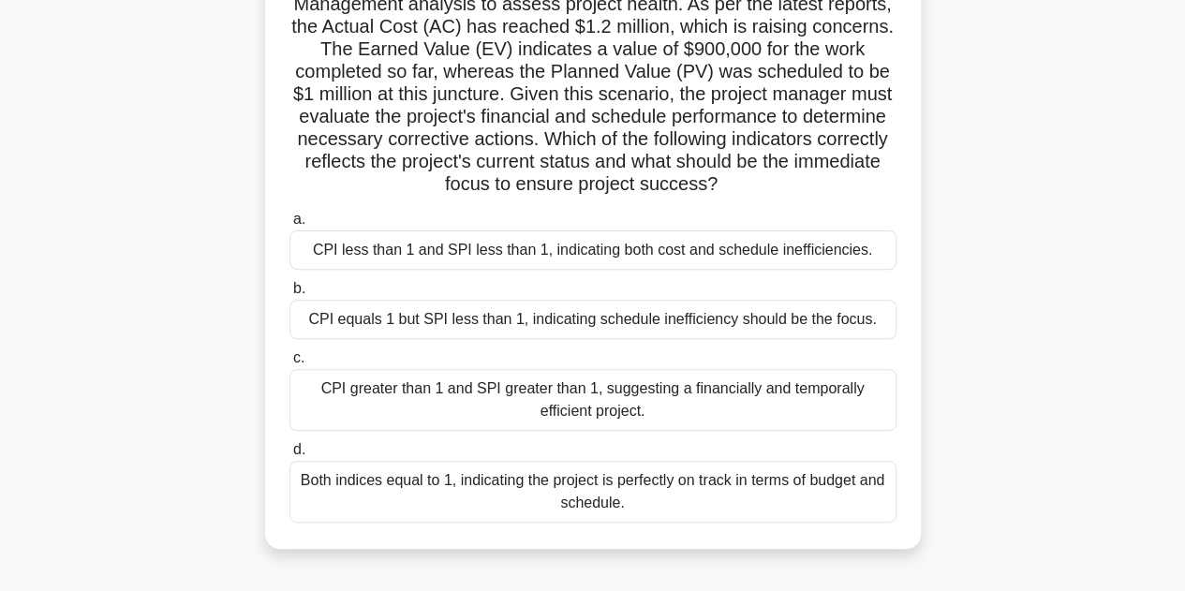
click at [461, 257] on div "CPI less than 1 and SPI less than 1, indicating both cost and schedule ineffici…" at bounding box center [592, 249] width 607 height 39
click at [289, 226] on input "a. CPI less than 1 and SPI less than 1, indicating both cost and schedule ineff…" at bounding box center [289, 220] width 0 height 12
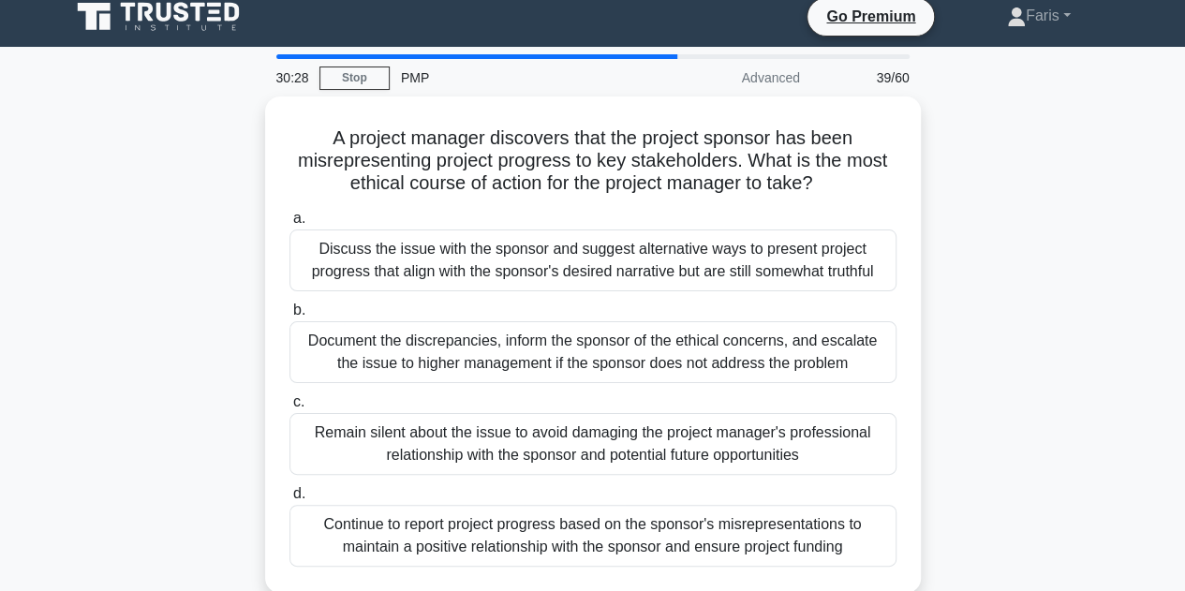
scroll to position [0, 0]
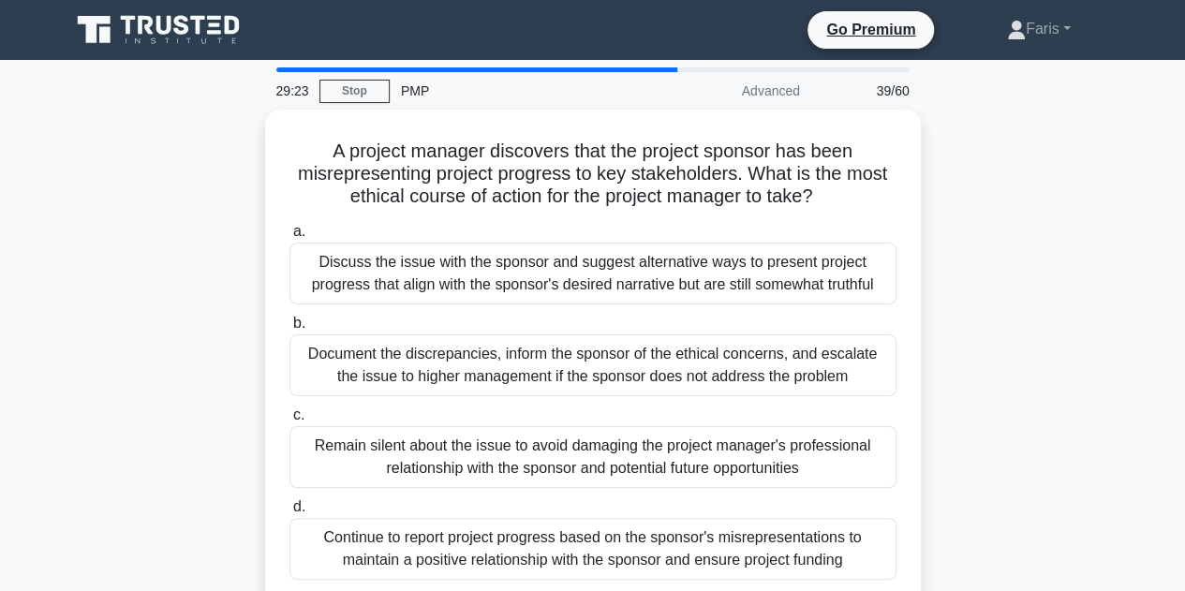
click at [204, 300] on div "A project manager discovers that the project sponsor has been misrepresenting p…" at bounding box center [593, 369] width 1068 height 519
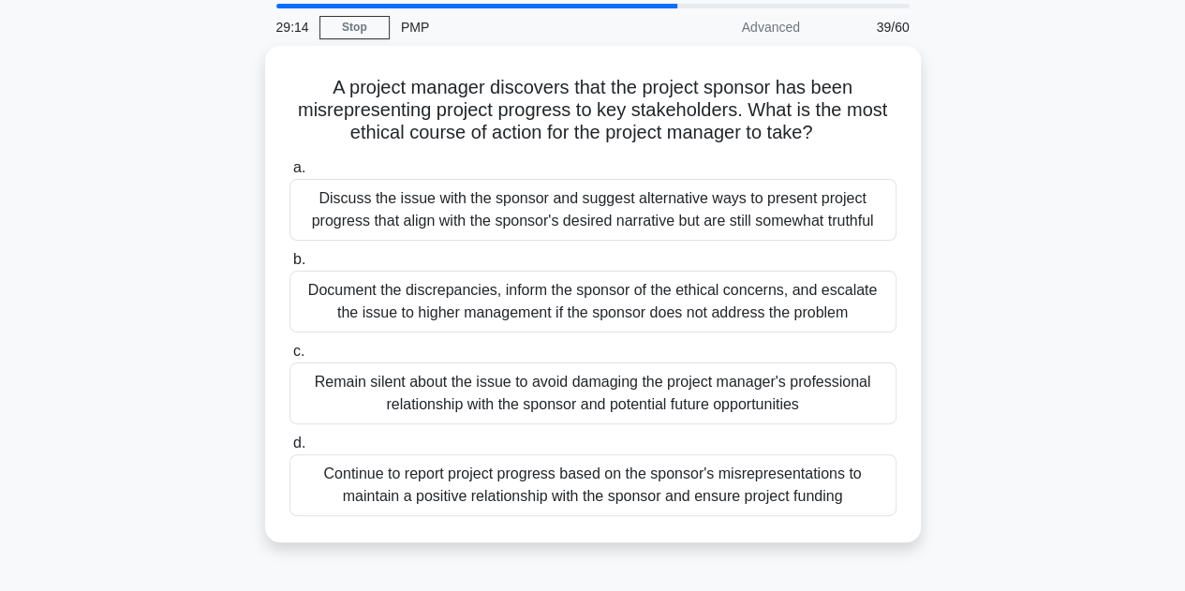
scroll to position [94, 0]
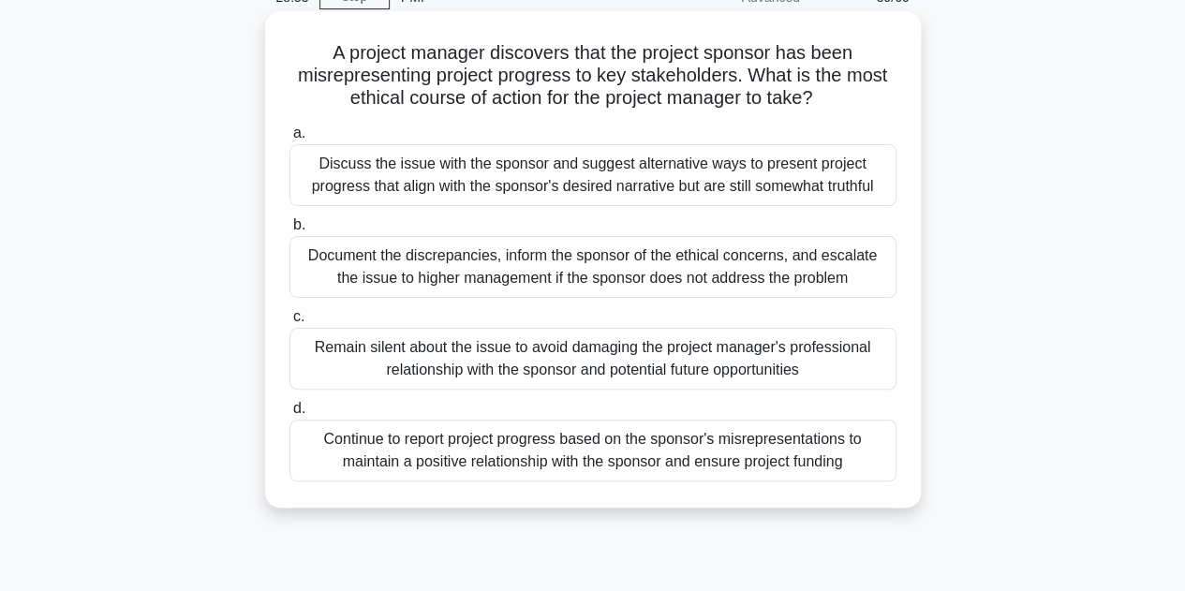
click at [493, 265] on div "Document the discrepancies, inform the sponsor of the ethical concerns, and esc…" at bounding box center [592, 267] width 607 height 62
click at [289, 231] on input "b. Document the discrepancies, inform the sponsor of the ethical concerns, and …" at bounding box center [289, 225] width 0 height 12
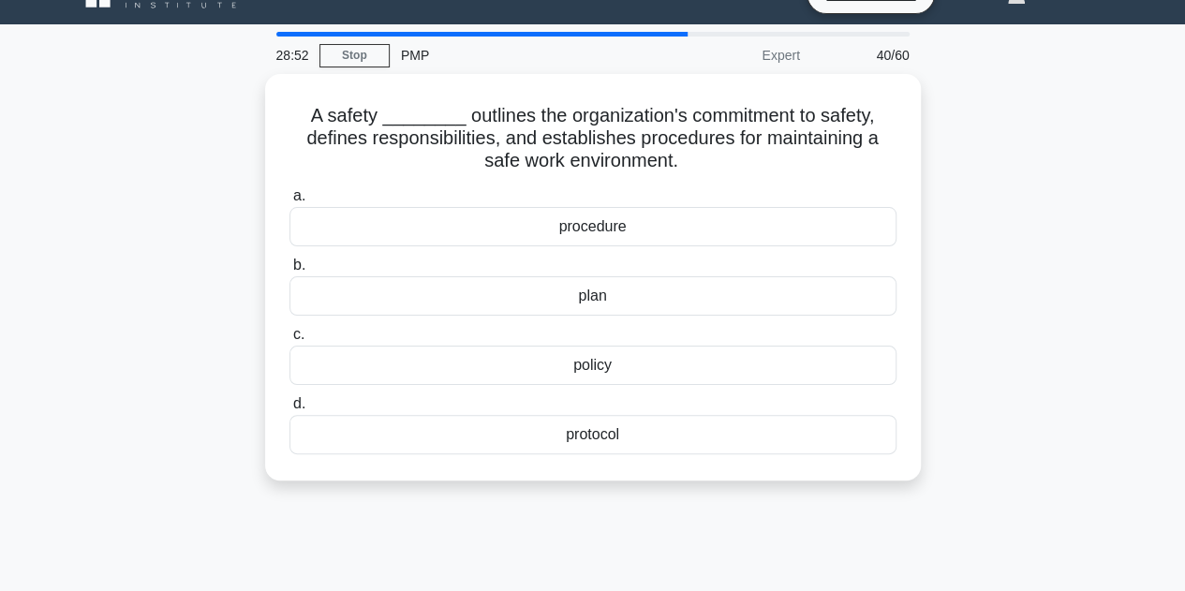
scroll to position [0, 0]
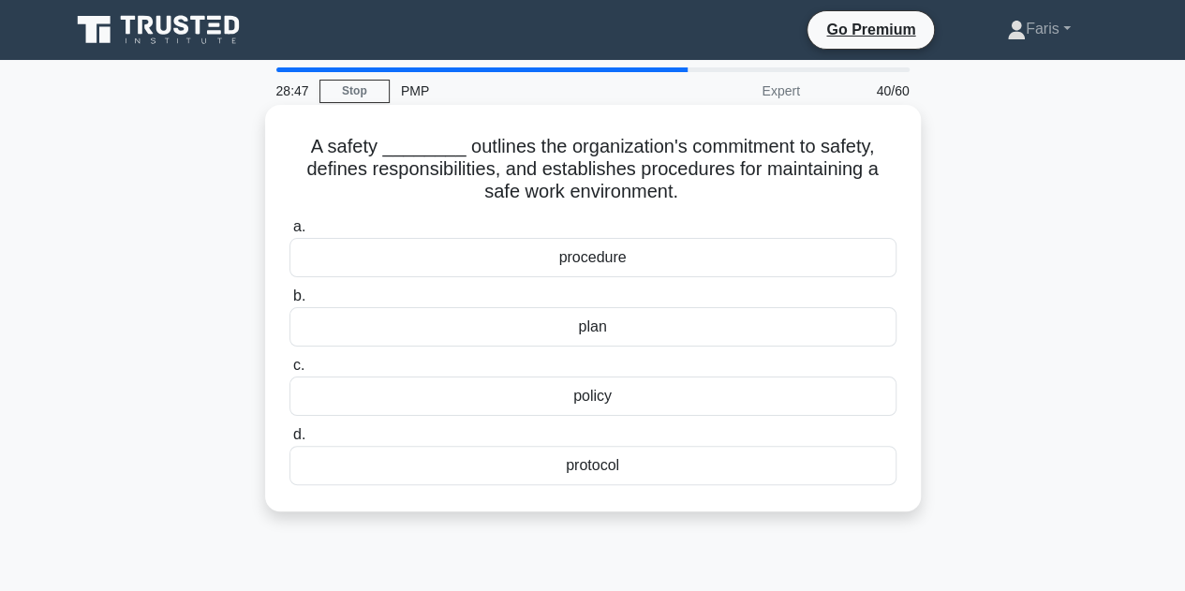
click at [631, 403] on div "policy" at bounding box center [592, 396] width 607 height 39
click at [289, 372] on input "c. policy" at bounding box center [289, 366] width 0 height 12
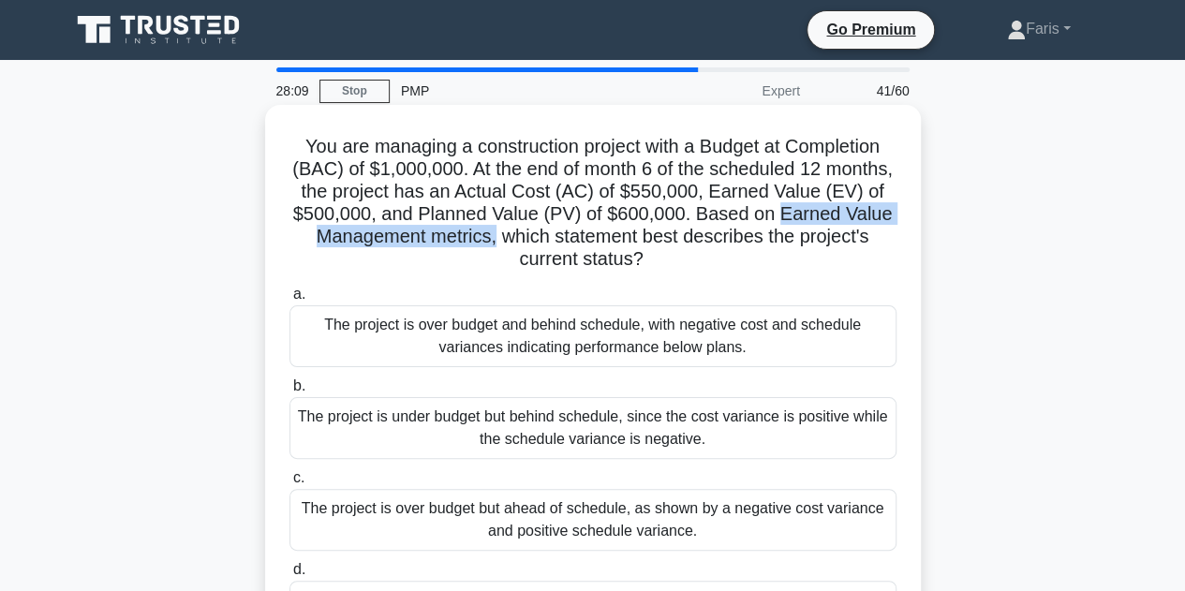
drag, startPoint x: 780, startPoint y: 215, endPoint x: 493, endPoint y: 231, distance: 288.1
click at [493, 231] on h5 "You are managing a construction project with a Budget at Completion (BAC) of $1…" at bounding box center [593, 203] width 611 height 137
copy h5 "Earned Value Management metrics,"
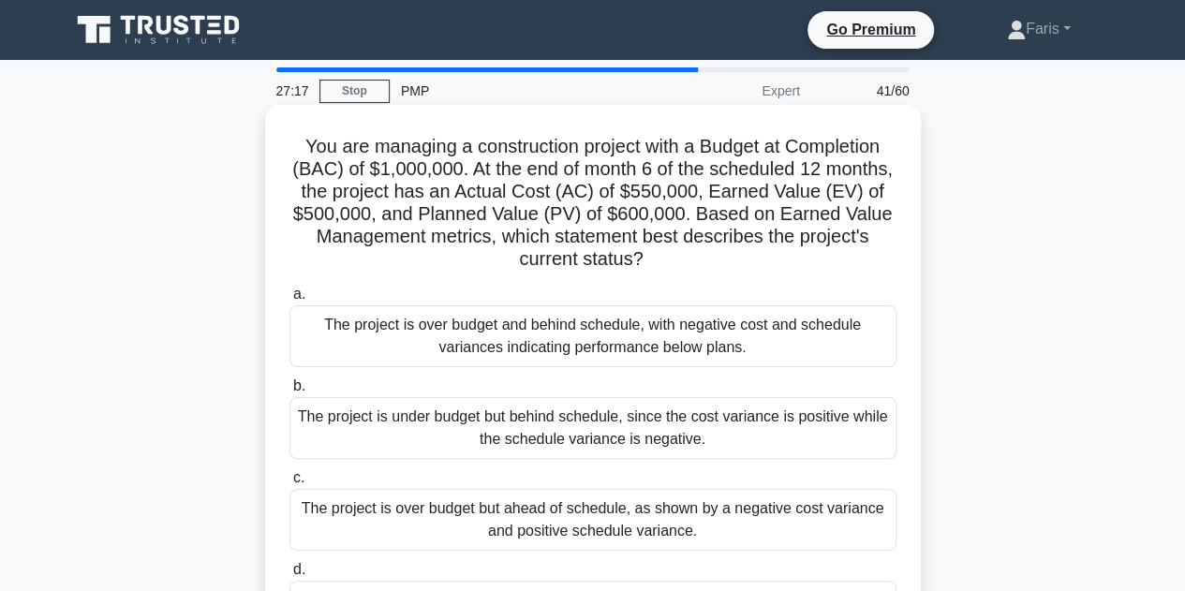
click at [410, 256] on h5 "You are managing a construction project with a Budget at Completion (BAC) of $1…" at bounding box center [593, 203] width 611 height 137
click at [426, 338] on div "The project is over budget and behind schedule, with negative cost and schedule…" at bounding box center [592, 336] width 607 height 62
click at [289, 301] on input "a. The project is over budget and behind schedule, with negative cost and sched…" at bounding box center [289, 295] width 0 height 12
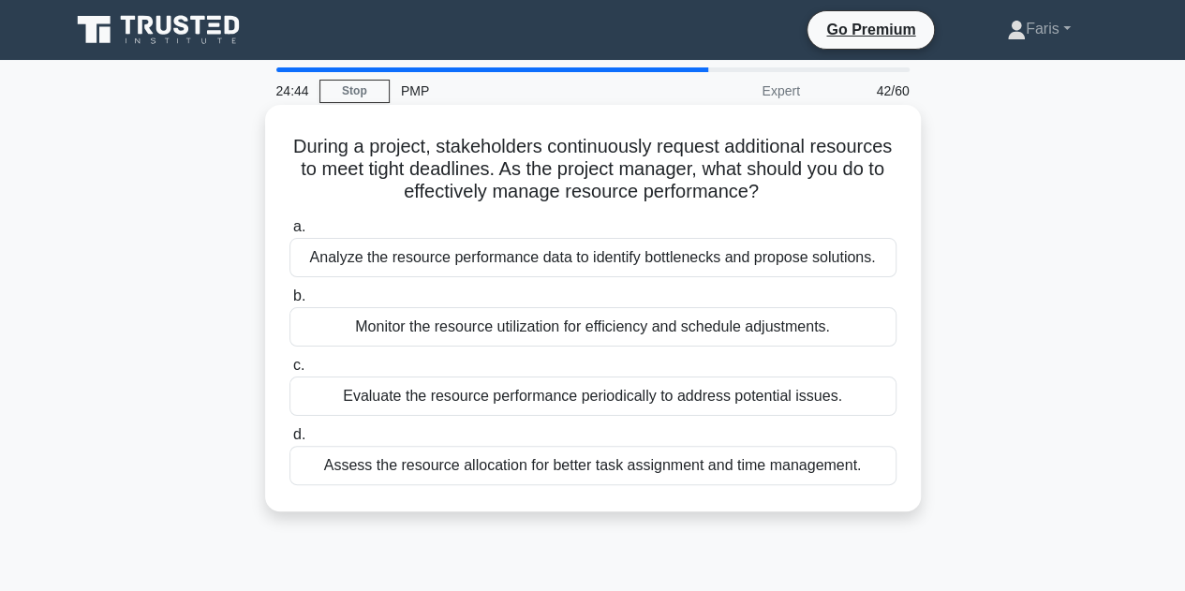
click at [363, 325] on div "Monitor the resource utilization for efficiency and schedule adjustments." at bounding box center [592, 326] width 607 height 39
click at [289, 303] on input "b. Monitor the resource utilization for efficiency and schedule adjustments." at bounding box center [289, 296] width 0 height 12
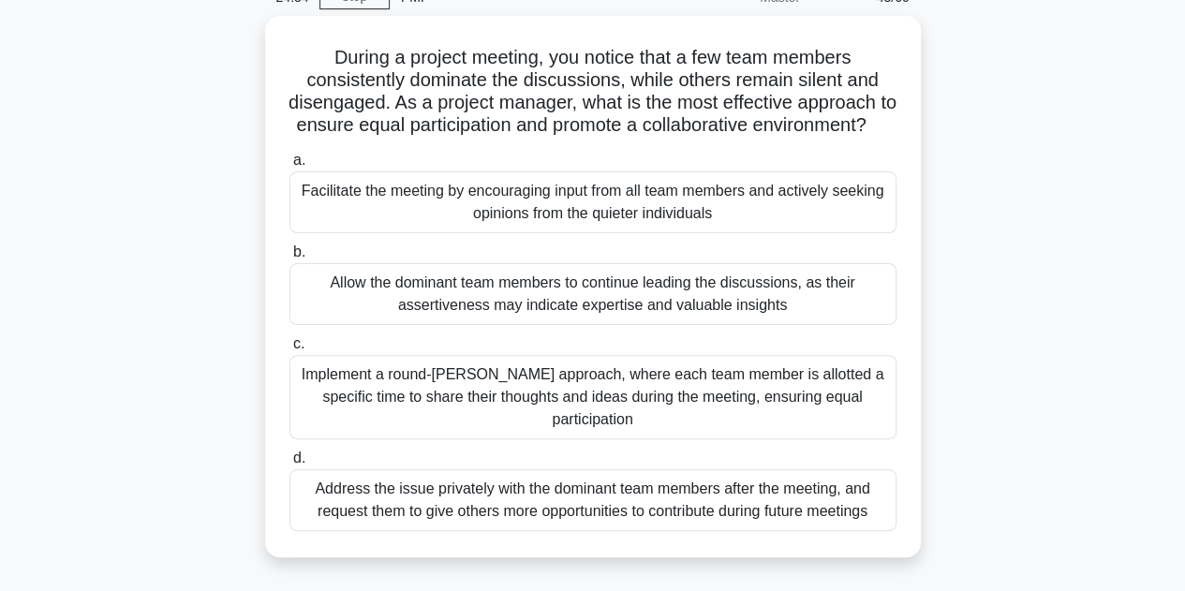
scroll to position [187, 0]
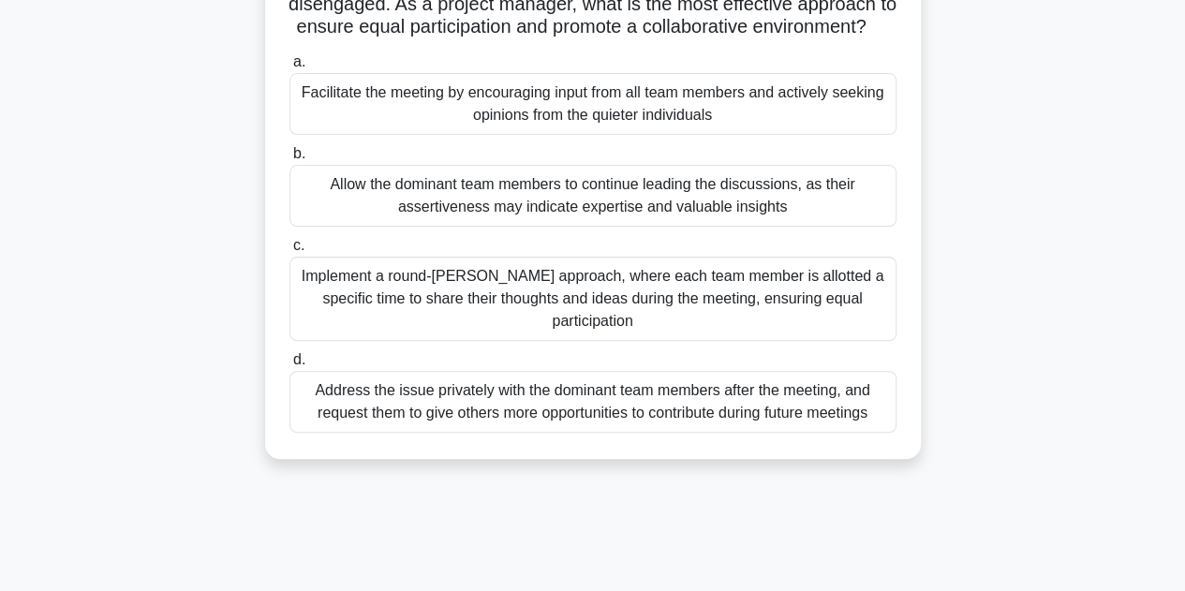
click at [397, 321] on div "Implement a round-[PERSON_NAME] approach, where each team member is allotted a …" at bounding box center [592, 299] width 607 height 84
click at [289, 252] on input "c. Implement a round-robin approach, where each team member is allotted a speci…" at bounding box center [289, 246] width 0 height 12
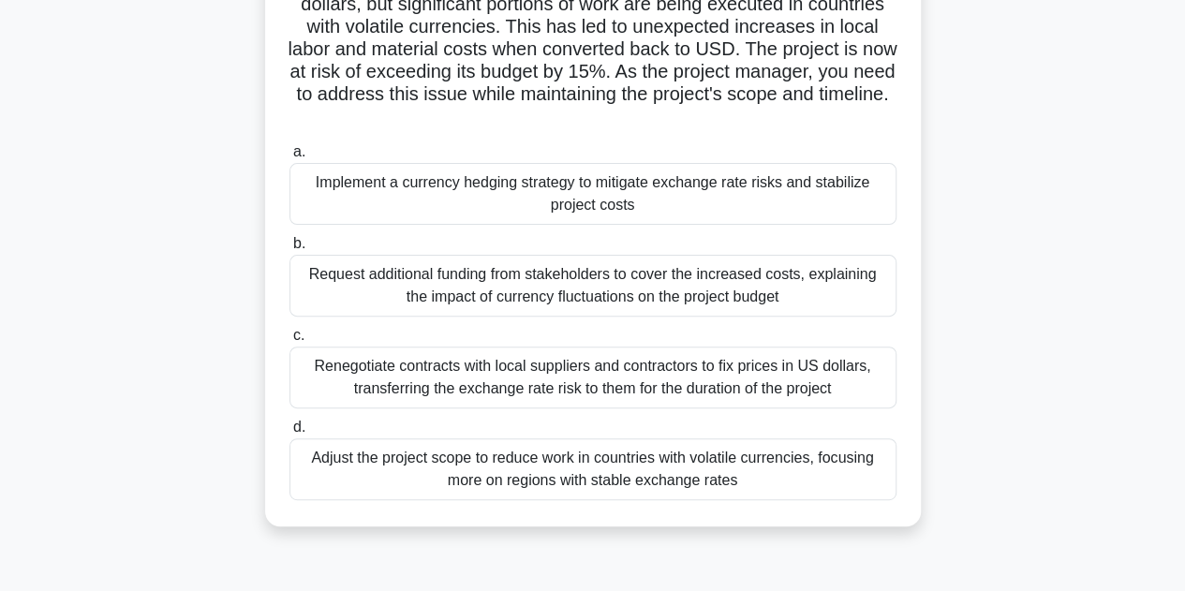
click at [481, 209] on div "Implement a currency hedging strategy to mitigate exchange rate risks and stabi…" at bounding box center [592, 194] width 607 height 62
click at [289, 158] on input "a. Implement a currency hedging strategy to mitigate exchange rate risks and st…" at bounding box center [289, 152] width 0 height 12
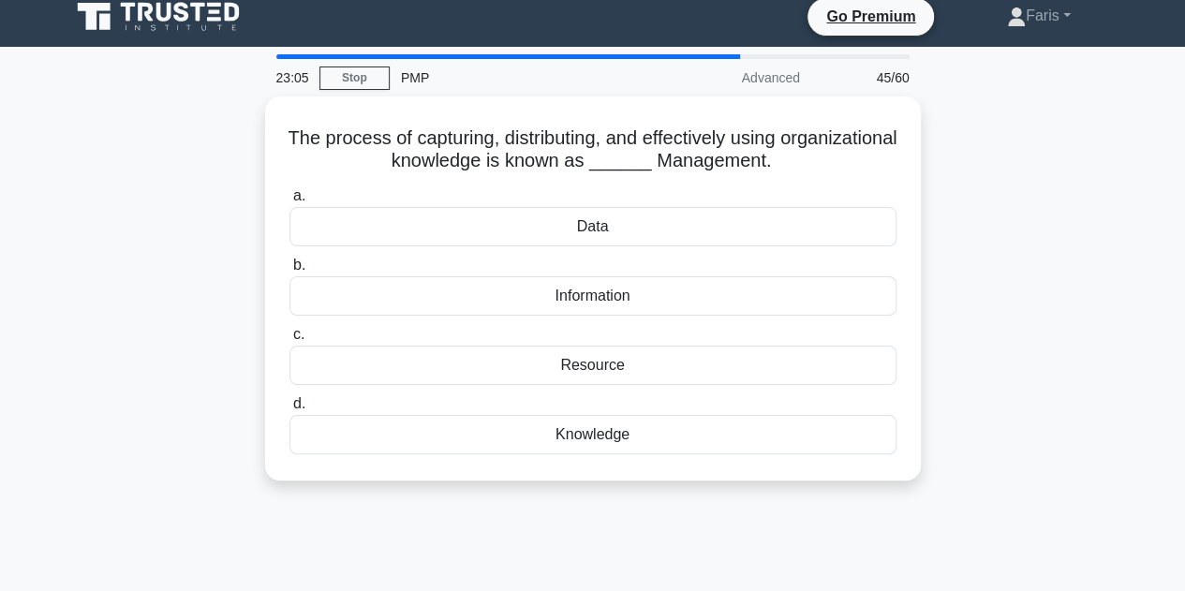
scroll to position [0, 0]
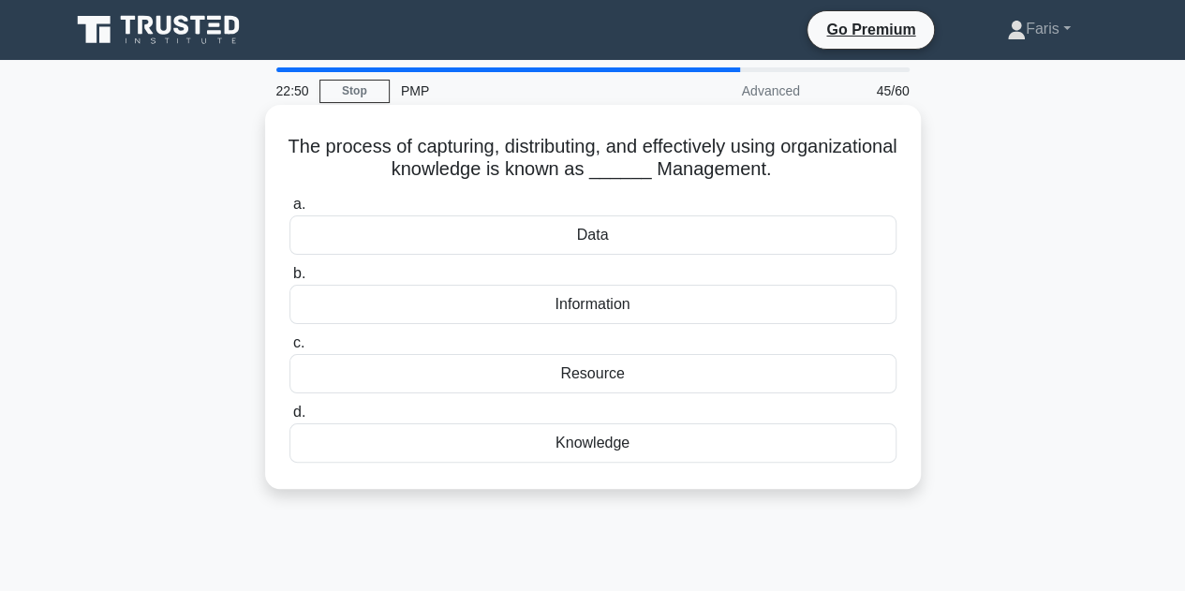
click at [501, 238] on div "Data" at bounding box center [592, 234] width 607 height 39
click at [289, 211] on input "a. Data" at bounding box center [289, 205] width 0 height 12
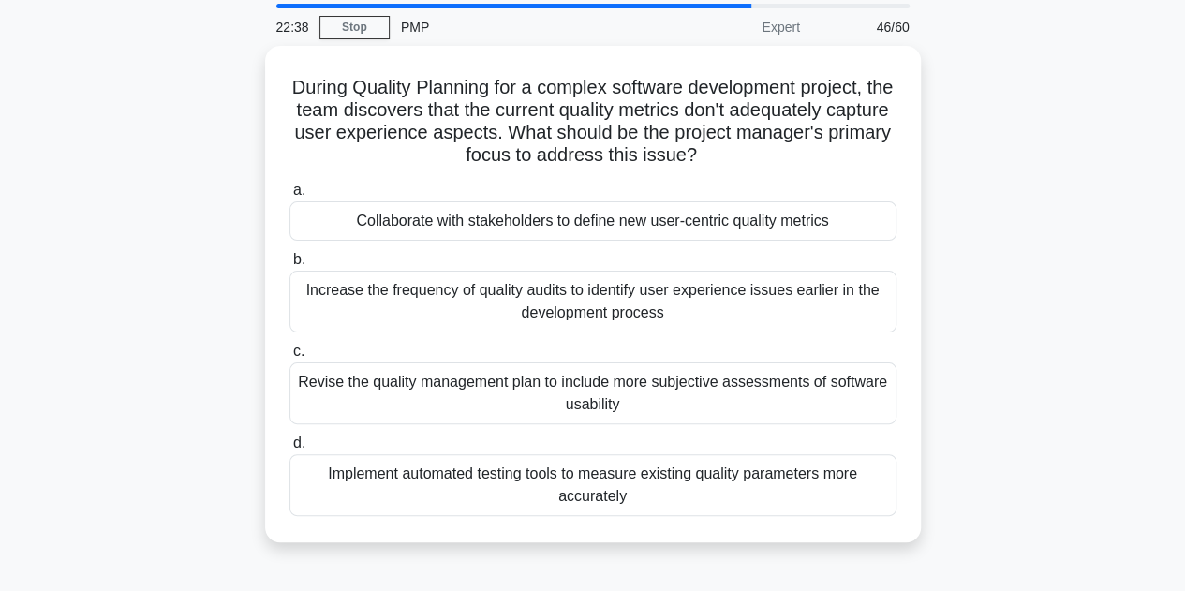
scroll to position [94, 0]
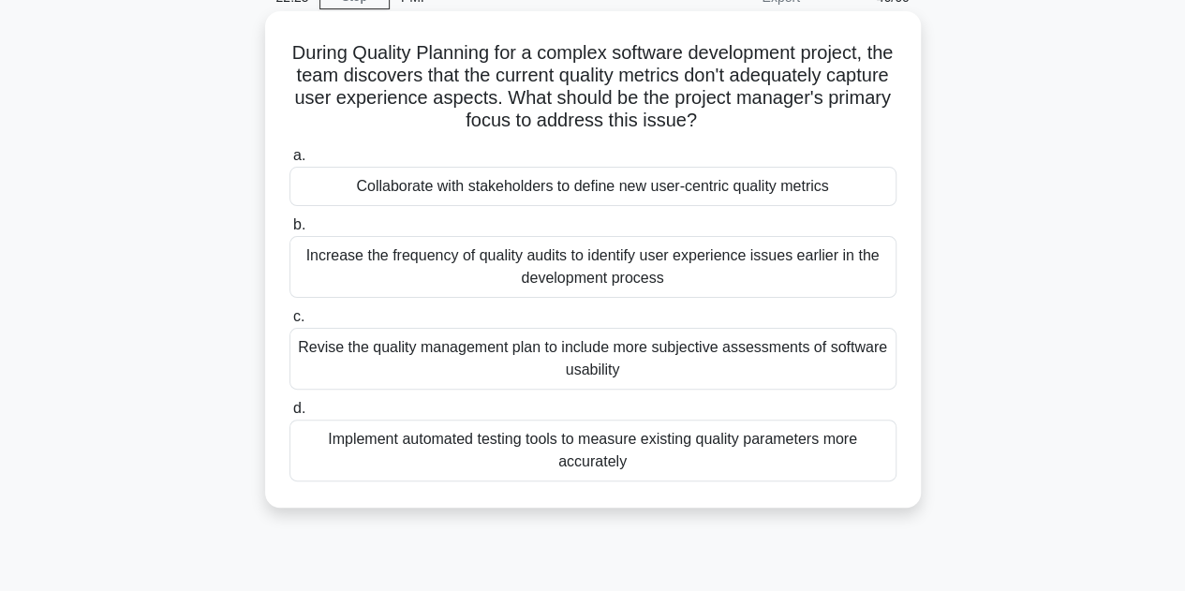
click at [429, 194] on div "Collaborate with stakeholders to define new user-centric quality metrics" at bounding box center [592, 186] width 607 height 39
click at [289, 162] on input "a. Collaborate with stakeholders to define new user-centric quality metrics" at bounding box center [289, 156] width 0 height 12
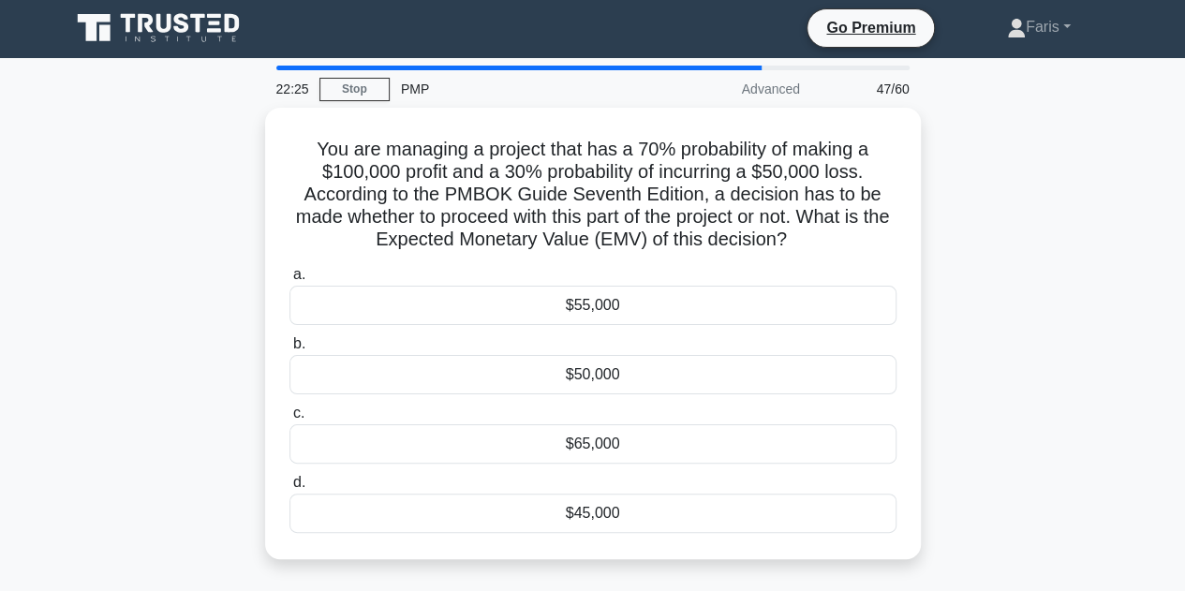
scroll to position [0, 0]
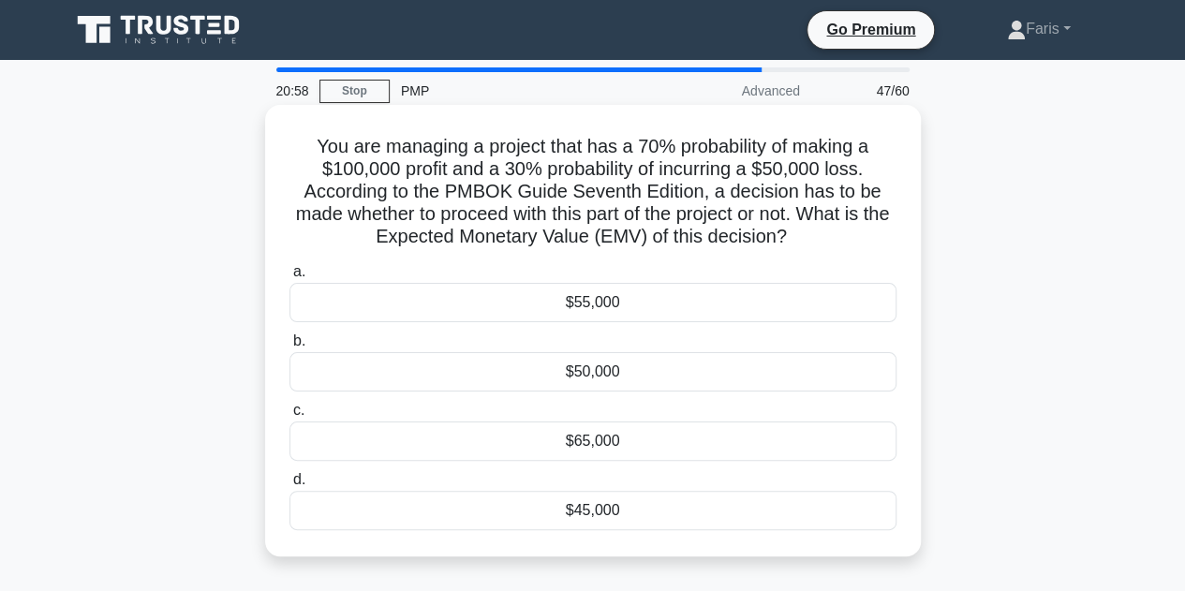
drag, startPoint x: 304, startPoint y: 144, endPoint x: 751, endPoint y: 230, distance: 454.9
click at [819, 240] on h5 "You are managing a project that has a 70% probability of making a $100,000 prof…" at bounding box center [593, 192] width 611 height 114
copy h5 "You are managing a project that has a 70% probability of making a $100,000 prof…"
click at [626, 308] on div "$55,000" at bounding box center [592, 302] width 607 height 39
click at [289, 278] on input "a. $55,000" at bounding box center [289, 272] width 0 height 12
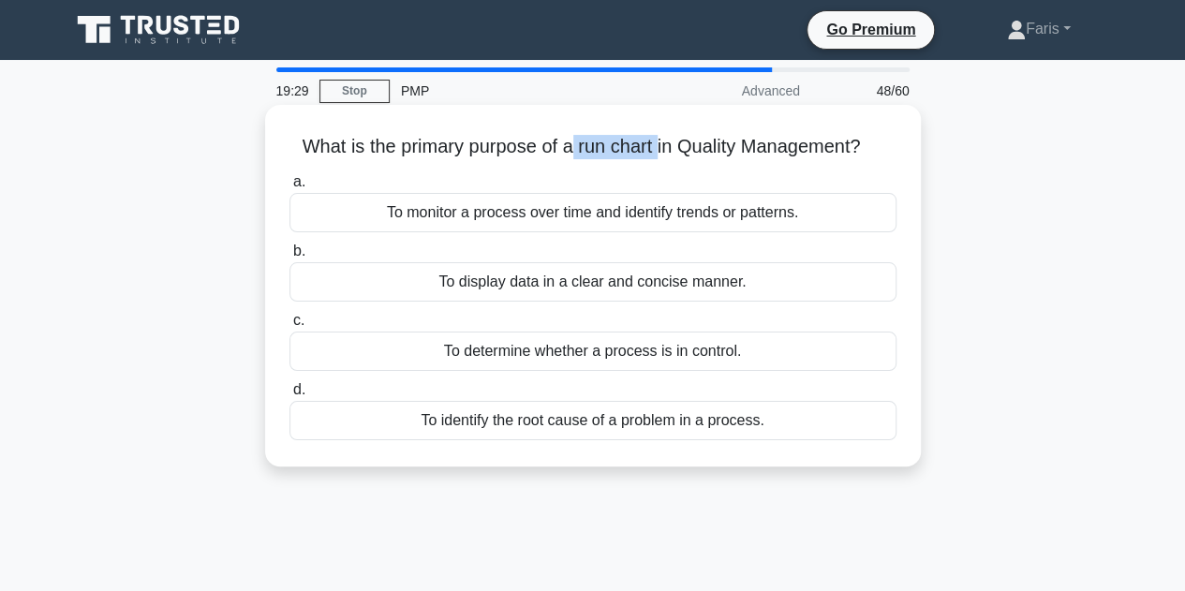
drag, startPoint x: 660, startPoint y: 148, endPoint x: 572, endPoint y: 143, distance: 87.3
click at [572, 143] on h5 "What is the primary purpose of a run chart in Quality Management? .spinner_0XTQ…" at bounding box center [593, 147] width 611 height 24
click at [806, 222] on div "To monitor a process over time and identify trends or patterns." at bounding box center [592, 212] width 607 height 39
click at [289, 188] on input "a. To monitor a process over time and identify trends or patterns." at bounding box center [289, 182] width 0 height 12
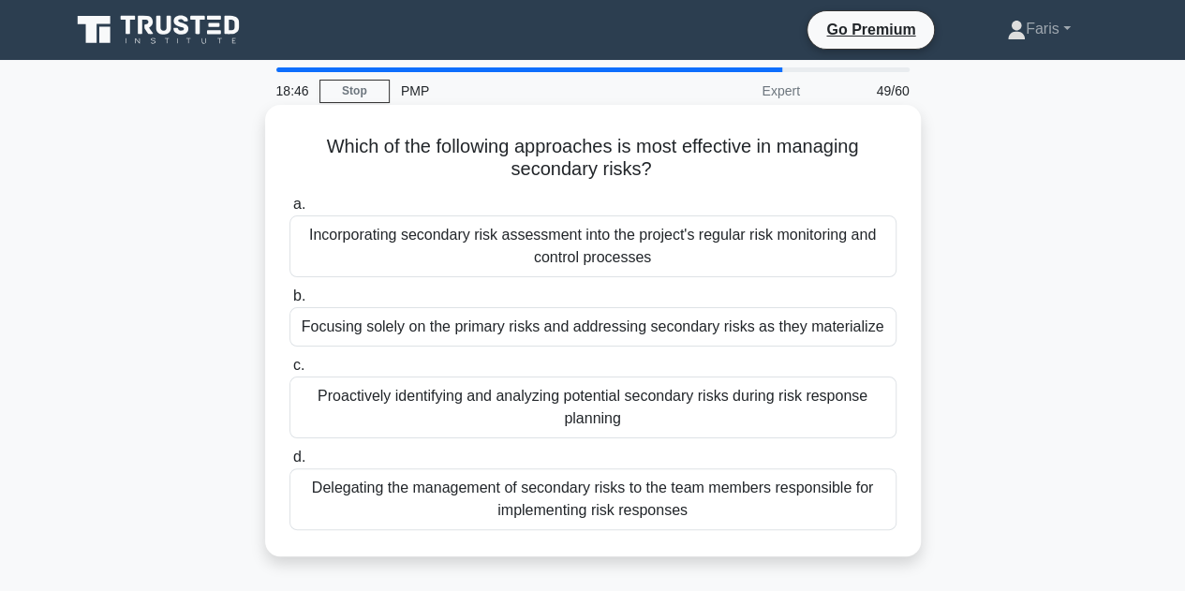
drag, startPoint x: 675, startPoint y: 171, endPoint x: 320, endPoint y: 142, distance: 355.2
click at [320, 142] on h5 "Which of the following approaches is most effective in managing secondary risks…" at bounding box center [593, 158] width 611 height 47
click at [455, 259] on div "Incorporating secondary risk assessment into the project's regular risk monitor…" at bounding box center [592, 246] width 607 height 62
click at [289, 211] on input "a. Incorporating secondary risk assessment into the project's regular risk moni…" at bounding box center [289, 205] width 0 height 12
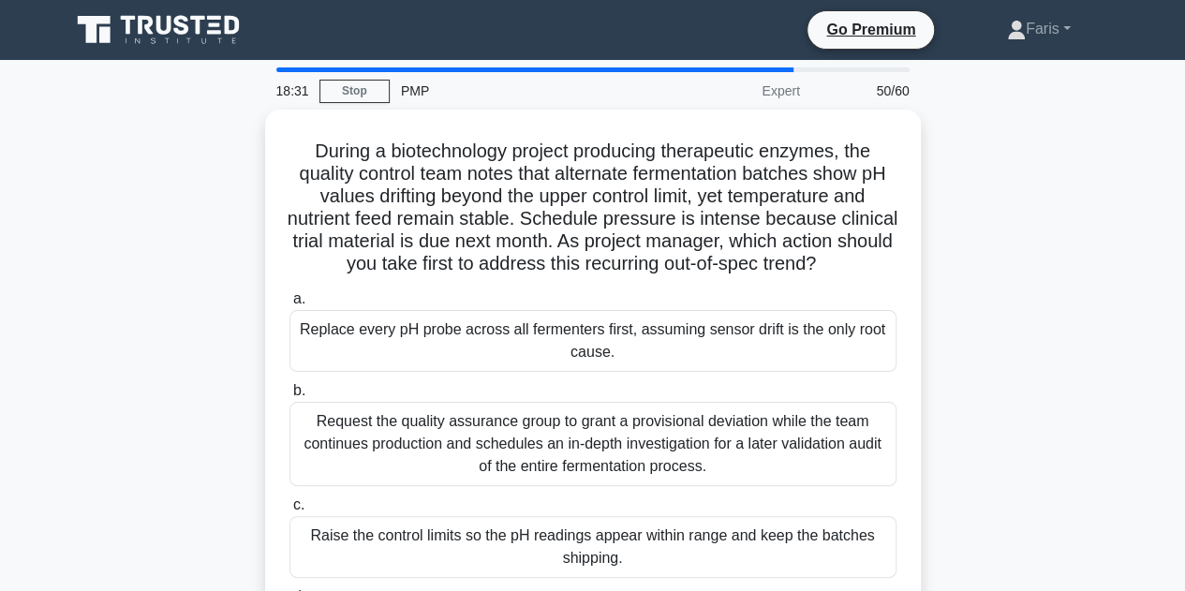
click at [157, 301] on div "During a biotechnology project producing therapeutic enzymes, the quality contr…" at bounding box center [593, 403] width 1068 height 586
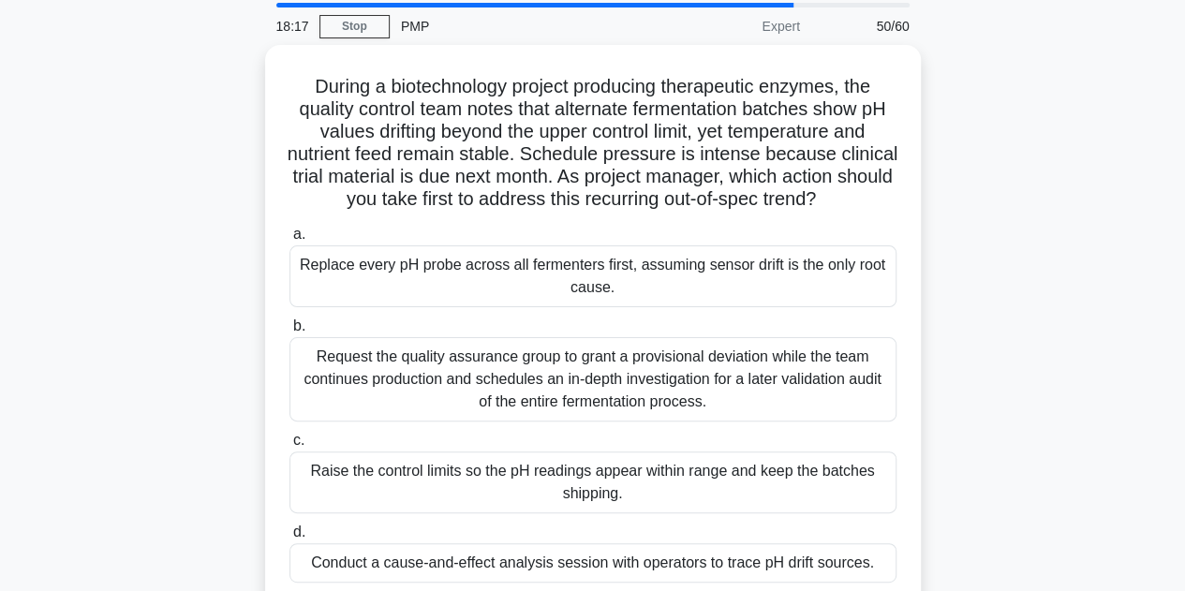
scroll to position [187, 0]
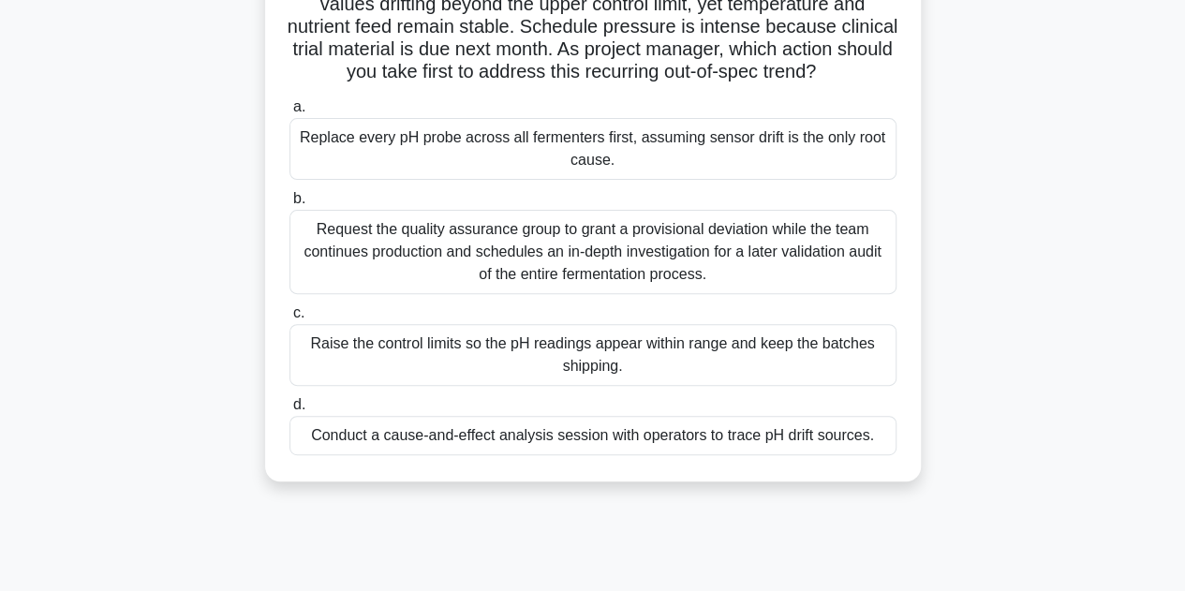
click at [440, 455] on div "Conduct a cause-and-effect analysis session with operators to trace pH drift so…" at bounding box center [592, 435] width 607 height 39
click at [289, 411] on input "d. Conduct a cause-and-effect analysis session with operators to trace pH drift…" at bounding box center [289, 405] width 0 height 12
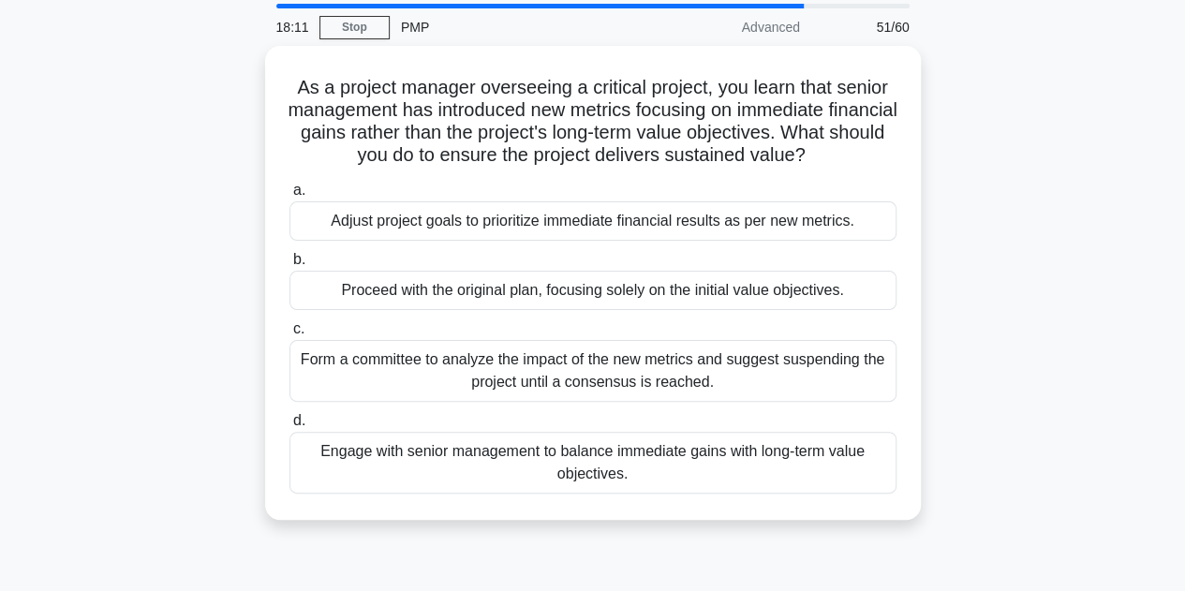
scroll to position [94, 0]
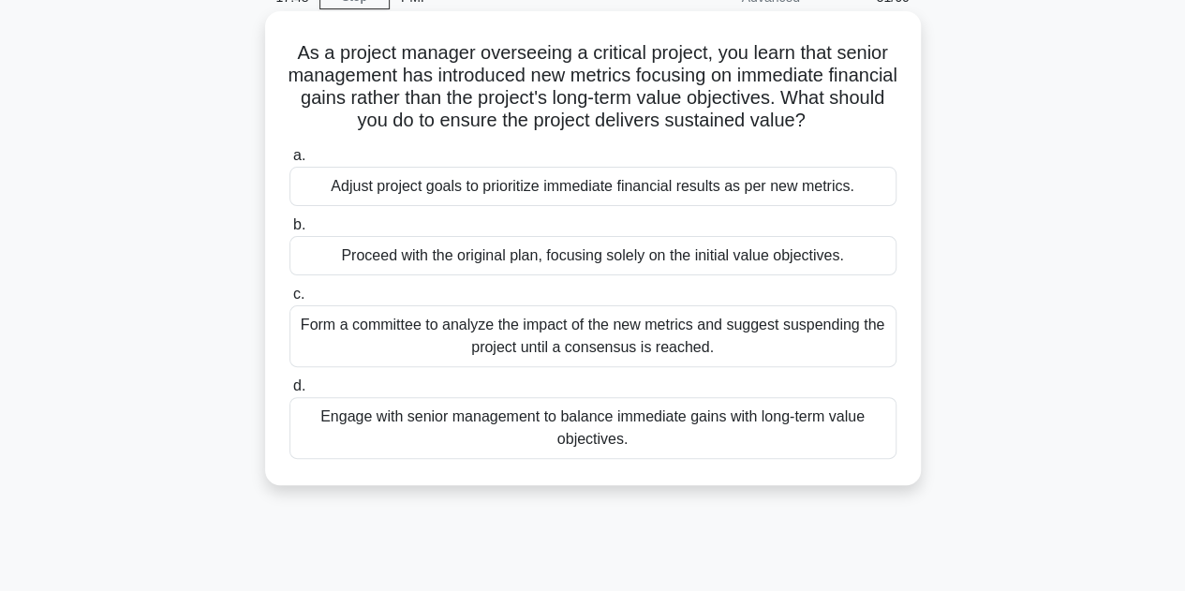
click at [533, 436] on div "Engage with senior management to balance immediate gains with long-term value o…" at bounding box center [592, 428] width 607 height 62
click at [289, 393] on input "d. Engage with senior management to balance immediate gains with long-term valu…" at bounding box center [289, 386] width 0 height 12
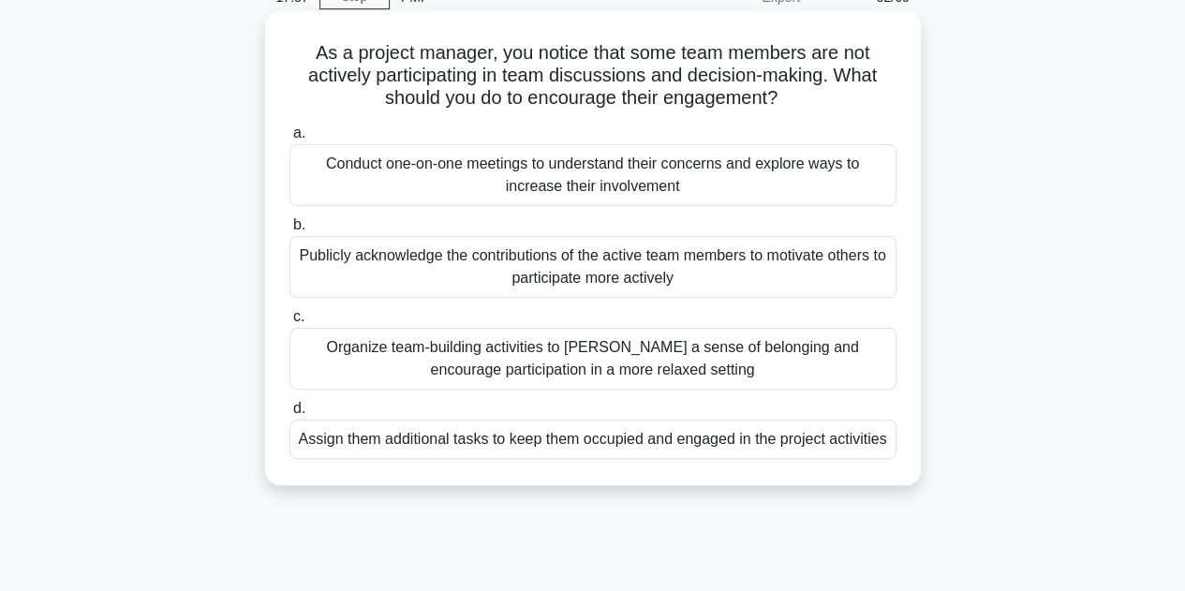
click at [377, 375] on div "Organize team-building activities to [PERSON_NAME] a sense of belonging and enc…" at bounding box center [592, 359] width 607 height 62
click at [289, 323] on input "c. Organize team-building activities to foster a sense of belonging and encoura…" at bounding box center [289, 317] width 0 height 12
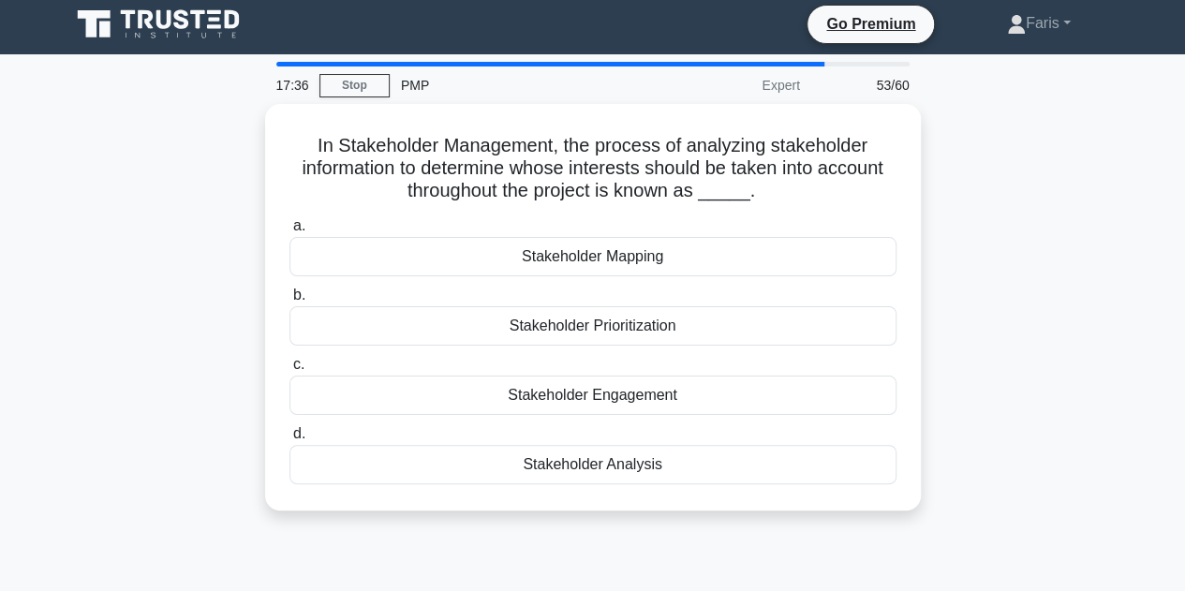
scroll to position [0, 0]
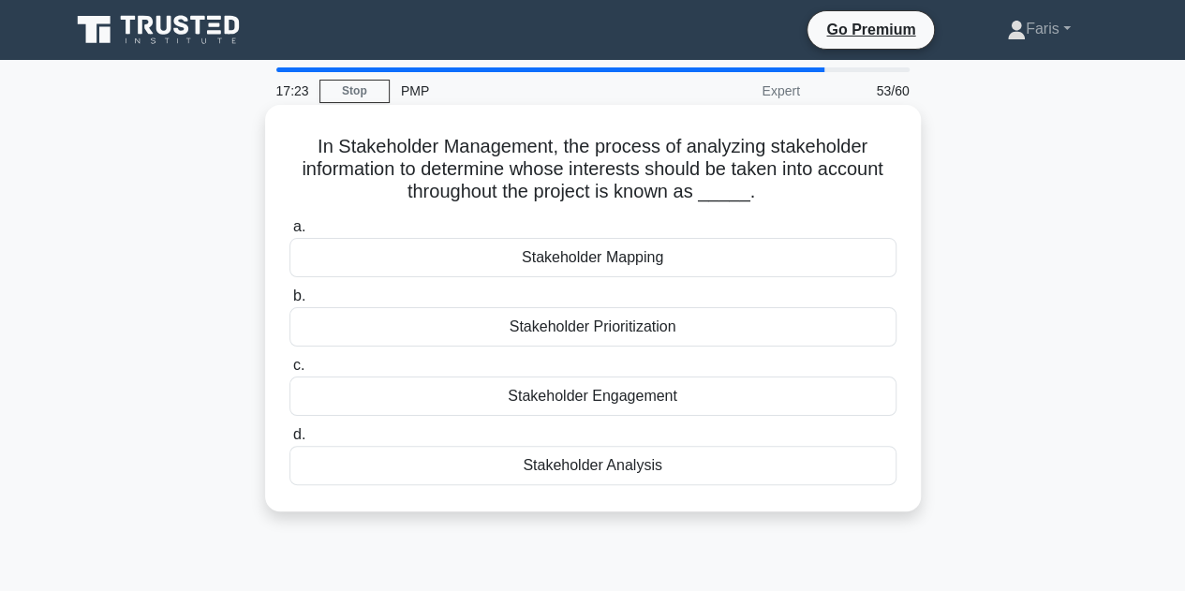
click at [691, 474] on div "Stakeholder Analysis" at bounding box center [592, 465] width 607 height 39
click at [289, 441] on input "d. Stakeholder Analysis" at bounding box center [289, 435] width 0 height 12
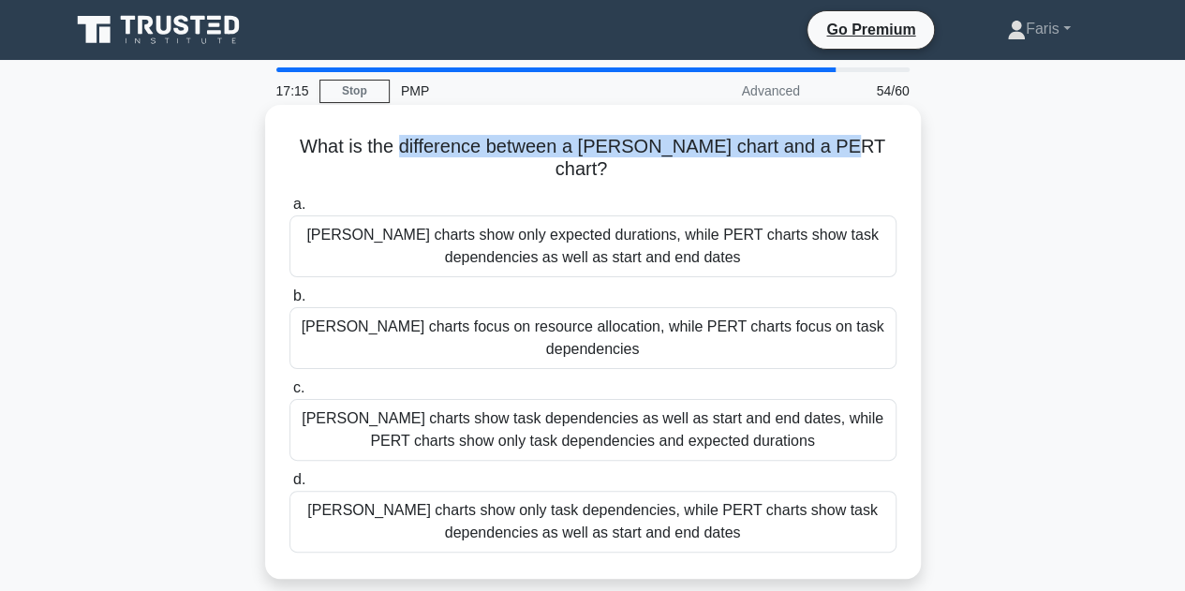
drag, startPoint x: 838, startPoint y: 144, endPoint x: 414, endPoint y: 131, distance: 424.6
click at [414, 131] on div "What is the difference between a Gantt chart and a PERT chart? .spinner_0XTQ{tr…" at bounding box center [593, 341] width 641 height 459
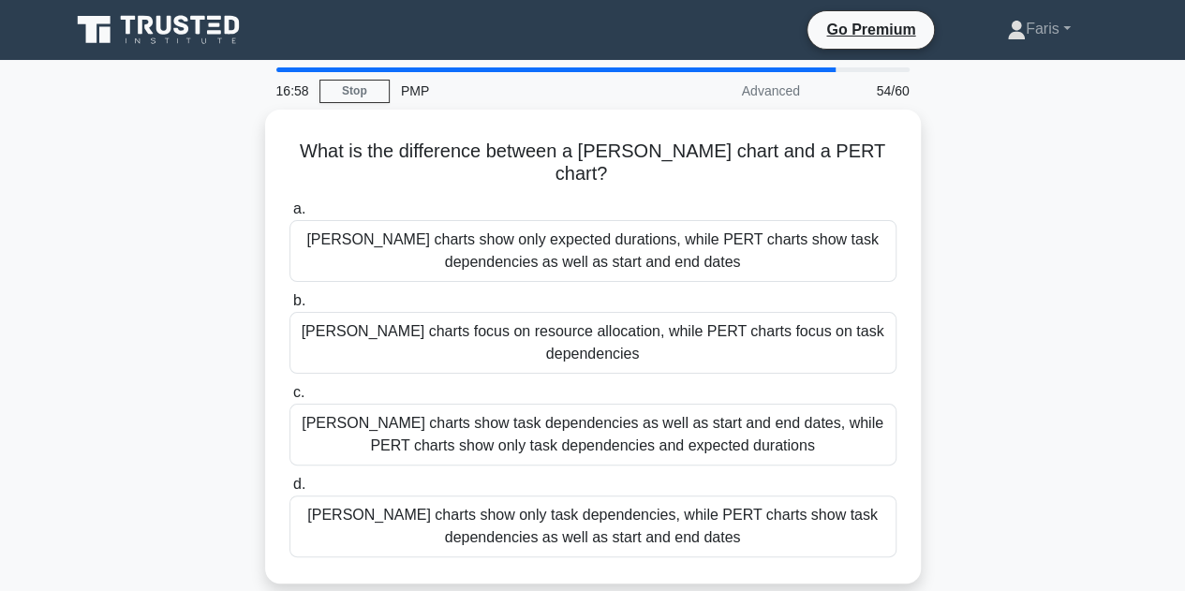
click at [230, 237] on div "What is the difference between a Gantt chart and a PERT chart? .spinner_0XTQ{tr…" at bounding box center [593, 358] width 1068 height 497
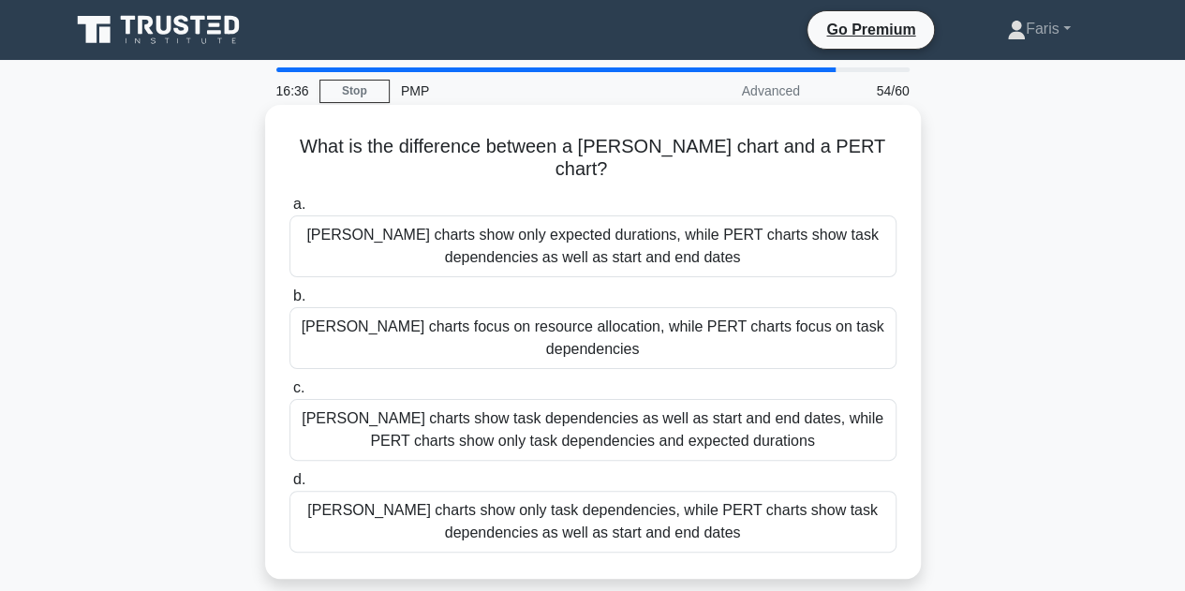
click at [501, 220] on div "[PERSON_NAME] charts show only expected durations, while PERT charts show task …" at bounding box center [592, 246] width 607 height 62
click at [289, 211] on input "a. Gantt charts show only expected durations, while PERT charts show task depen…" at bounding box center [289, 205] width 0 height 12
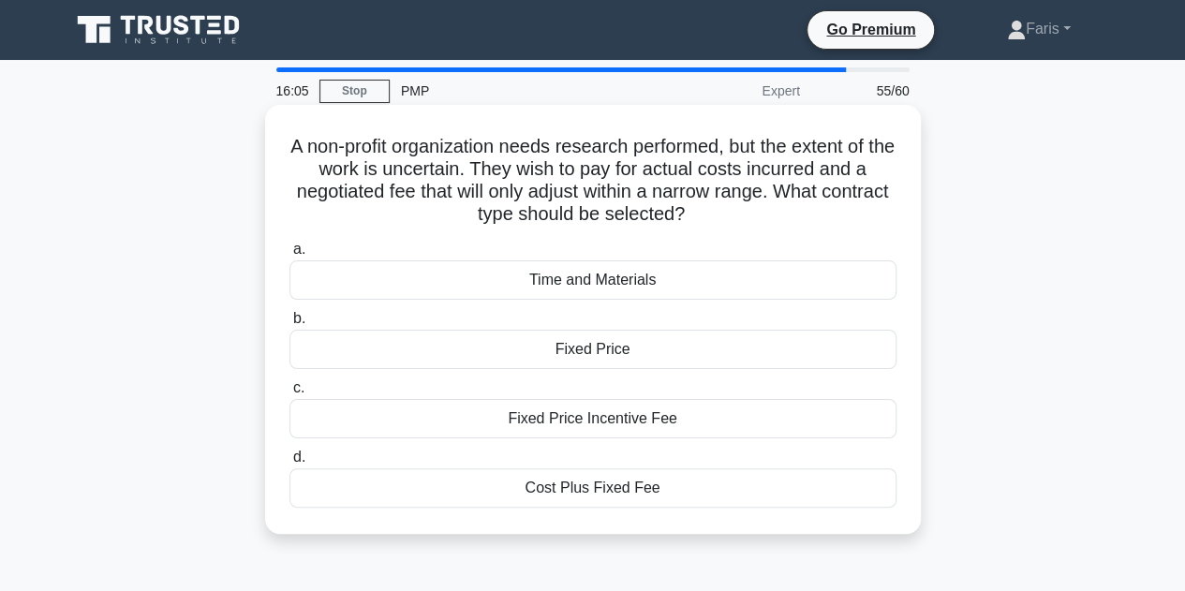
click at [649, 497] on div "Cost Plus Fixed Fee" at bounding box center [592, 487] width 607 height 39
click at [289, 464] on input "d. Cost Plus Fixed Fee" at bounding box center [289, 458] width 0 height 12
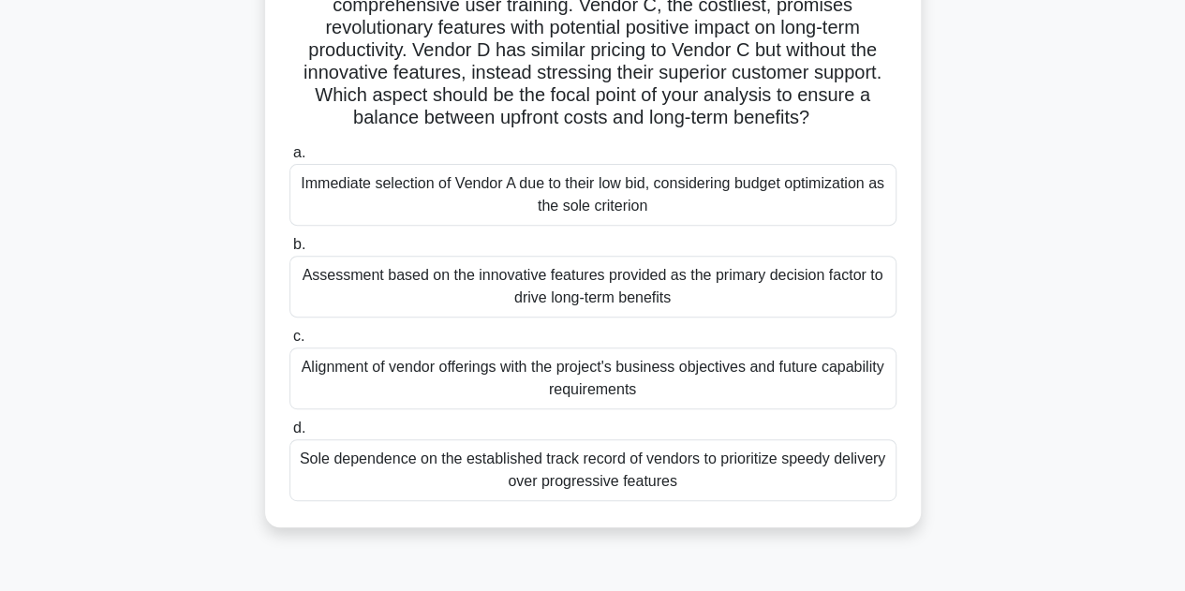
scroll to position [281, 0]
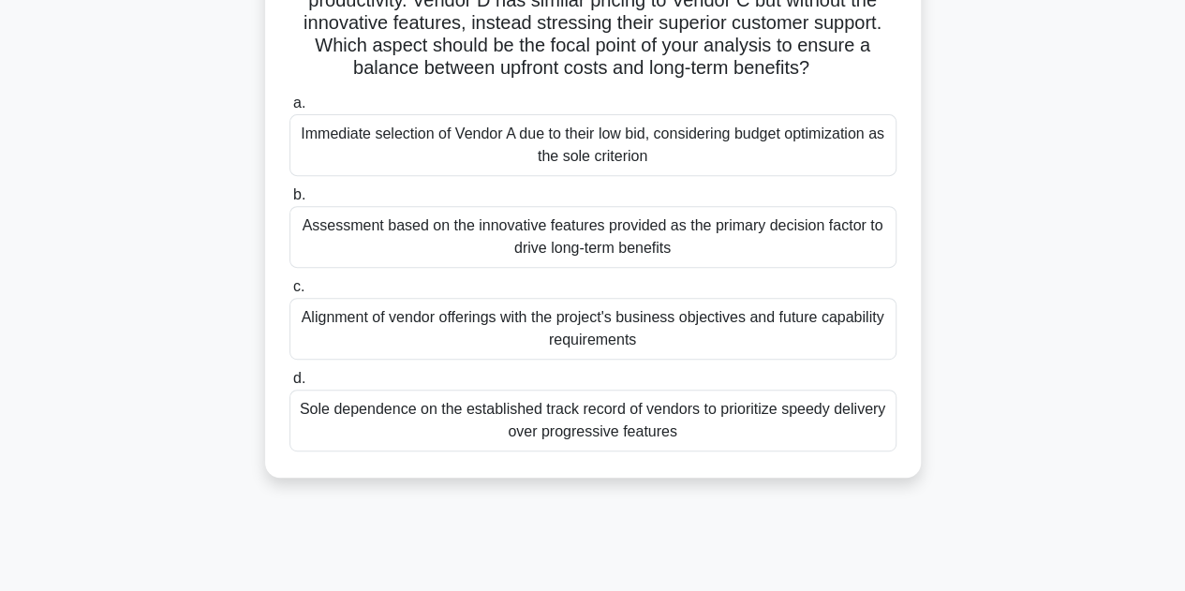
click at [482, 340] on div "Alignment of vendor offerings with the project's business objectives and future…" at bounding box center [592, 329] width 607 height 62
click at [289, 293] on input "c. Alignment of vendor offerings with the project's business objectives and fut…" at bounding box center [289, 287] width 0 height 12
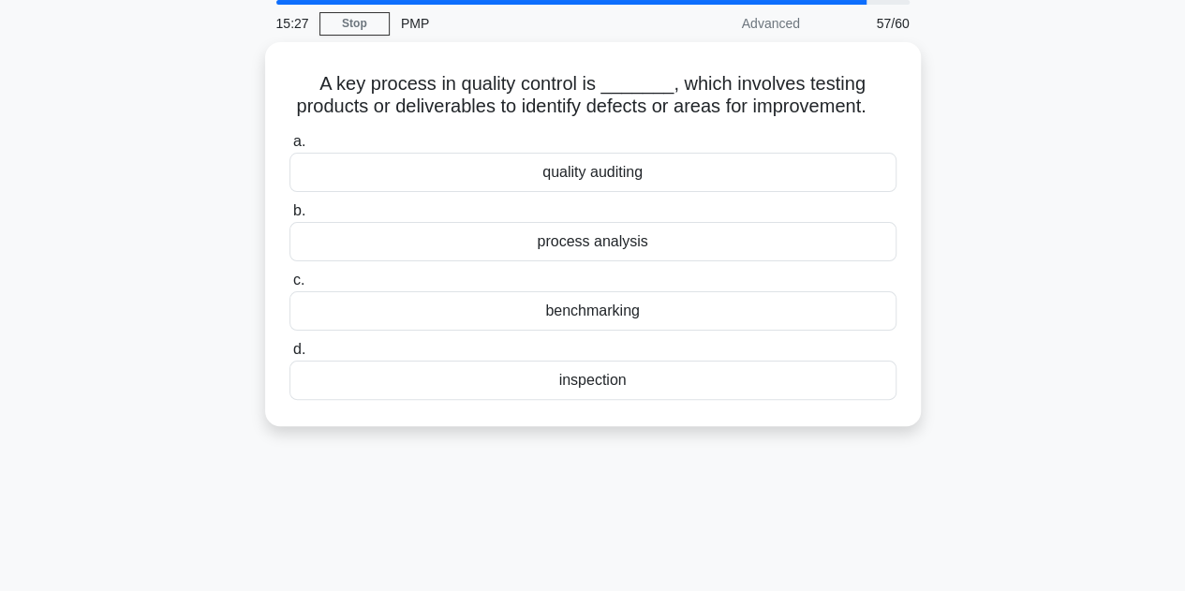
scroll to position [0, 0]
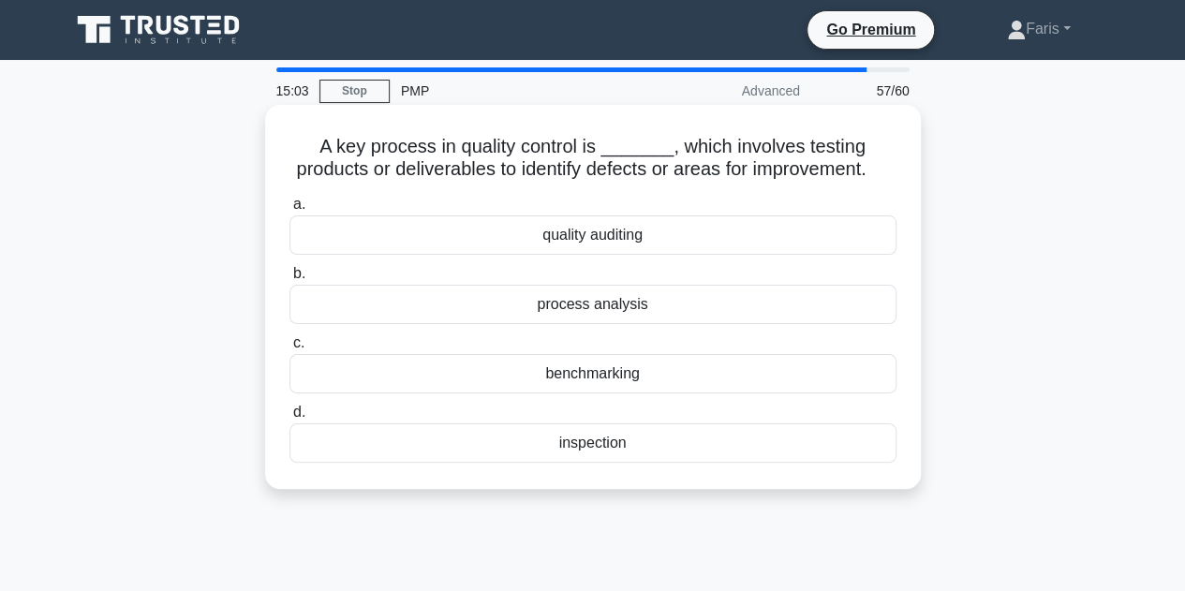
click at [624, 255] on div "quality auditing" at bounding box center [592, 234] width 607 height 39
click at [289, 211] on input "a. quality auditing" at bounding box center [289, 205] width 0 height 12
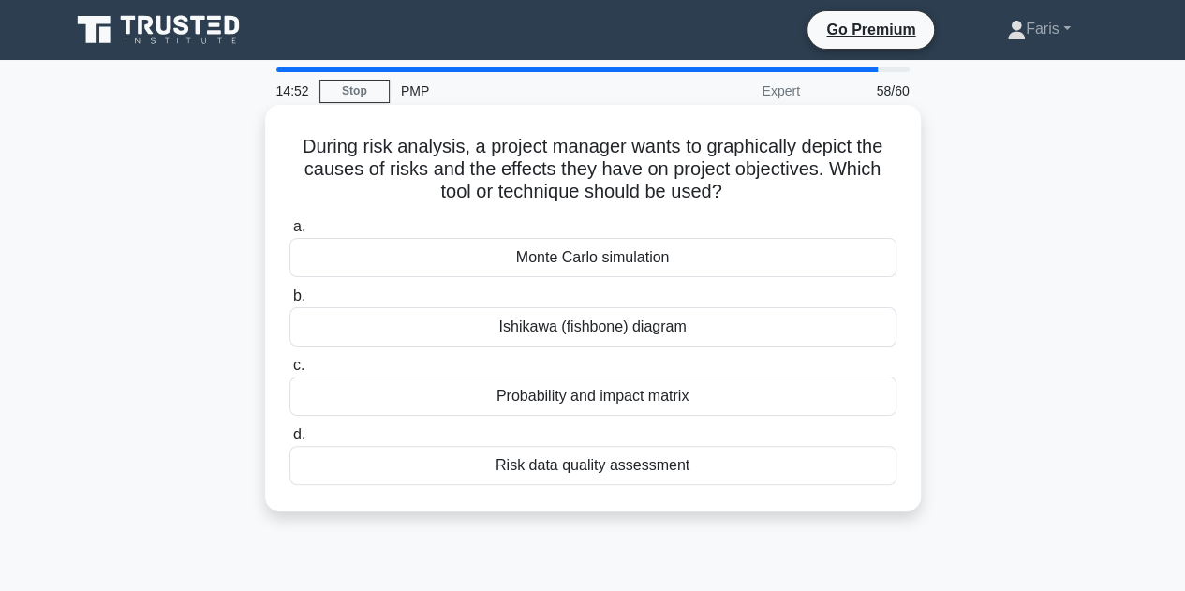
drag, startPoint x: 745, startPoint y: 206, endPoint x: 295, endPoint y: 148, distance: 453.4
click at [295, 148] on div "During risk analysis, a project manager wants to graphically depict the causes …" at bounding box center [593, 308] width 641 height 392
click at [397, 203] on h5 "During risk analysis, a project manager wants to graphically depict the causes …" at bounding box center [593, 169] width 611 height 69
click at [461, 334] on div "Ishikawa (fishbone) diagram" at bounding box center [592, 326] width 607 height 39
click at [289, 303] on input "b. Ishikawa (fishbone) diagram" at bounding box center [289, 296] width 0 height 12
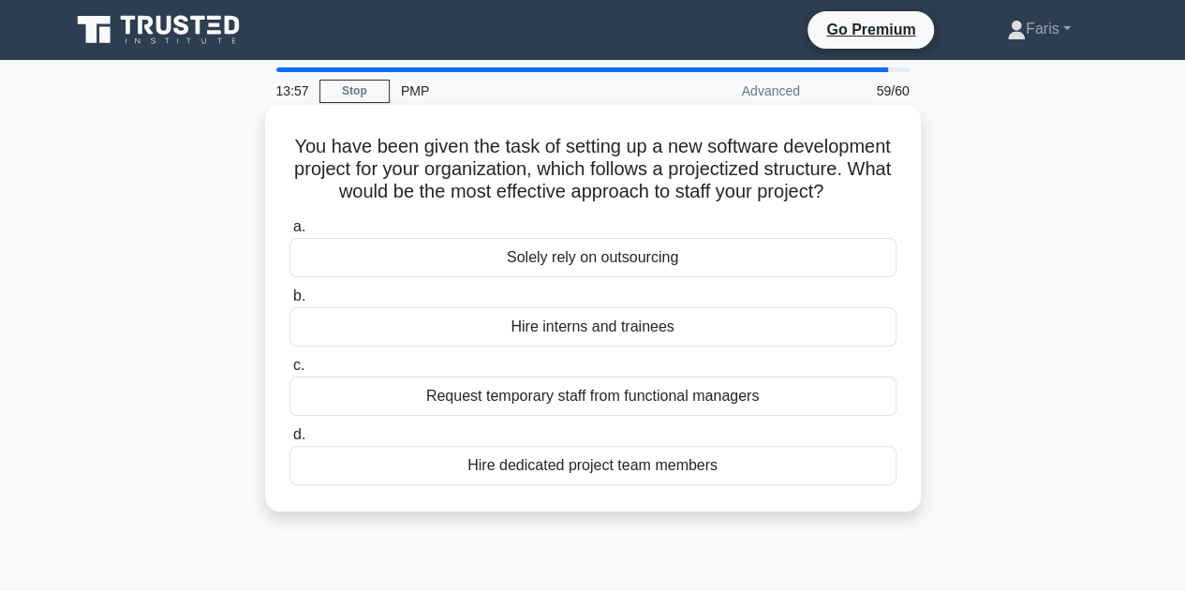
click at [534, 485] on div "Hire dedicated project team members" at bounding box center [592, 465] width 607 height 39
click at [289, 441] on input "d. Hire dedicated project team members" at bounding box center [289, 435] width 0 height 12
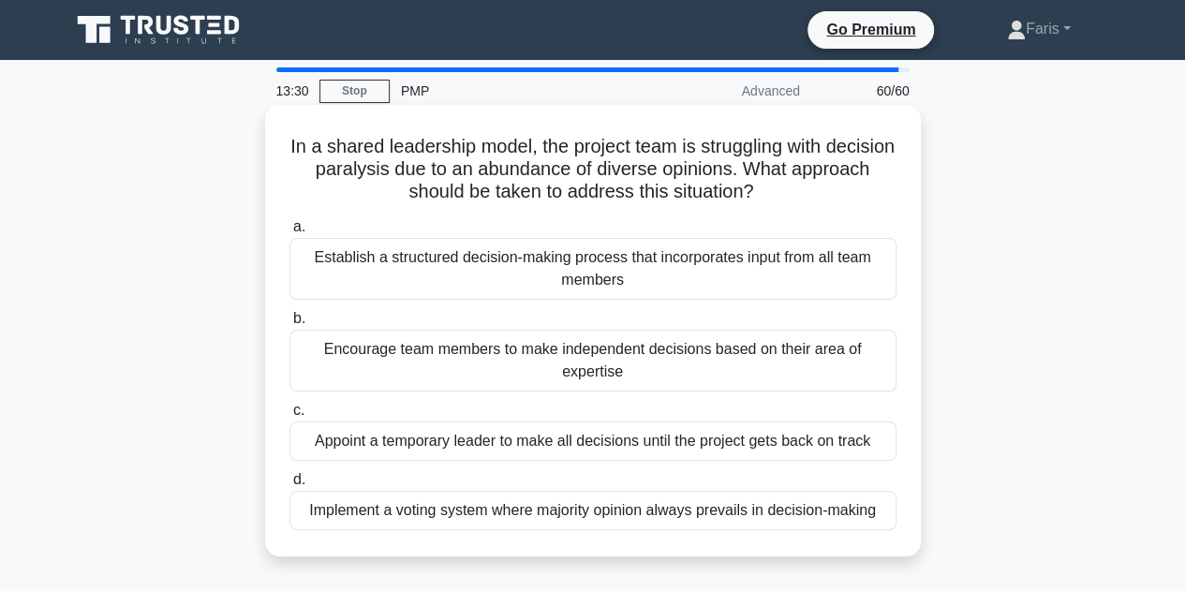
click at [601, 522] on div "Implement a voting system where majority opinion always prevails in decision-ma…" at bounding box center [592, 510] width 607 height 39
click at [289, 486] on input "d. Implement a voting system where majority opinion always prevails in decision…" at bounding box center [289, 480] width 0 height 12
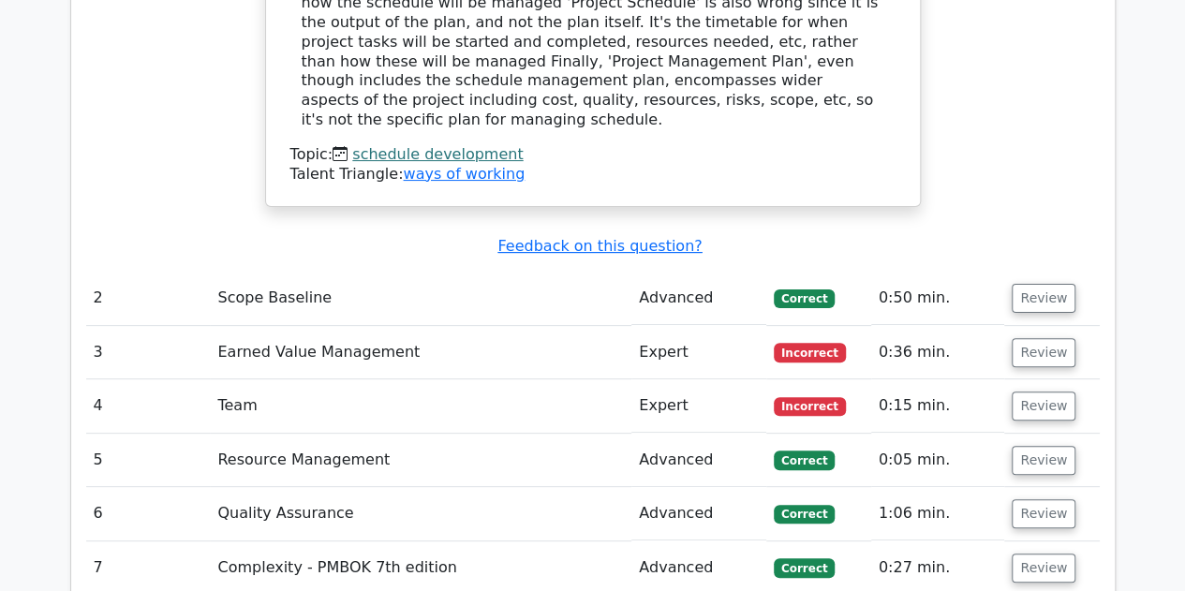
scroll to position [3747, 0]
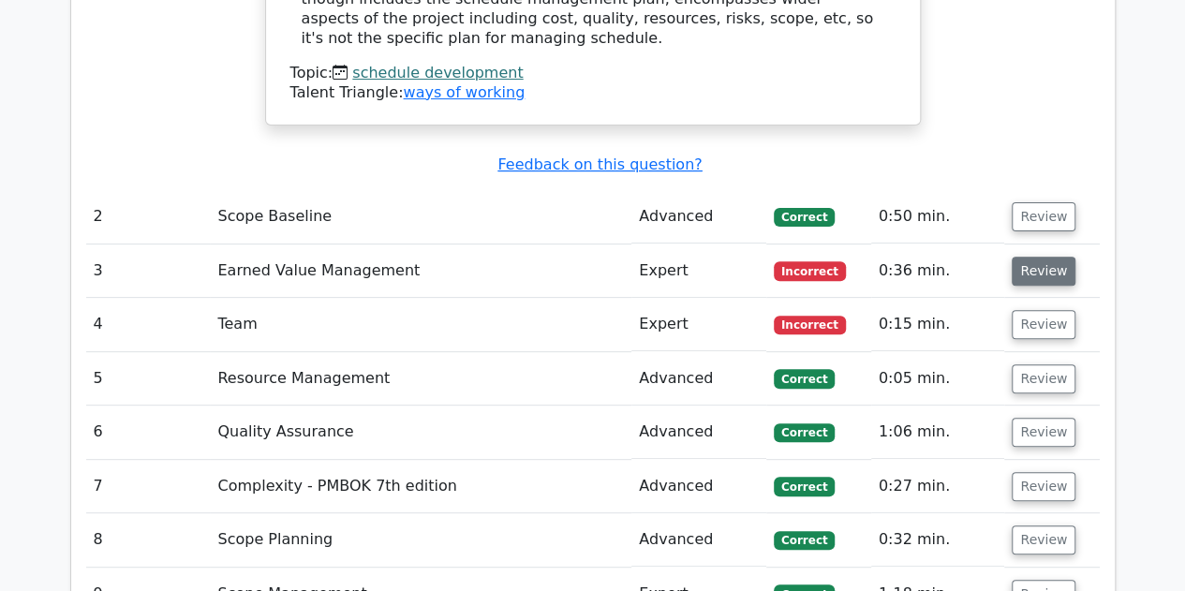
click at [1033, 257] on button "Review" at bounding box center [1044, 271] width 64 height 29
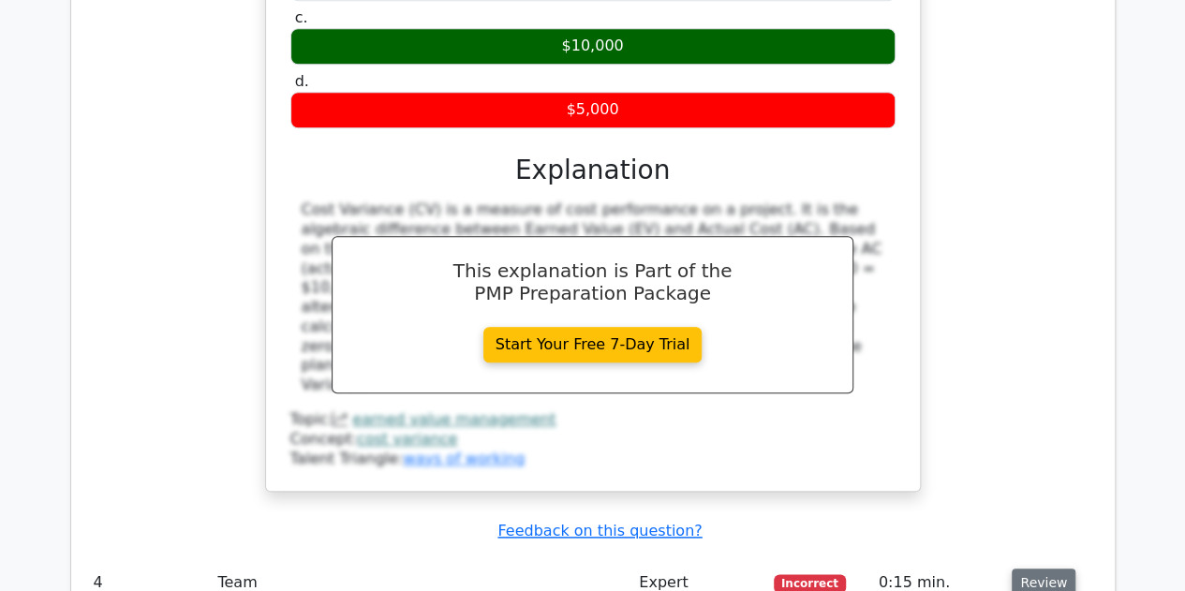
scroll to position [4403, 0]
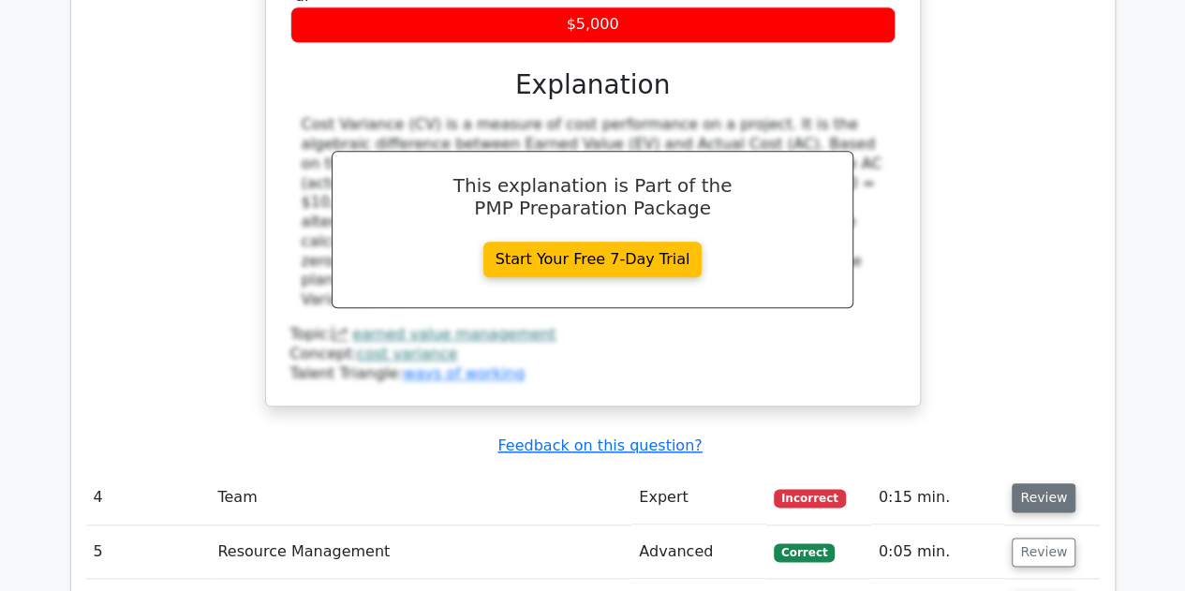
click at [1026, 483] on button "Review" at bounding box center [1044, 497] width 64 height 29
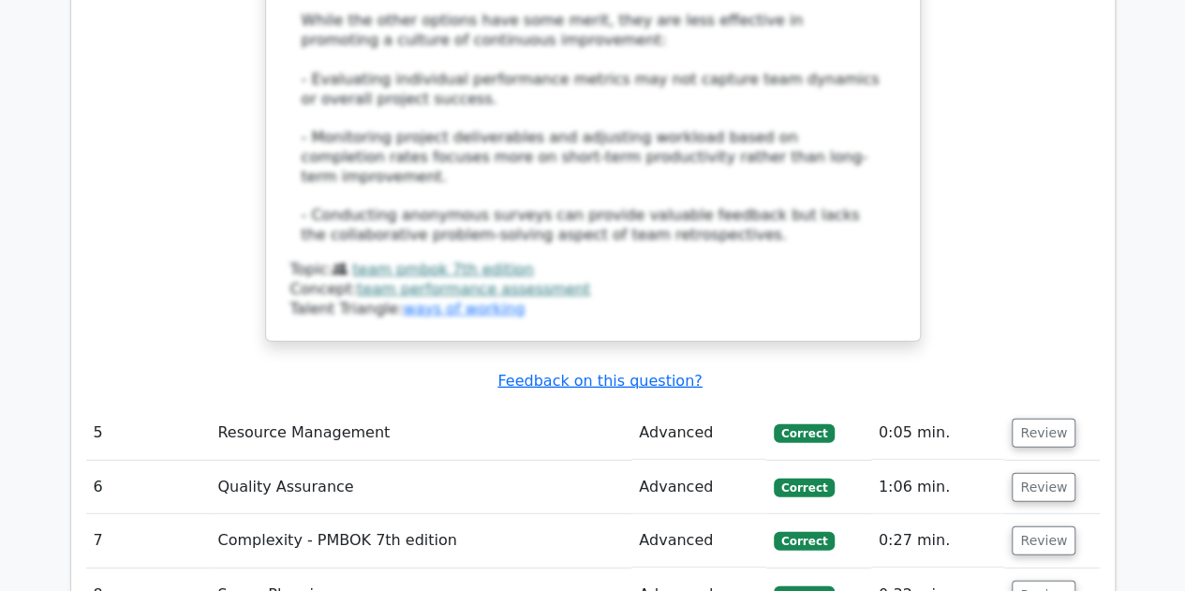
scroll to position [6089, 0]
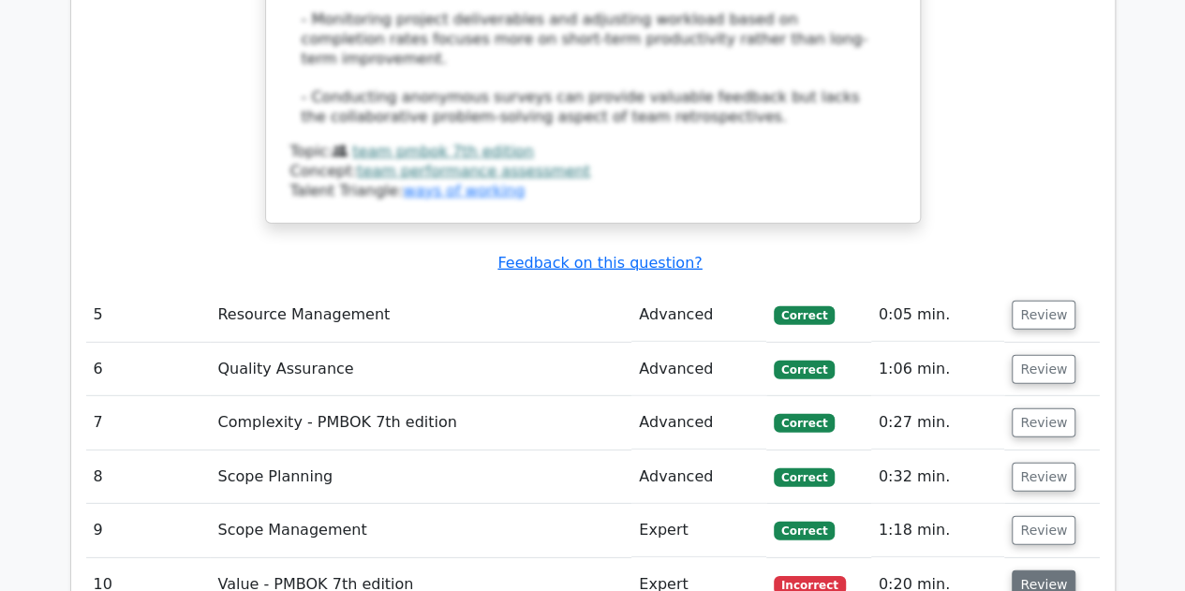
click at [1032, 571] on button "Review" at bounding box center [1044, 585] width 64 height 29
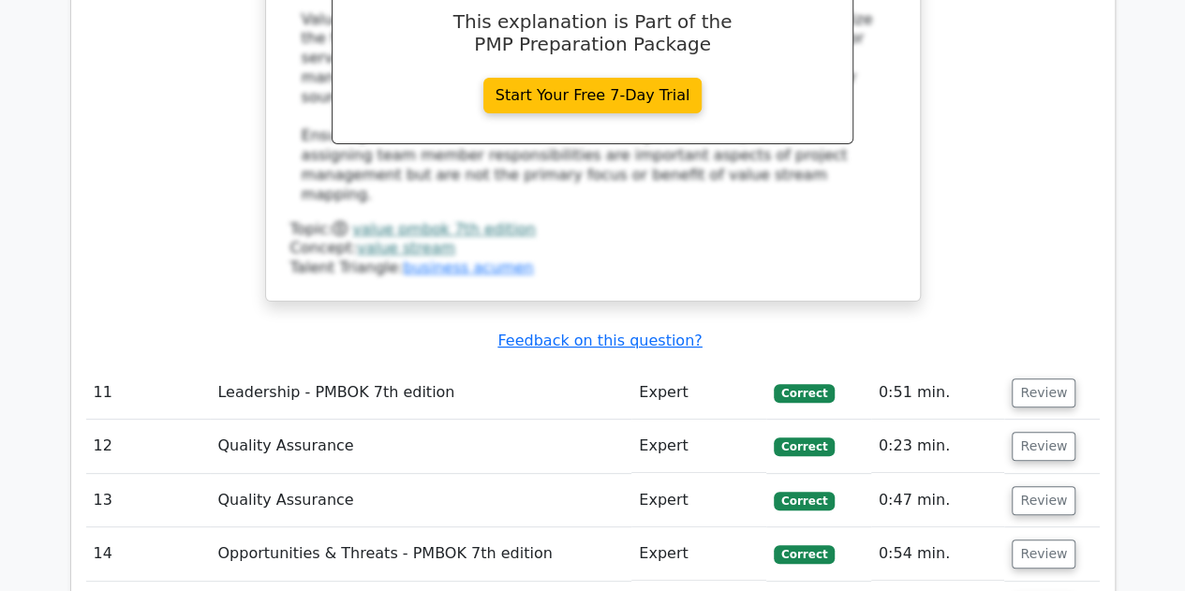
scroll to position [7401, 0]
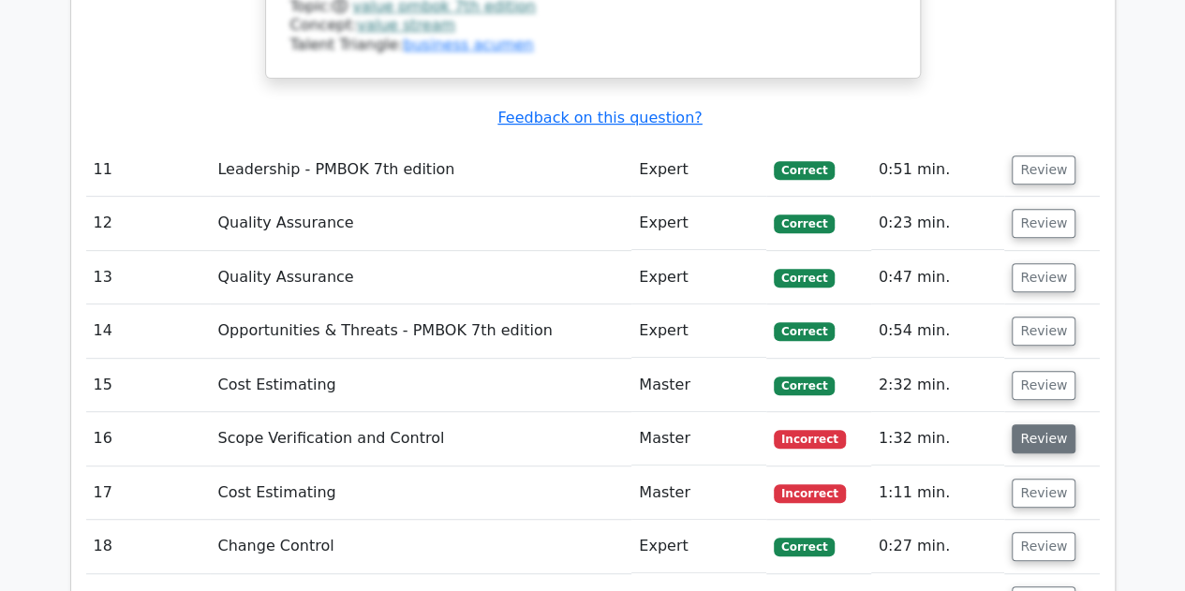
click at [1036, 424] on button "Review" at bounding box center [1044, 438] width 64 height 29
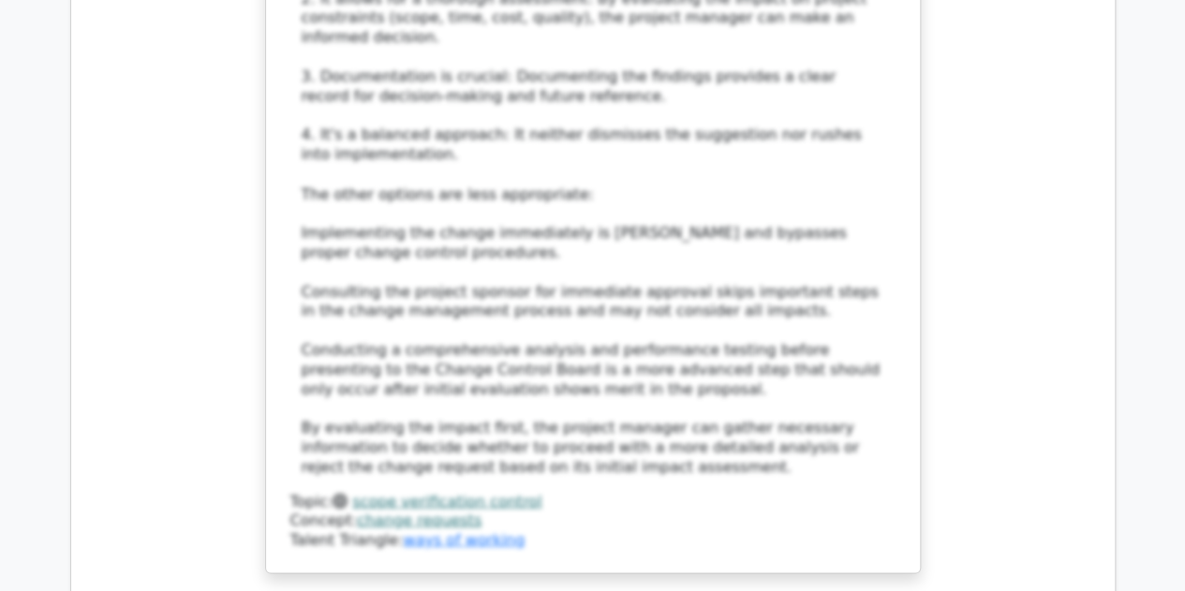
scroll to position [8712, 0]
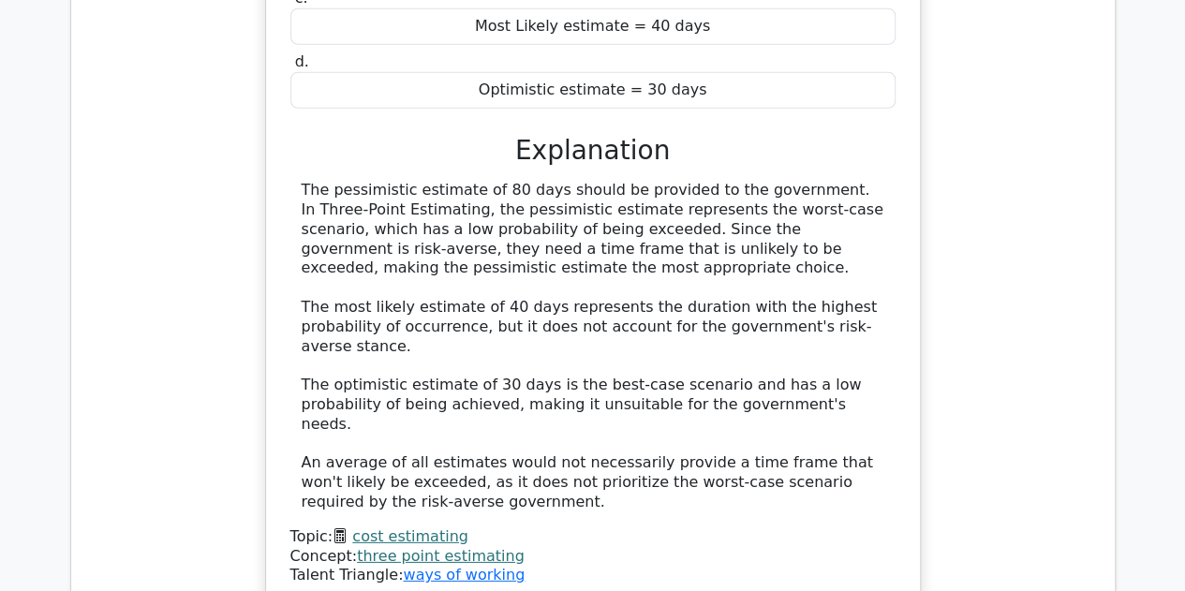
scroll to position [9930, 0]
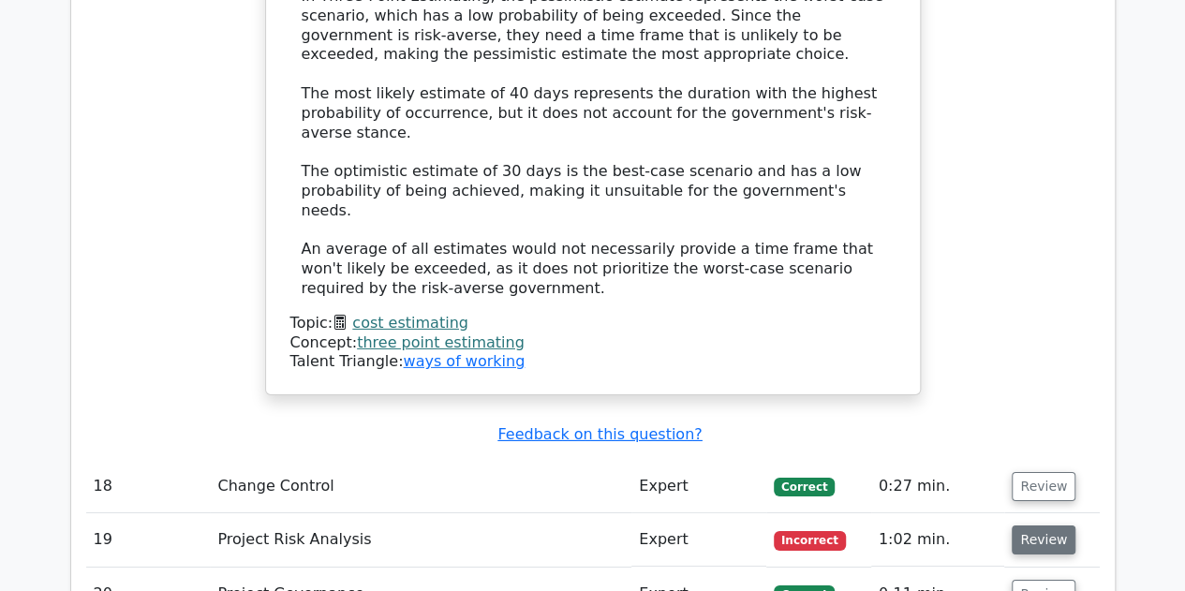
click at [1032, 526] on button "Review" at bounding box center [1044, 540] width 64 height 29
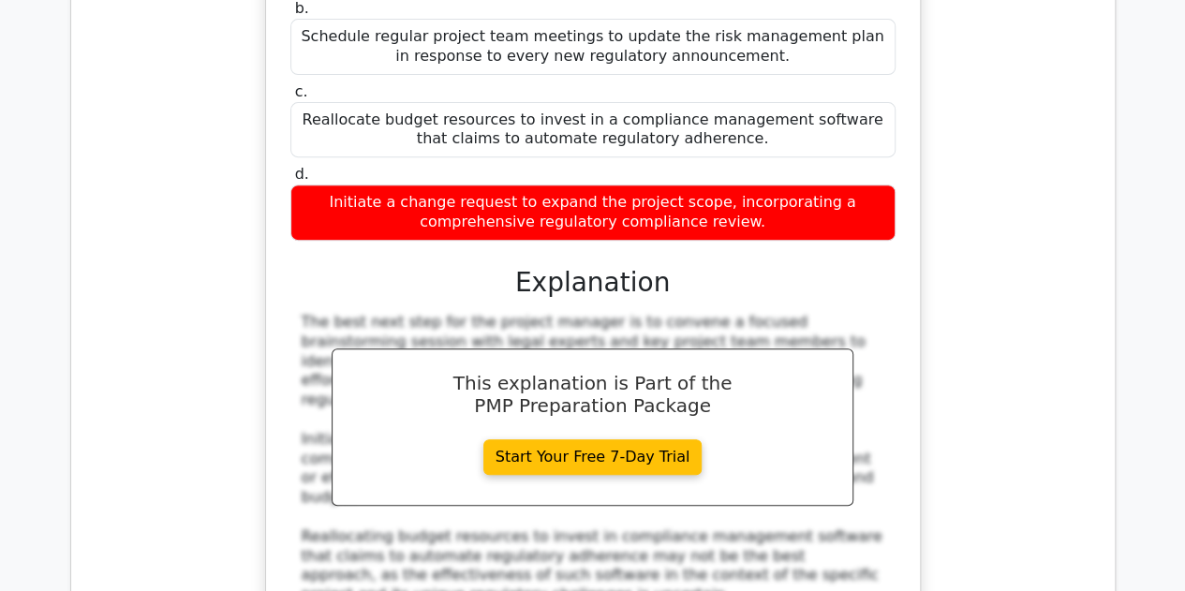
scroll to position [11336, 0]
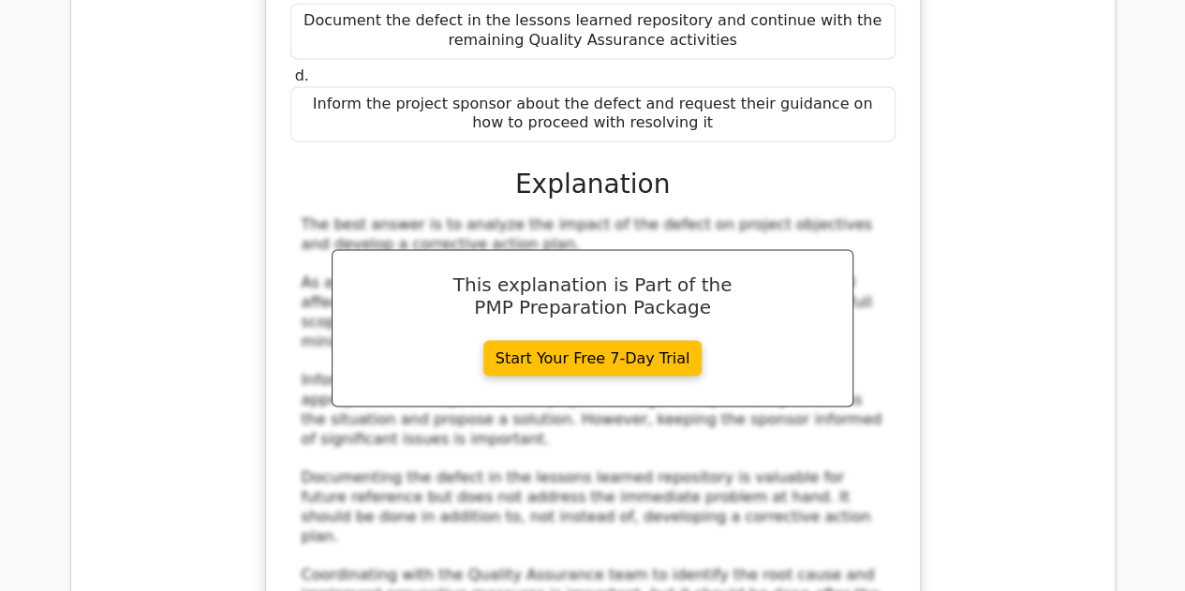
scroll to position [12460, 0]
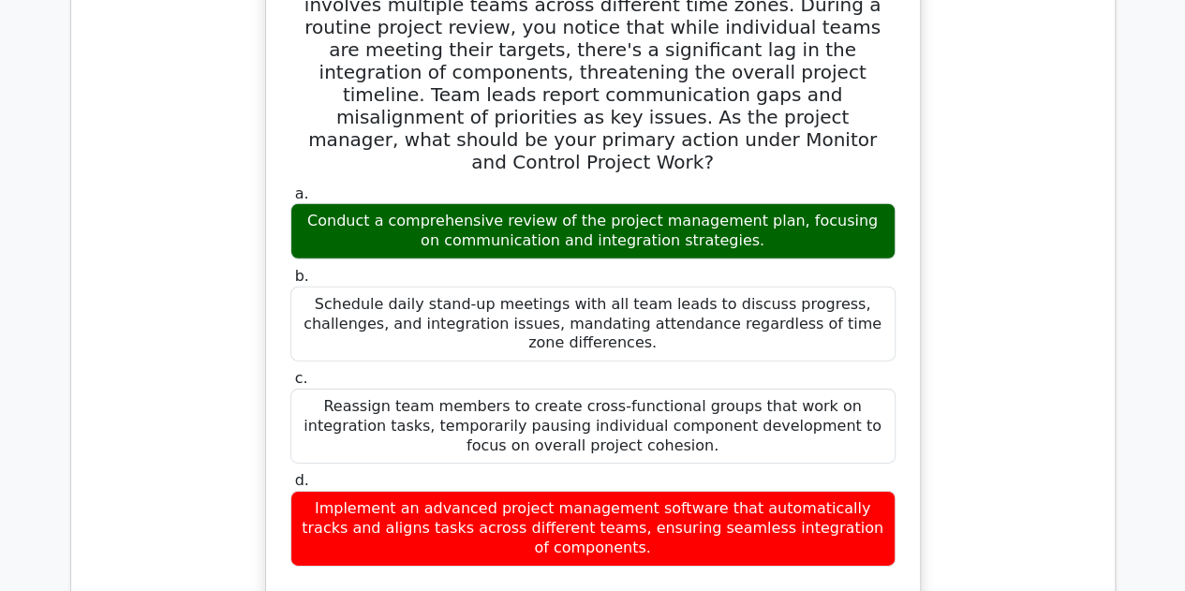
scroll to position [13490, 0]
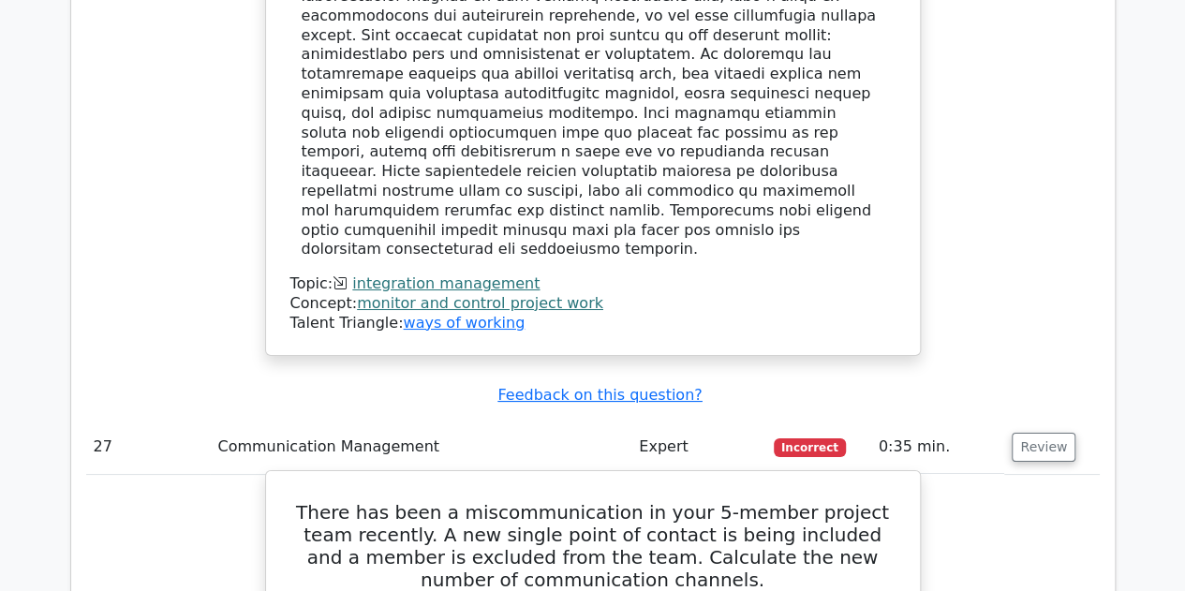
scroll to position [14427, 0]
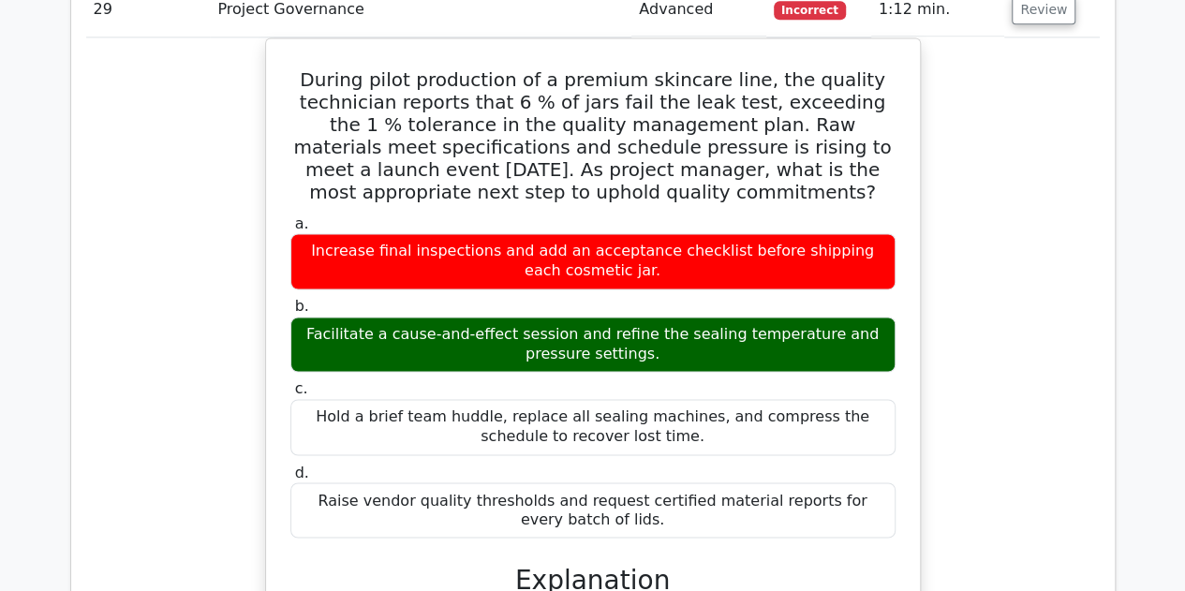
scroll to position [15739, 0]
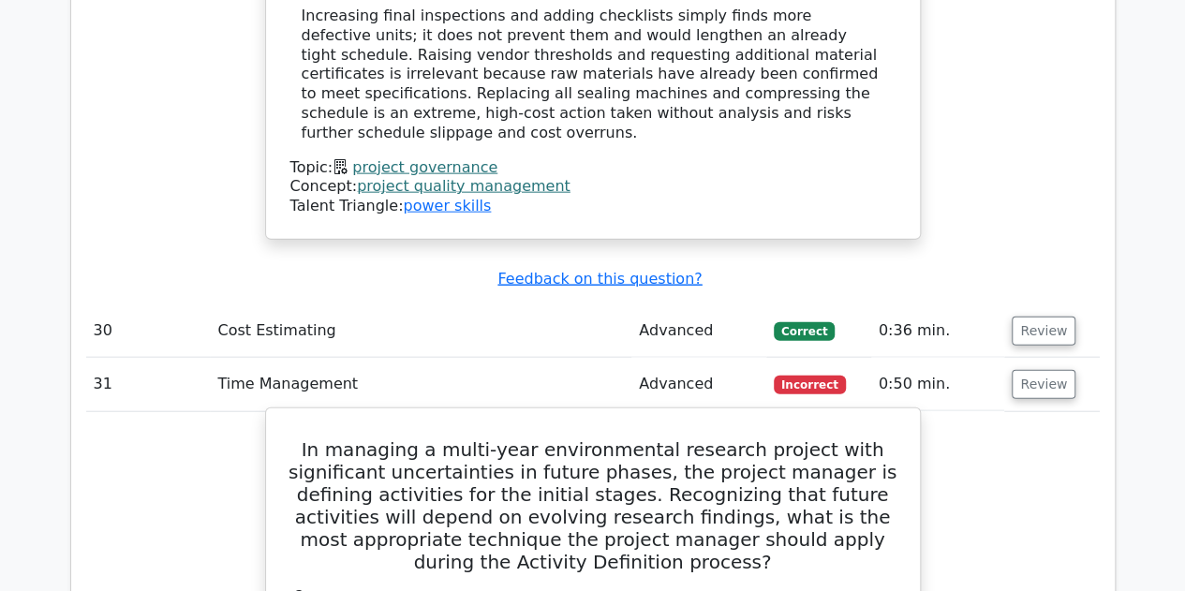
scroll to position [16676, 0]
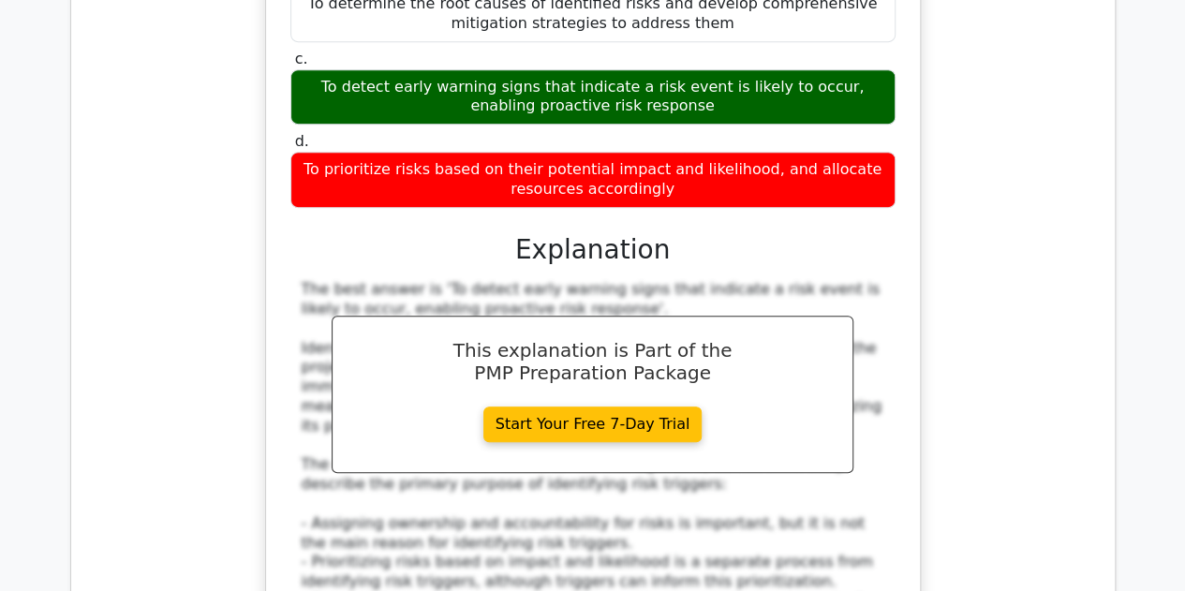
scroll to position [18174, 0]
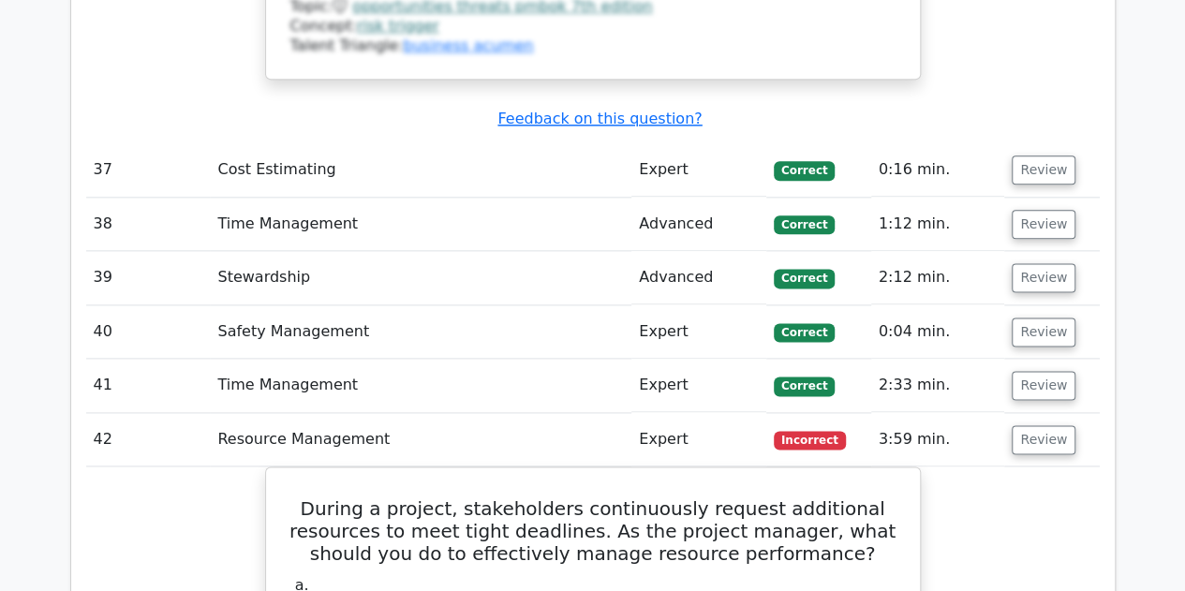
scroll to position [19018, 0]
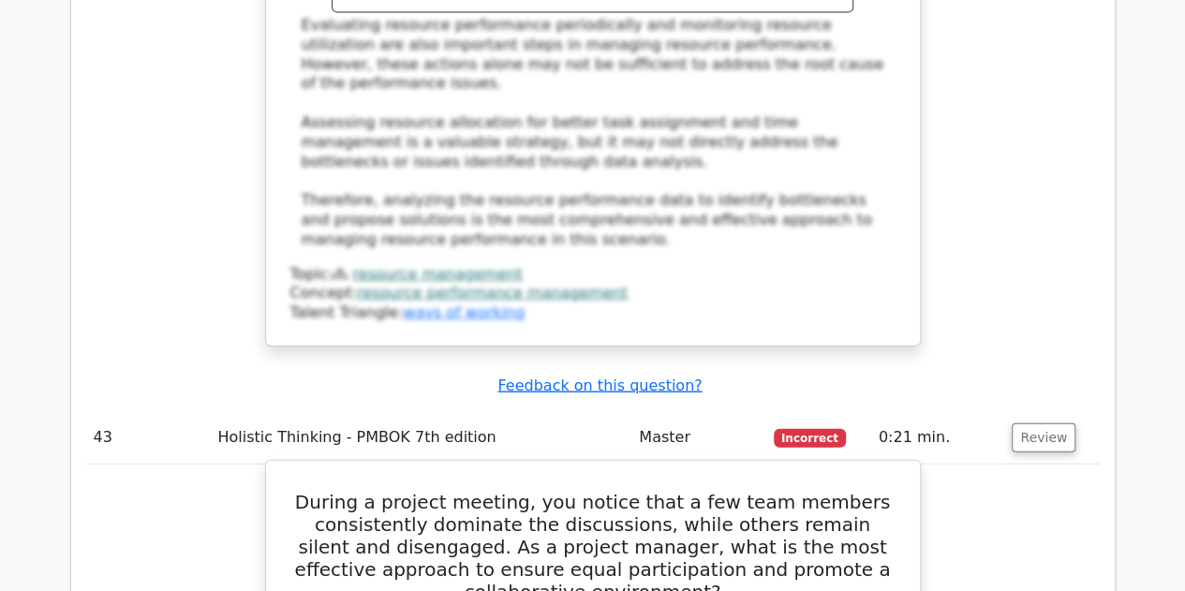
scroll to position [20423, 0]
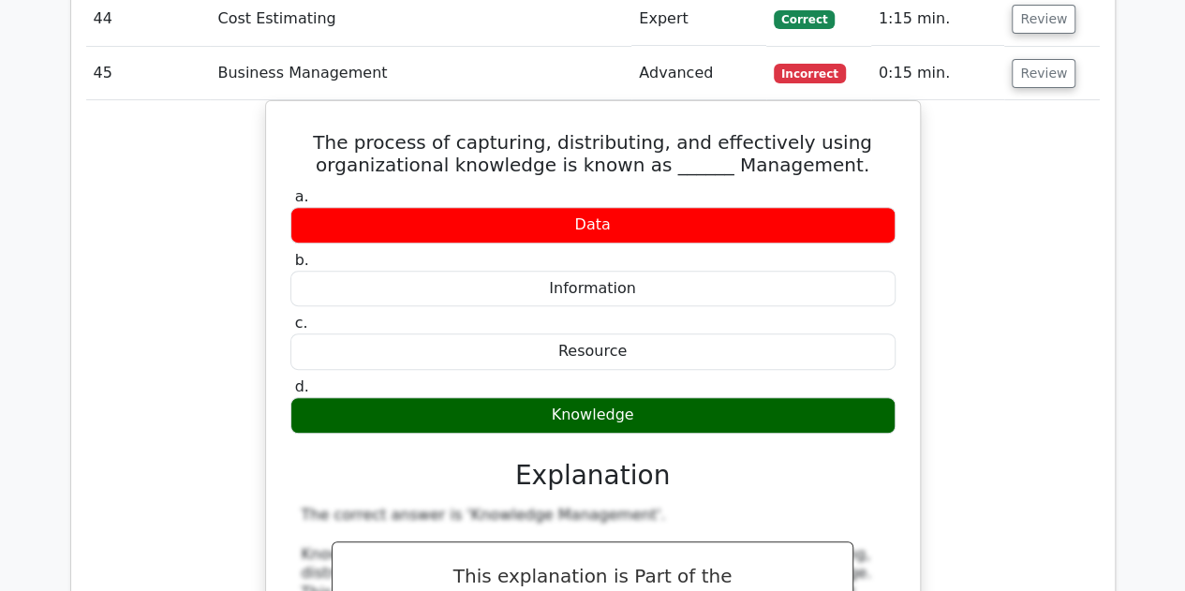
scroll to position [21641, 0]
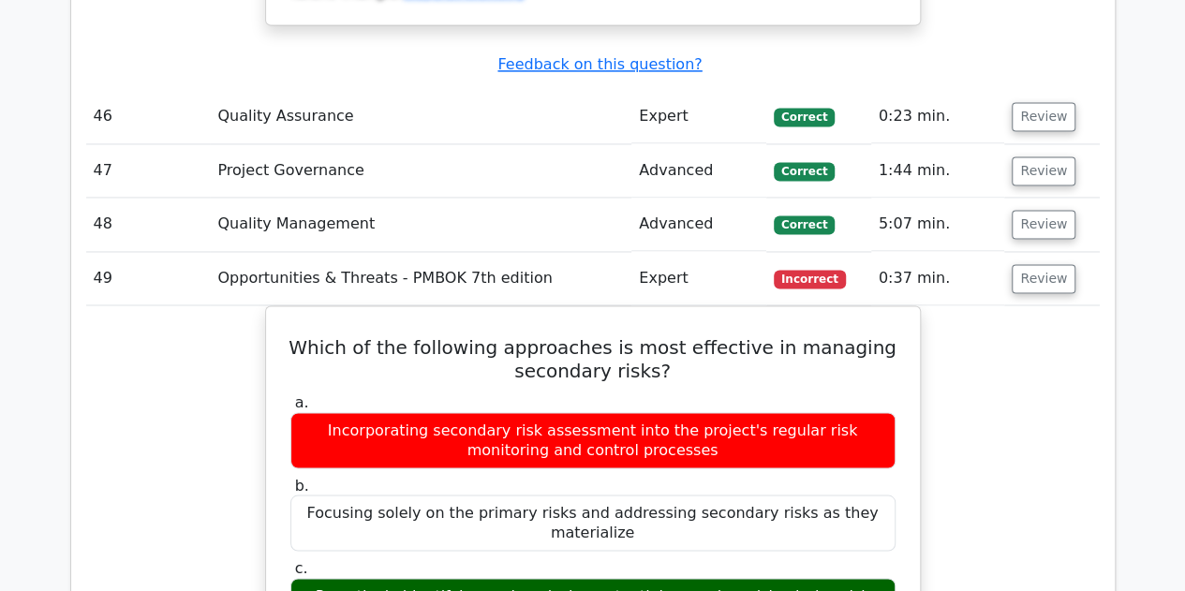
scroll to position [22952, 0]
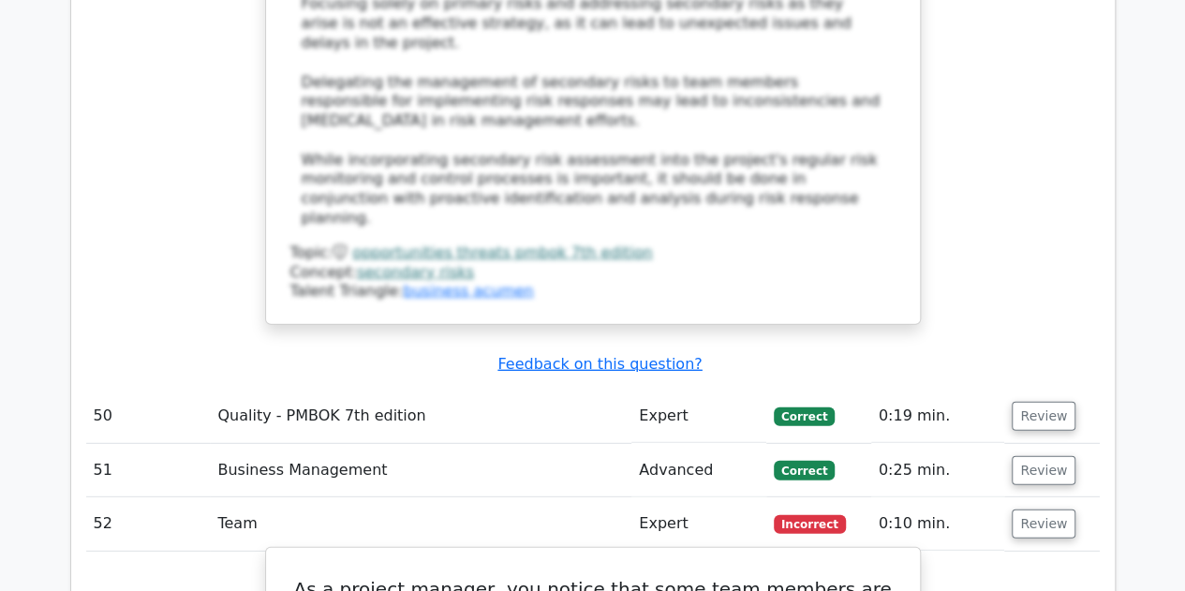
scroll to position [23795, 0]
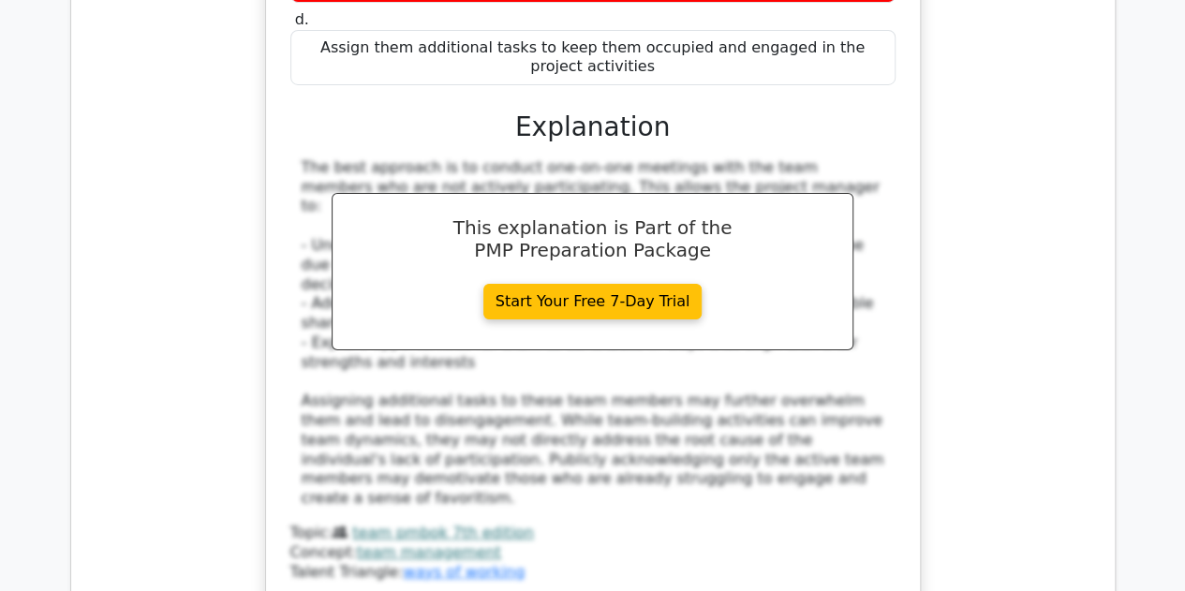
scroll to position [24732, 0]
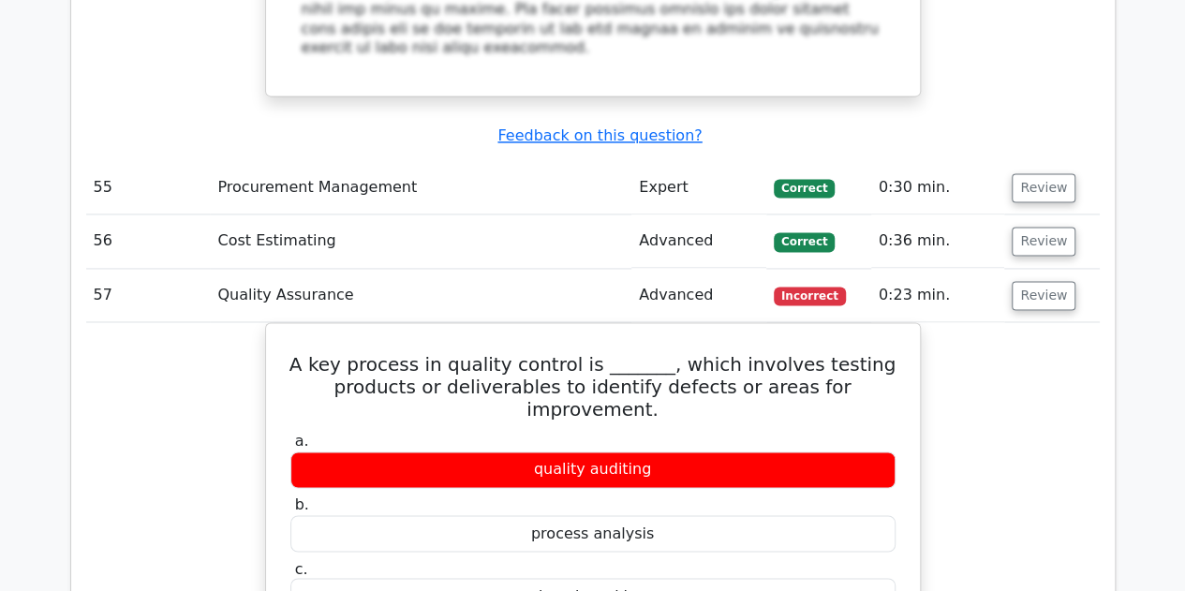
scroll to position [25856, 0]
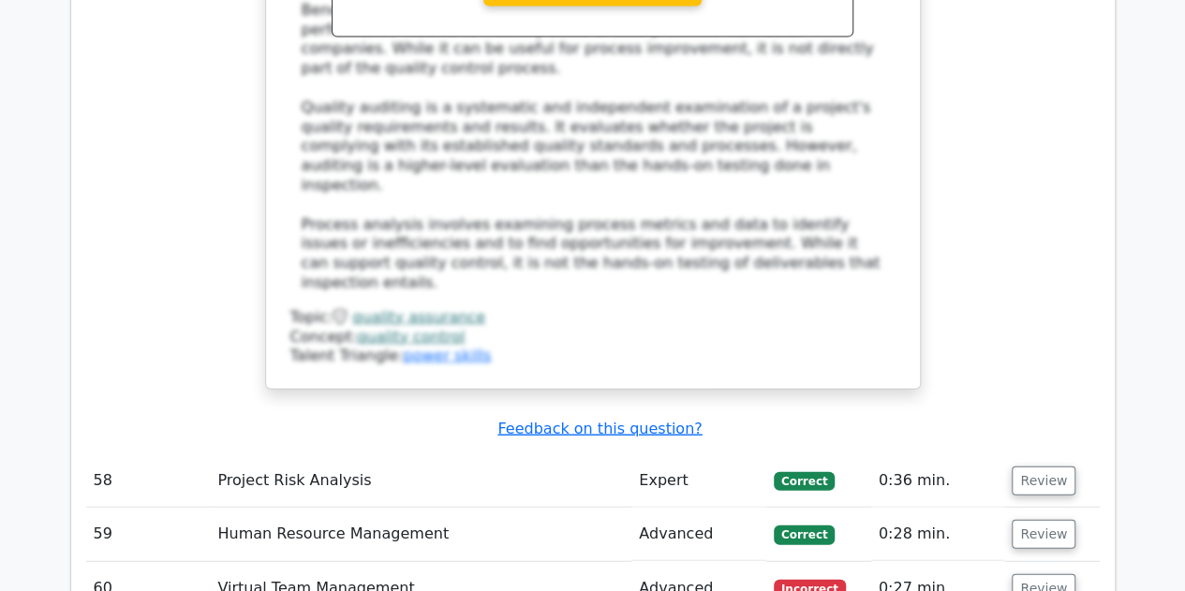
scroll to position [26887, 0]
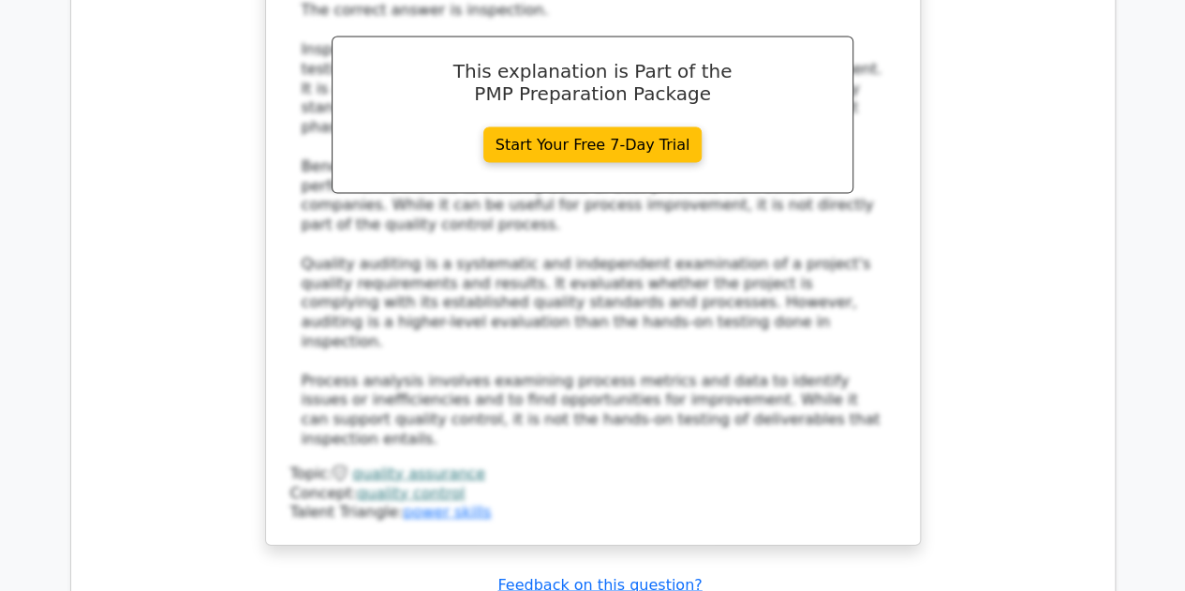
drag, startPoint x: 924, startPoint y: 5, endPoint x: 63, endPoint y: 226, distance: 888.9
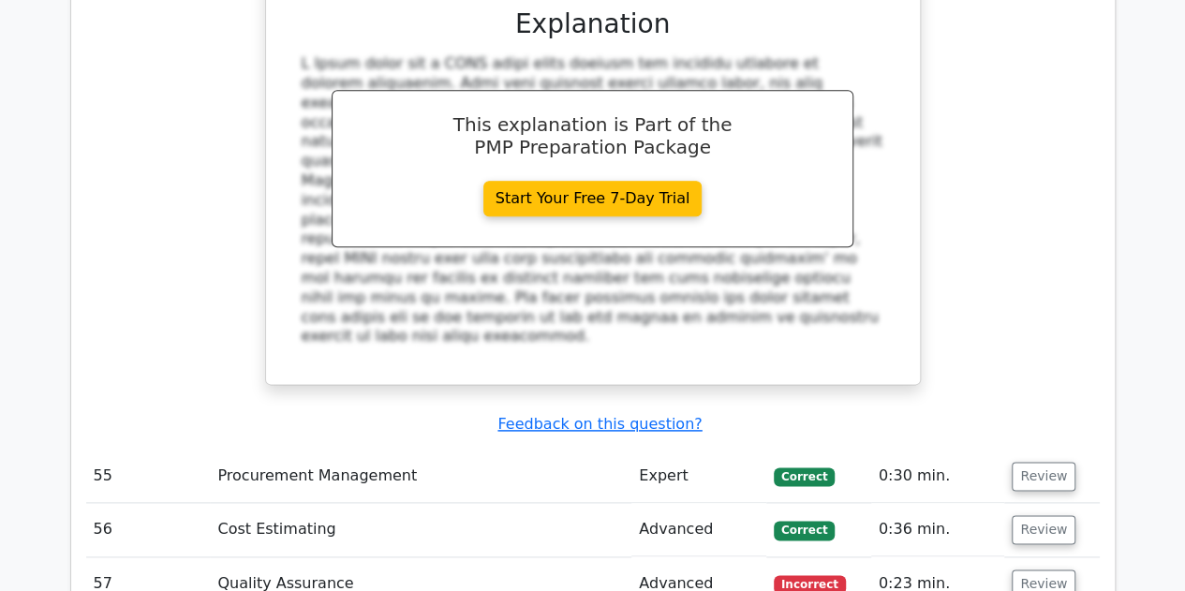
scroll to position [25763, 0]
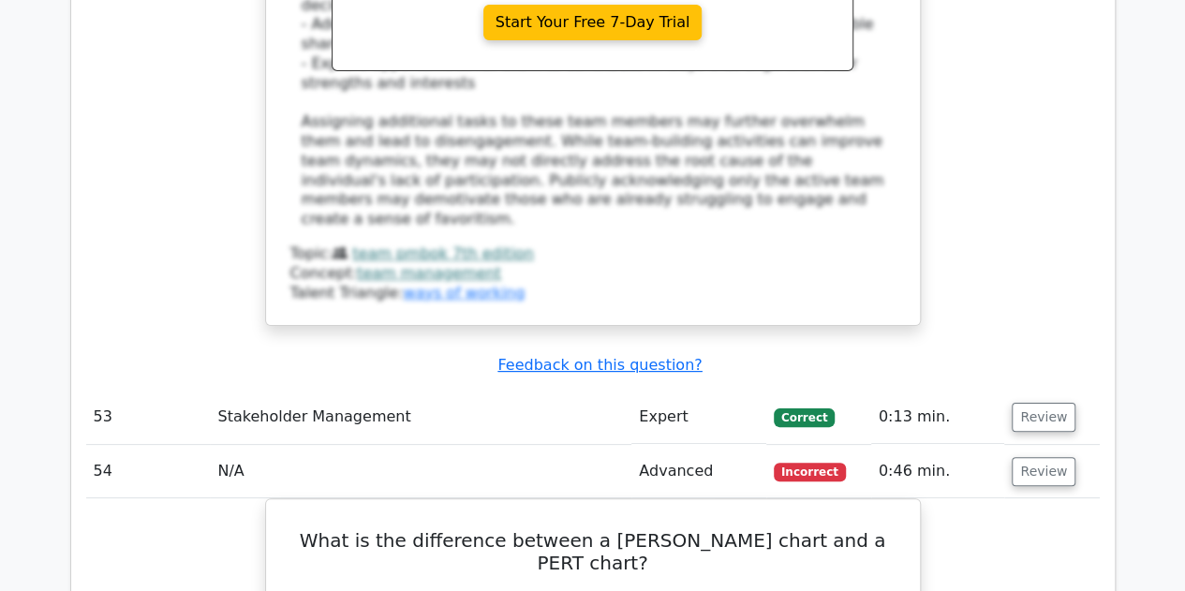
scroll to position [24732, 0]
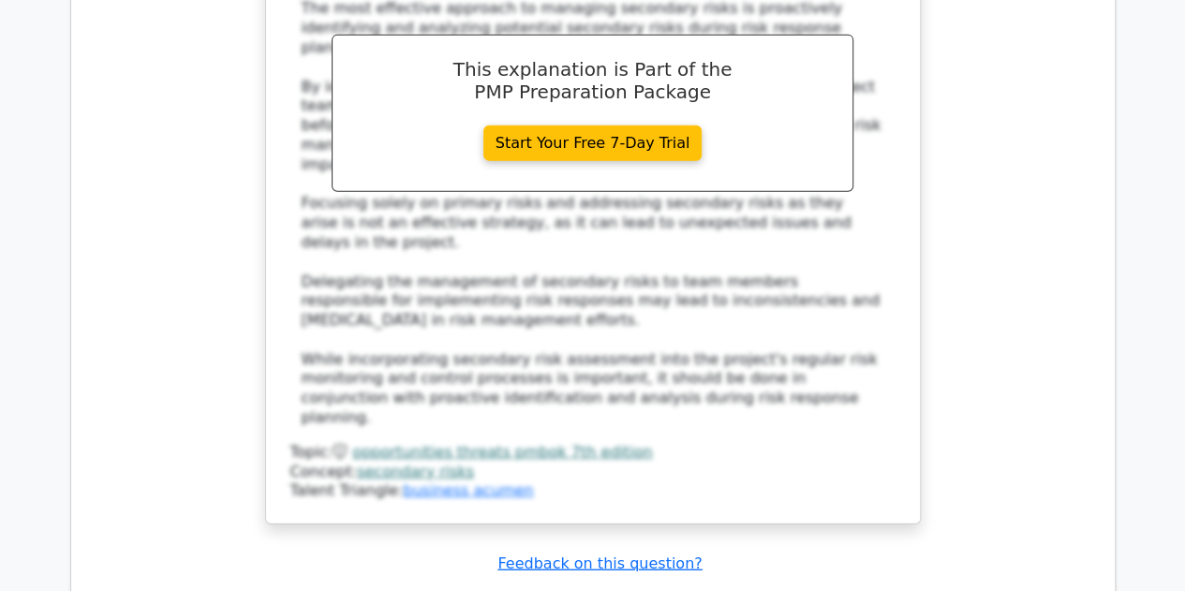
scroll to position [23514, 0]
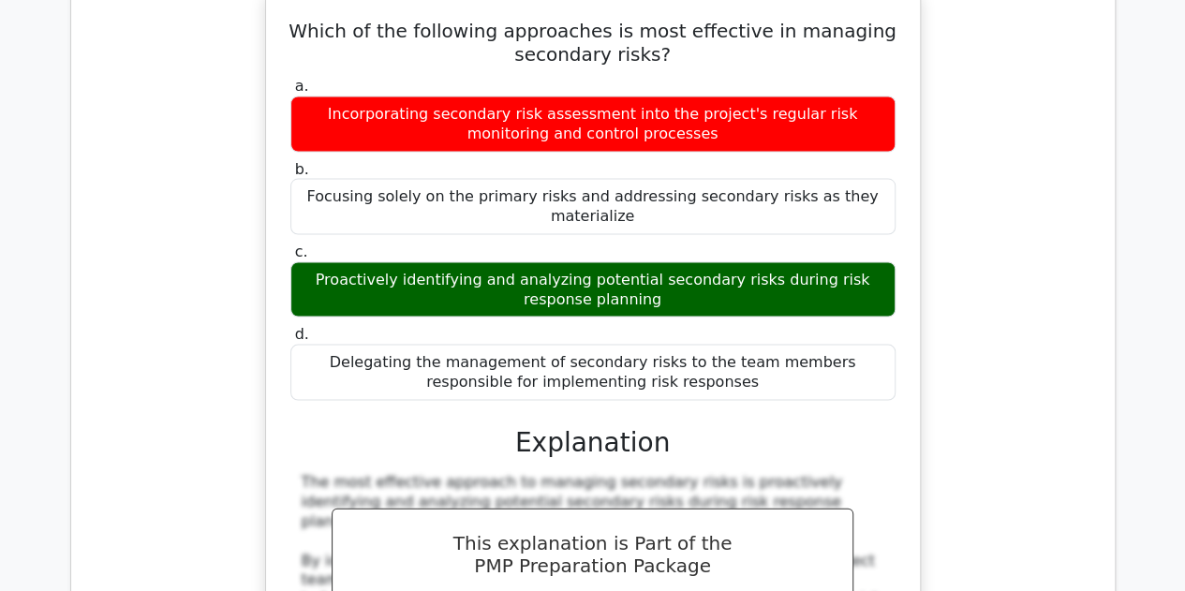
scroll to position [22765, 0]
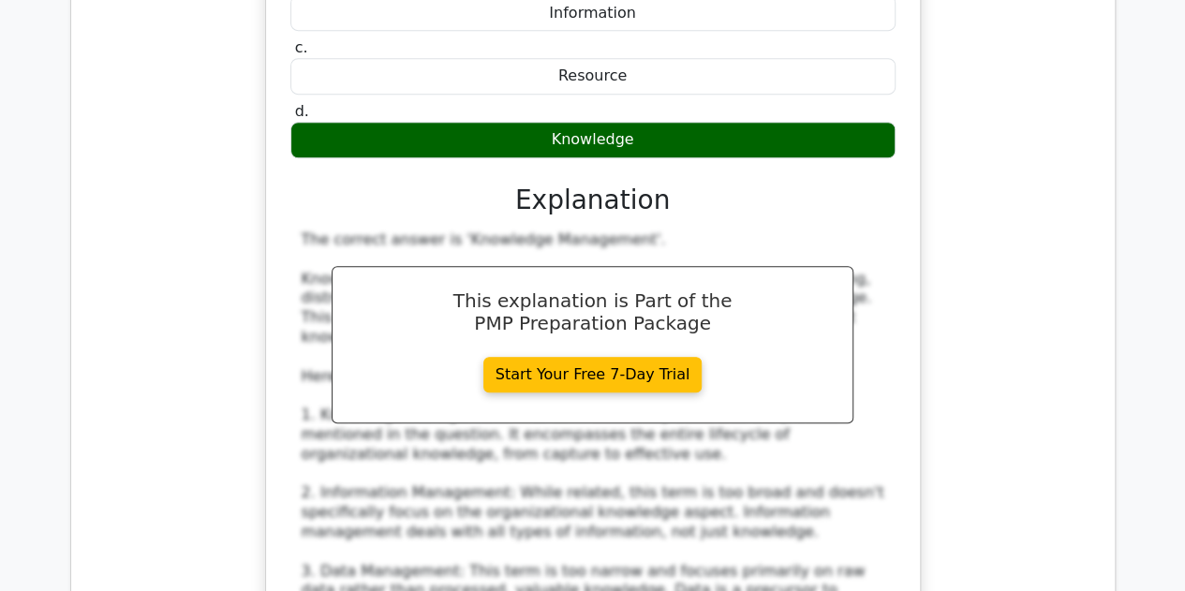
scroll to position [21547, 0]
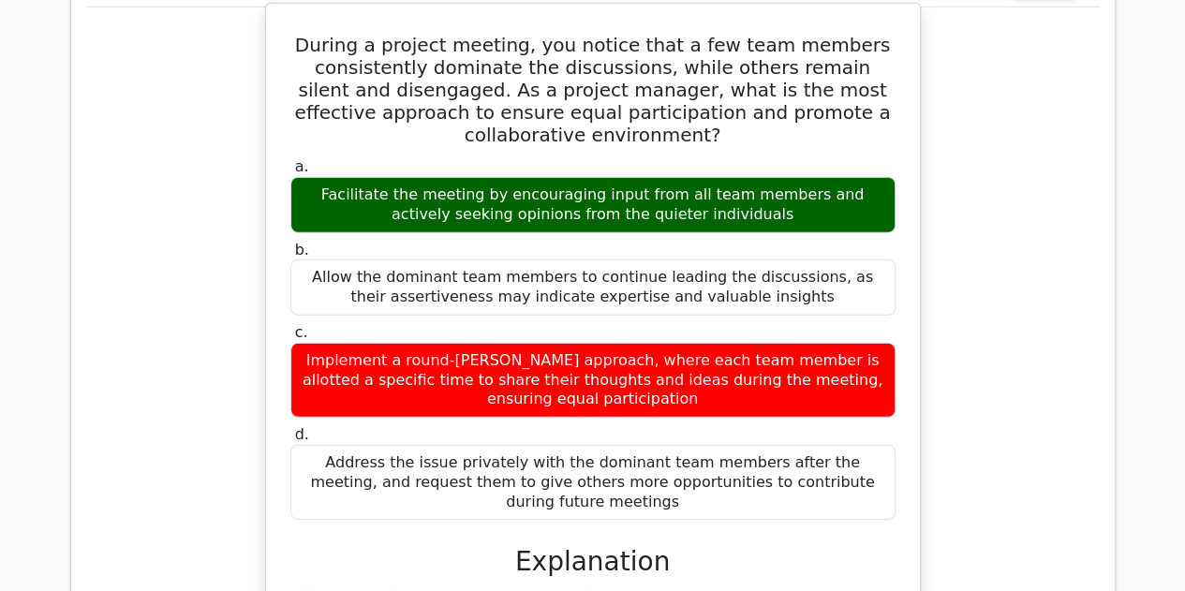
scroll to position [20142, 0]
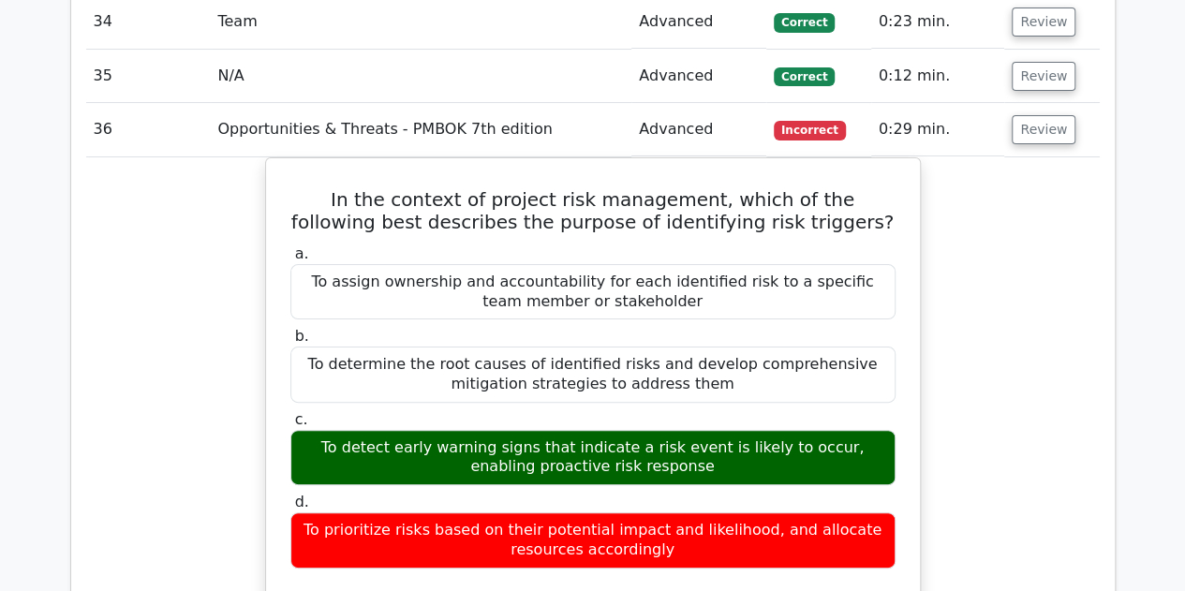
scroll to position [17987, 0]
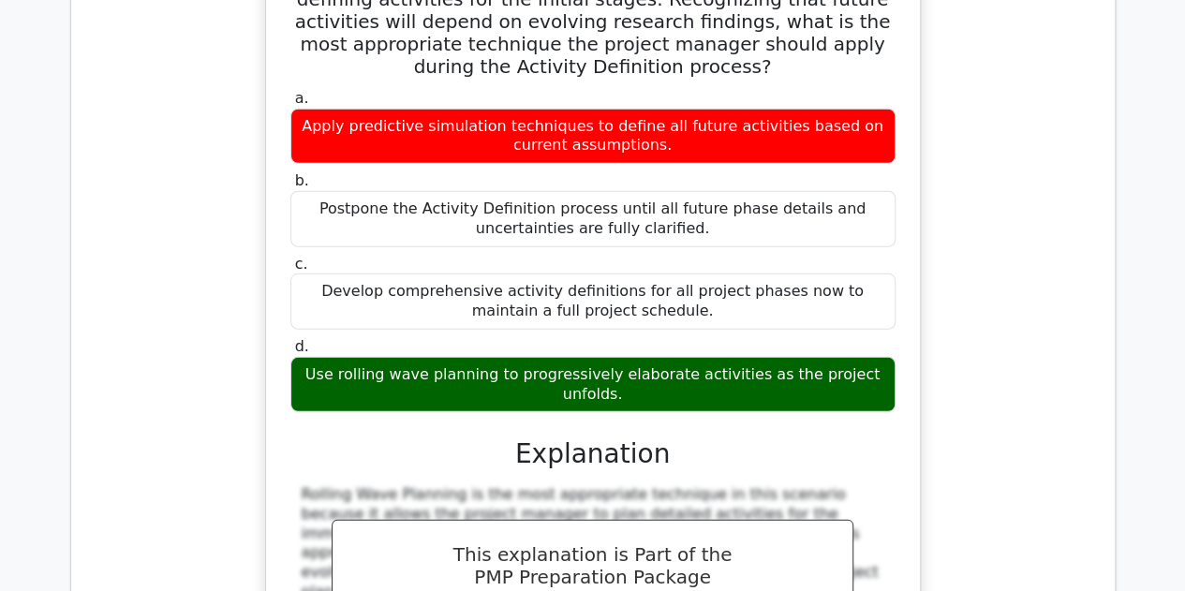
scroll to position [16676, 0]
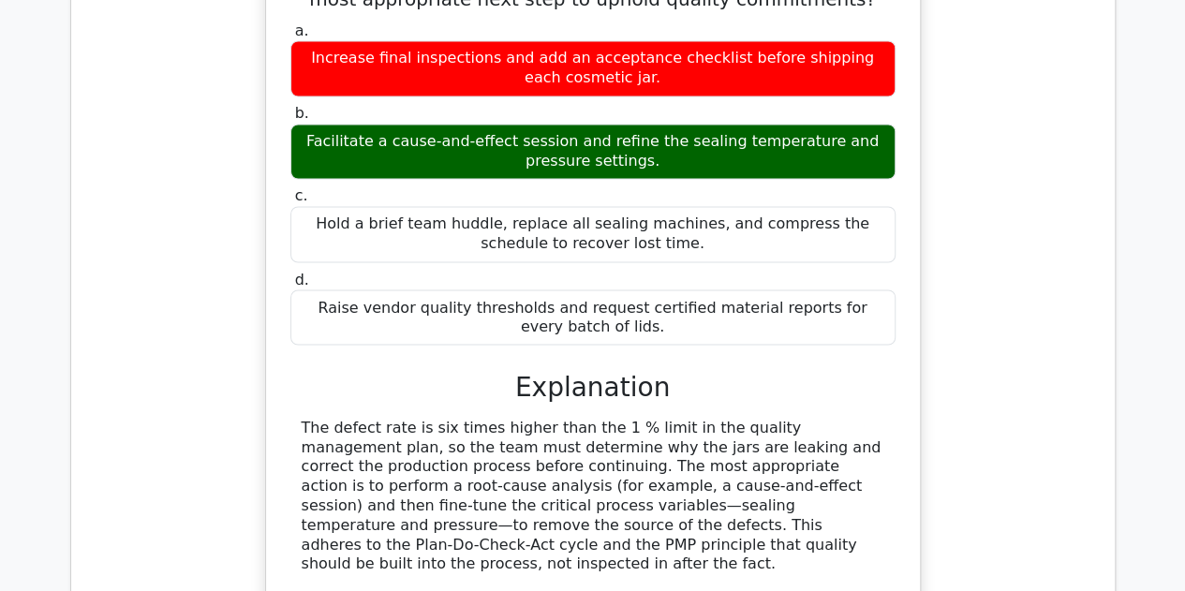
scroll to position [15551, 0]
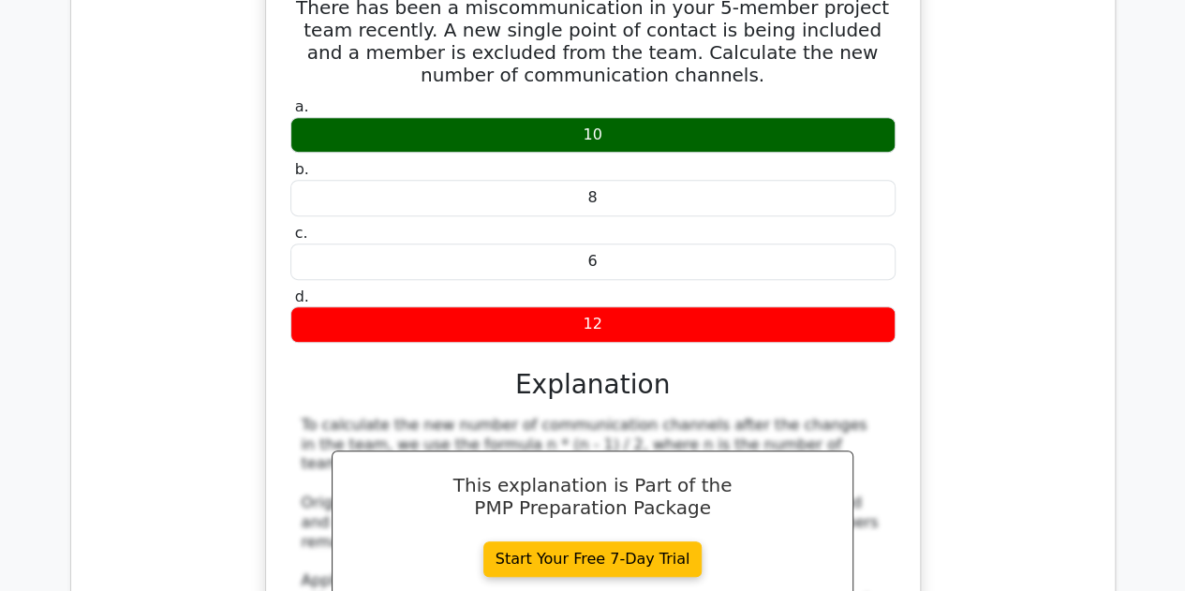
scroll to position [14427, 0]
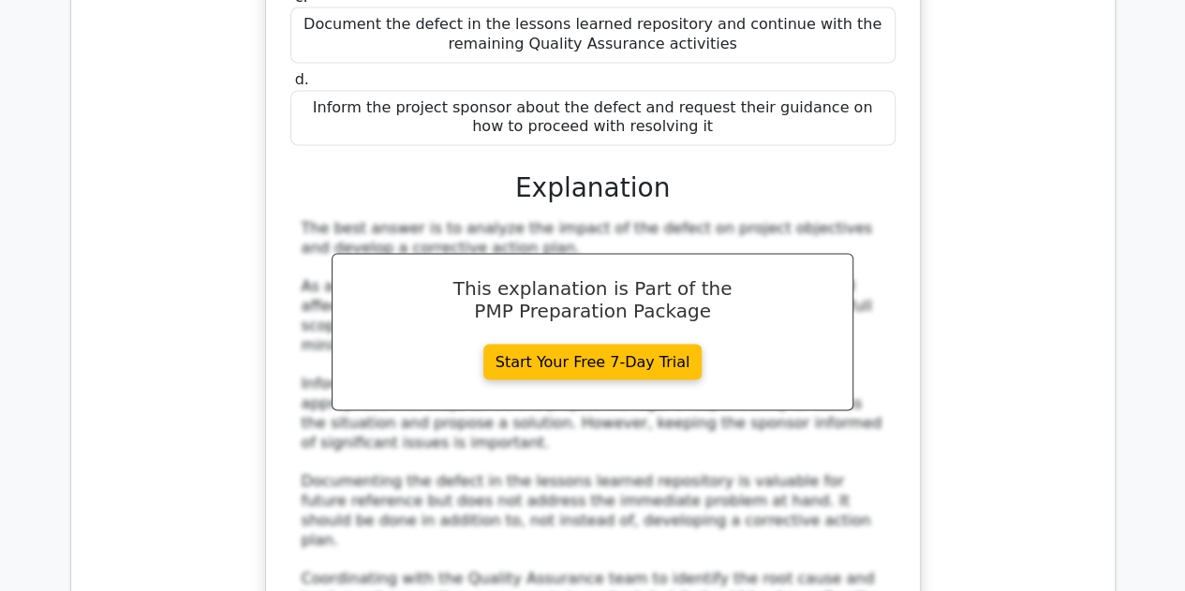
scroll to position [12179, 0]
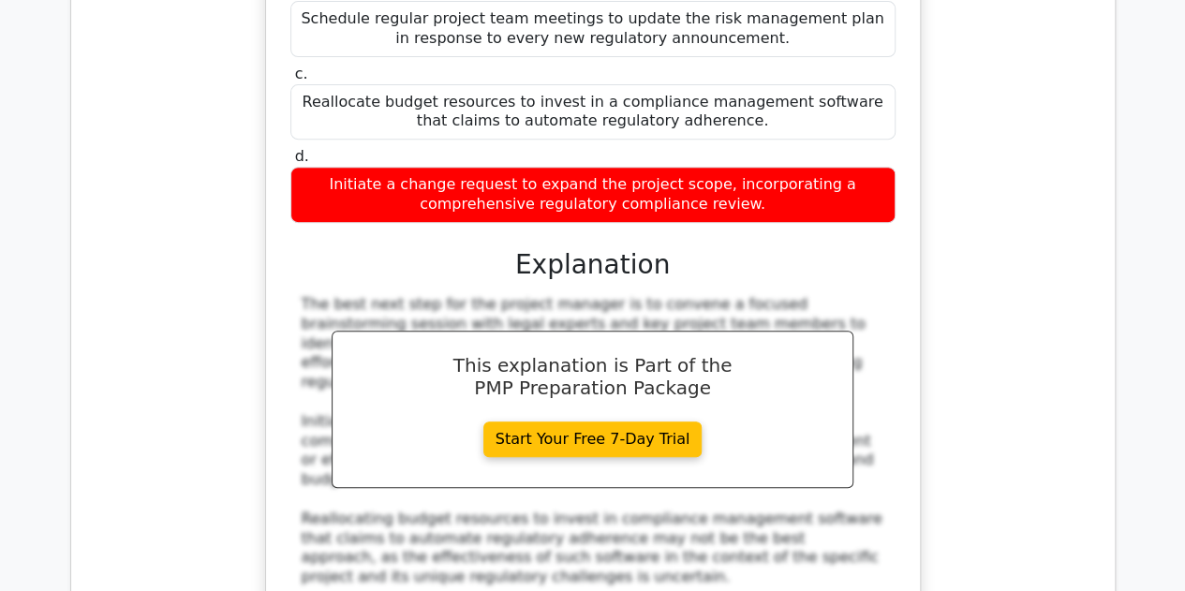
scroll to position [10867, 0]
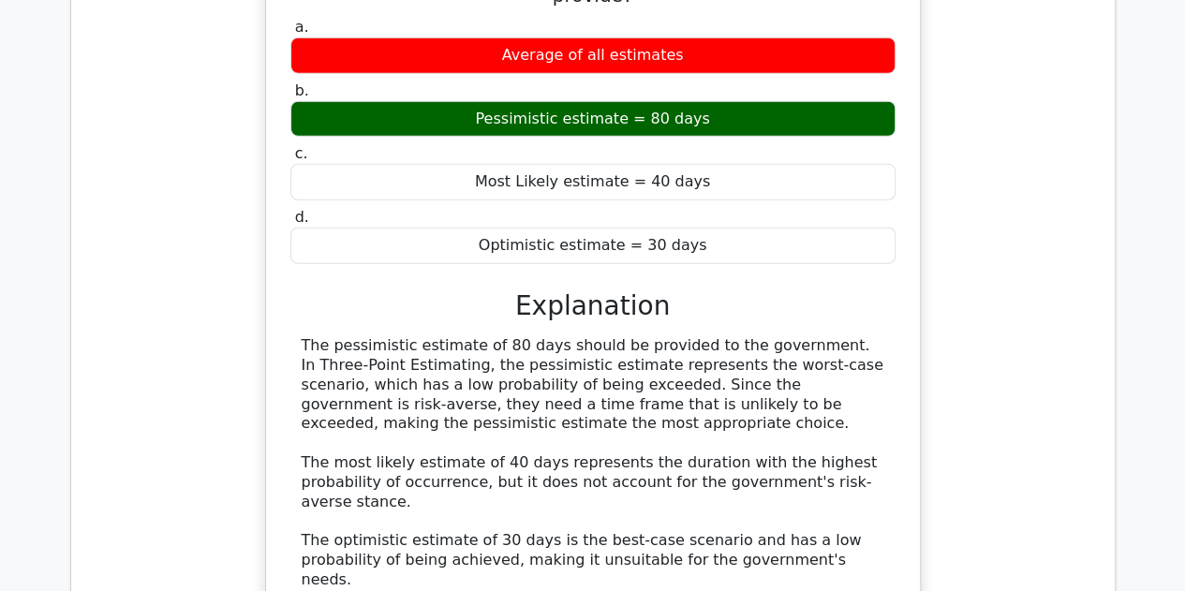
scroll to position [9556, 0]
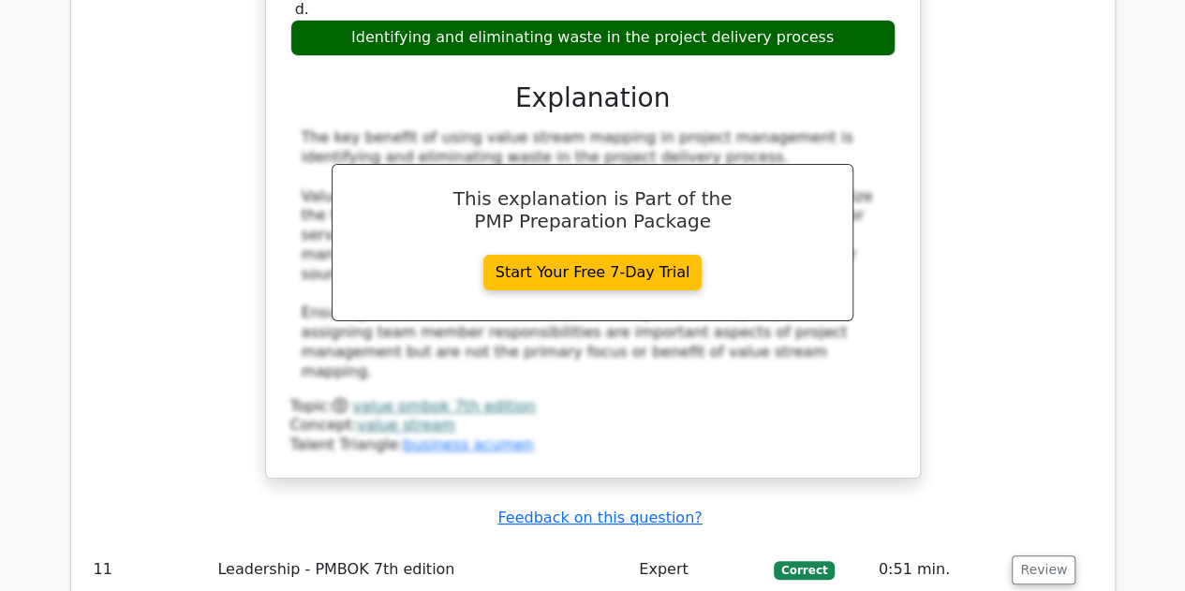
scroll to position [6933, 0]
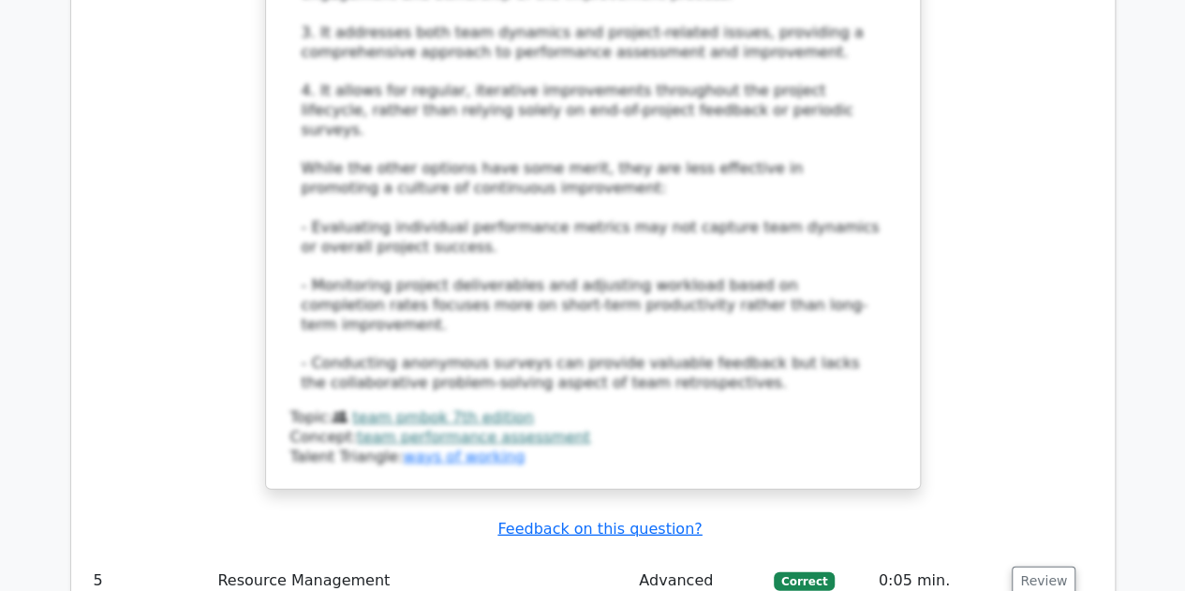
scroll to position [5902, 0]
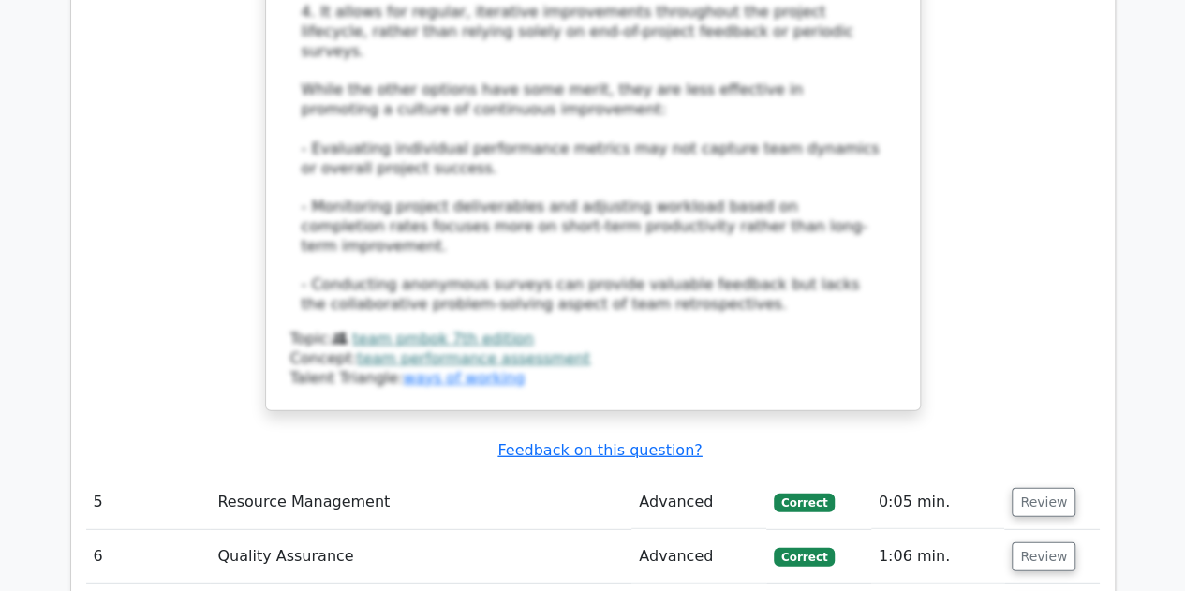
click at [1038, 542] on button "Review" at bounding box center [1044, 556] width 64 height 29
click at [1038, 488] on button "Review" at bounding box center [1044, 502] width 64 height 29
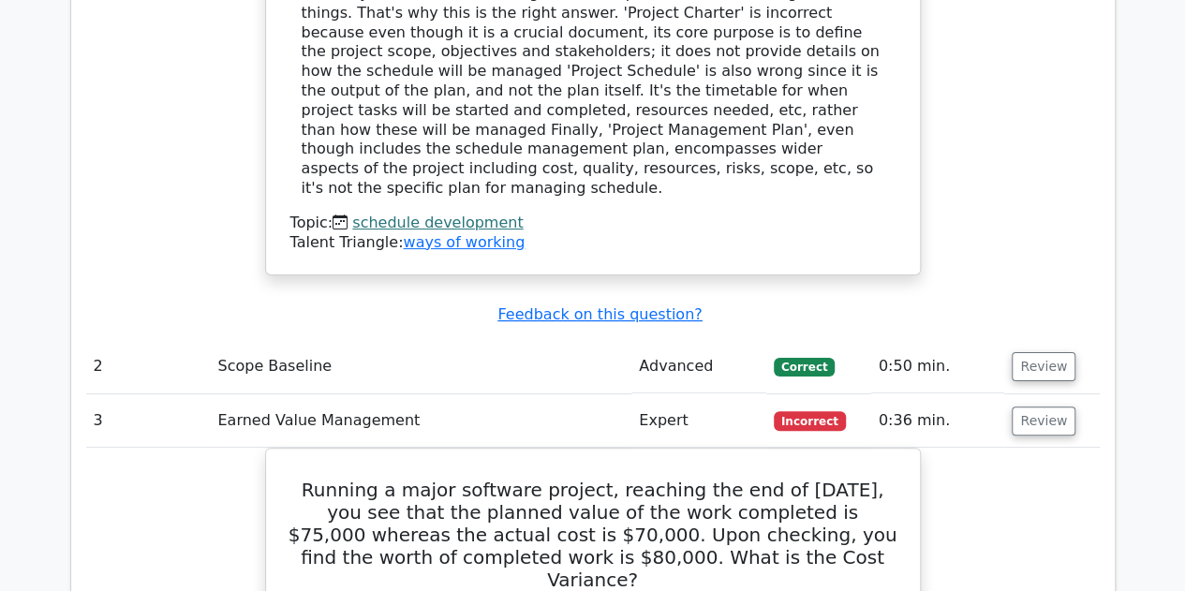
scroll to position [3466, 0]
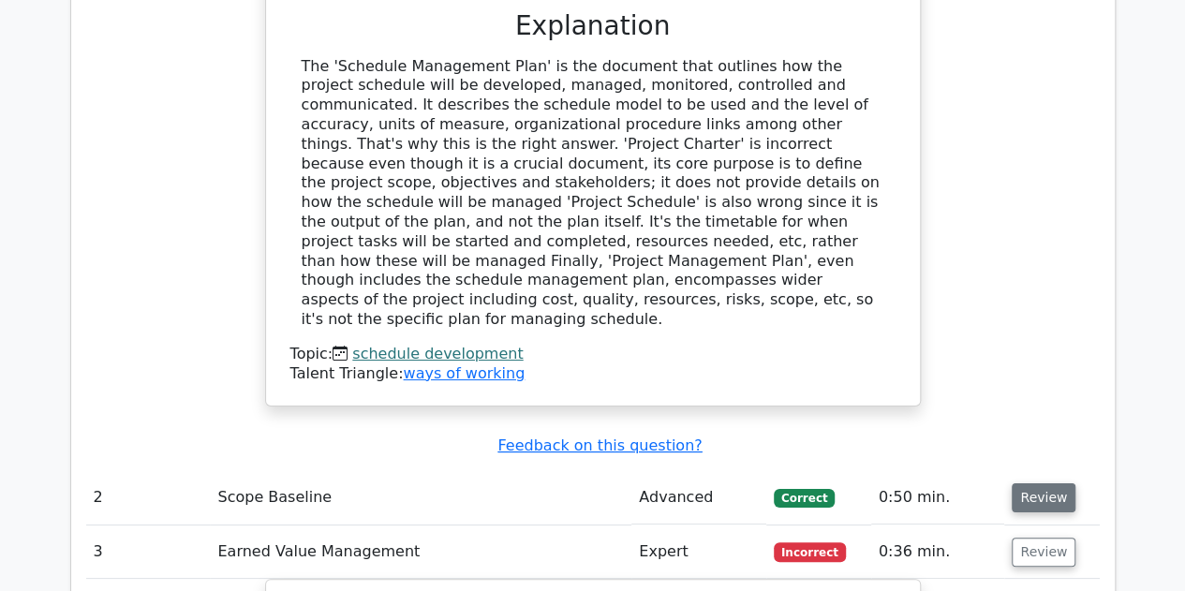
click at [1030, 483] on button "Review" at bounding box center [1044, 497] width 64 height 29
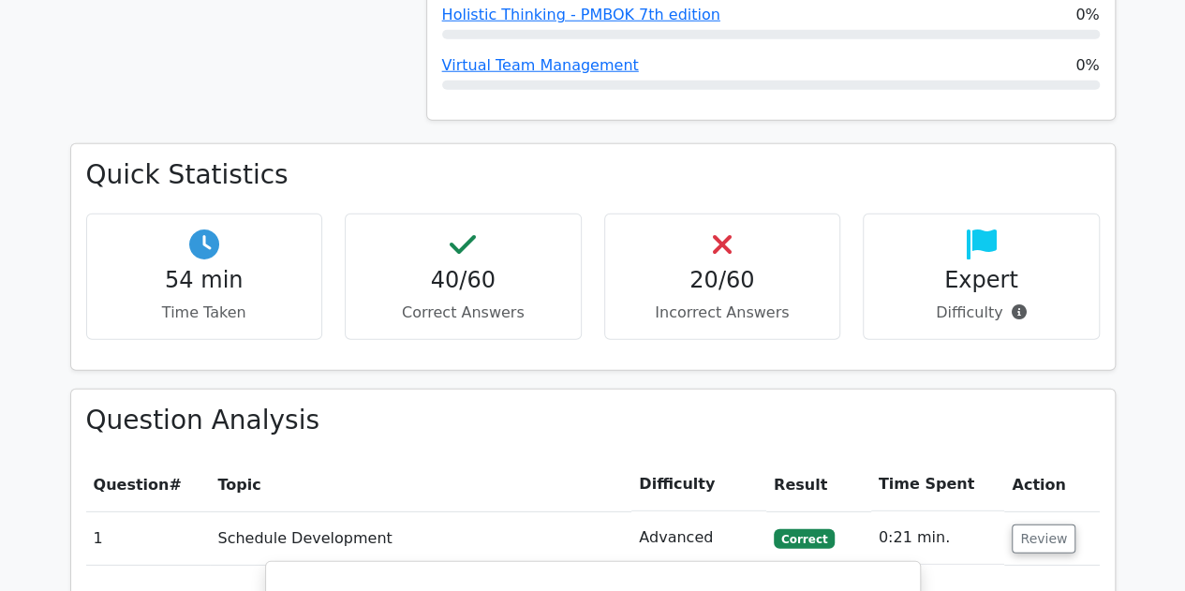
scroll to position [2529, 0]
